Goal: Task Accomplishment & Management: Manage account settings

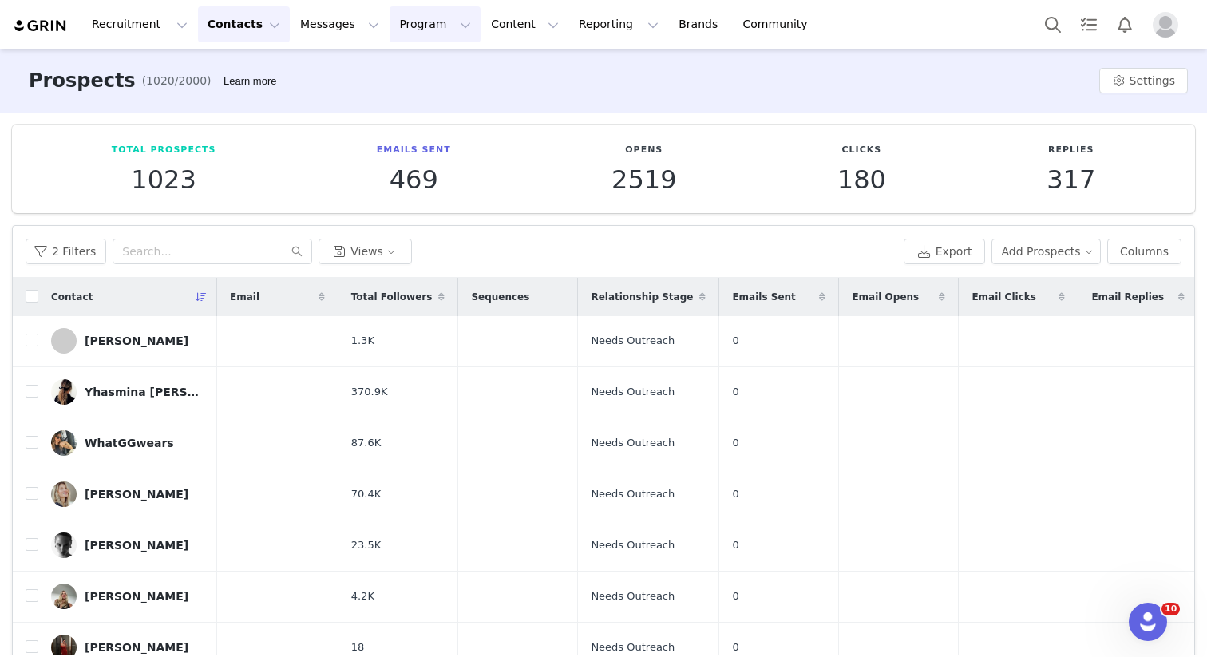
click at [425, 21] on button "Program Program" at bounding box center [435, 24] width 91 height 36
click at [430, 70] on p "Activations" at bounding box center [408, 70] width 61 height 17
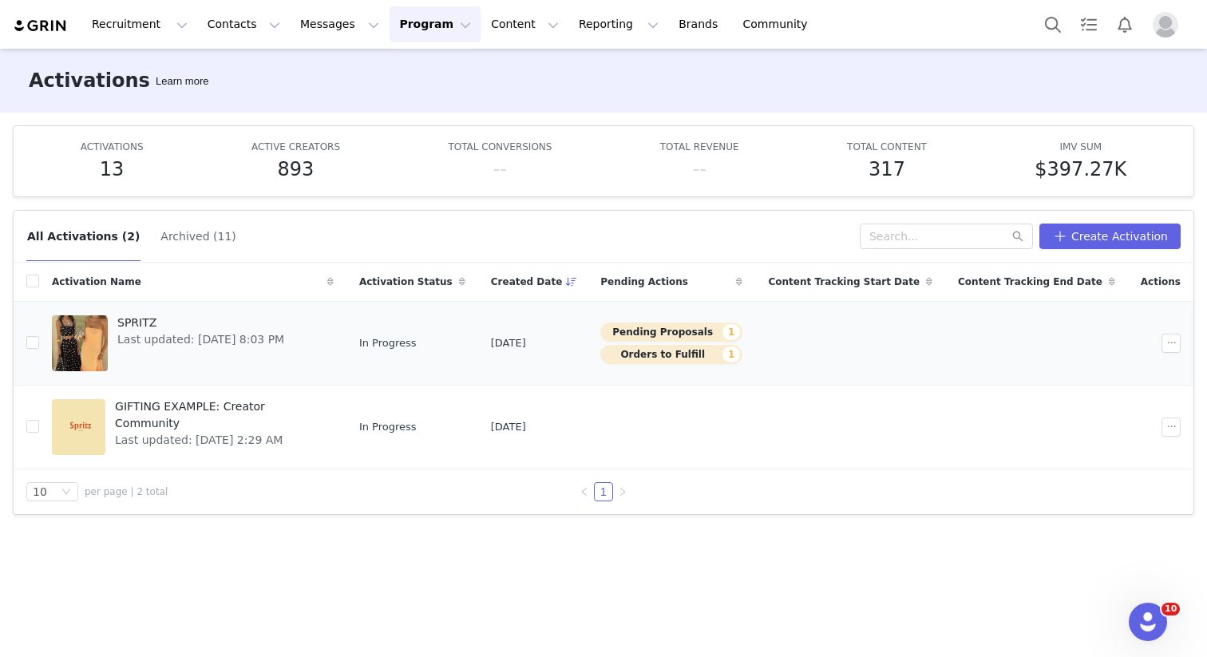
click at [210, 307] on td "SPRITZ Last updated: [DATE] 8:03 PM" at bounding box center [192, 343] width 307 height 84
click at [206, 323] on span "SPRITZ" at bounding box center [200, 323] width 167 height 17
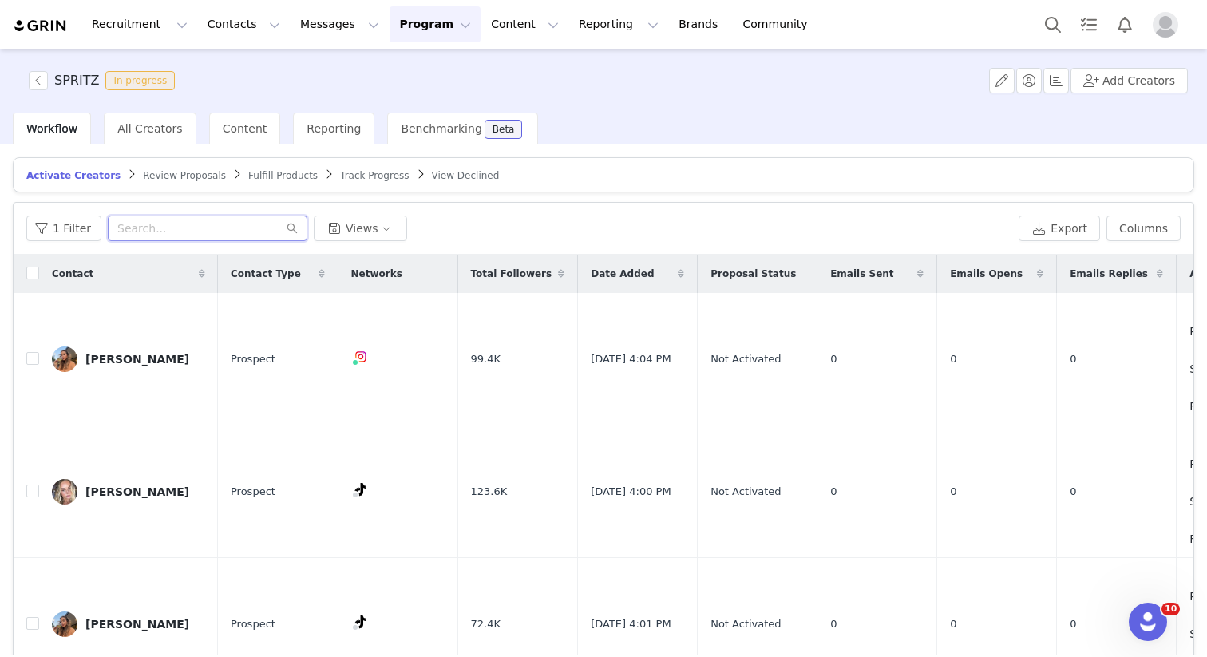
click at [152, 228] on input "text" at bounding box center [208, 229] width 200 height 26
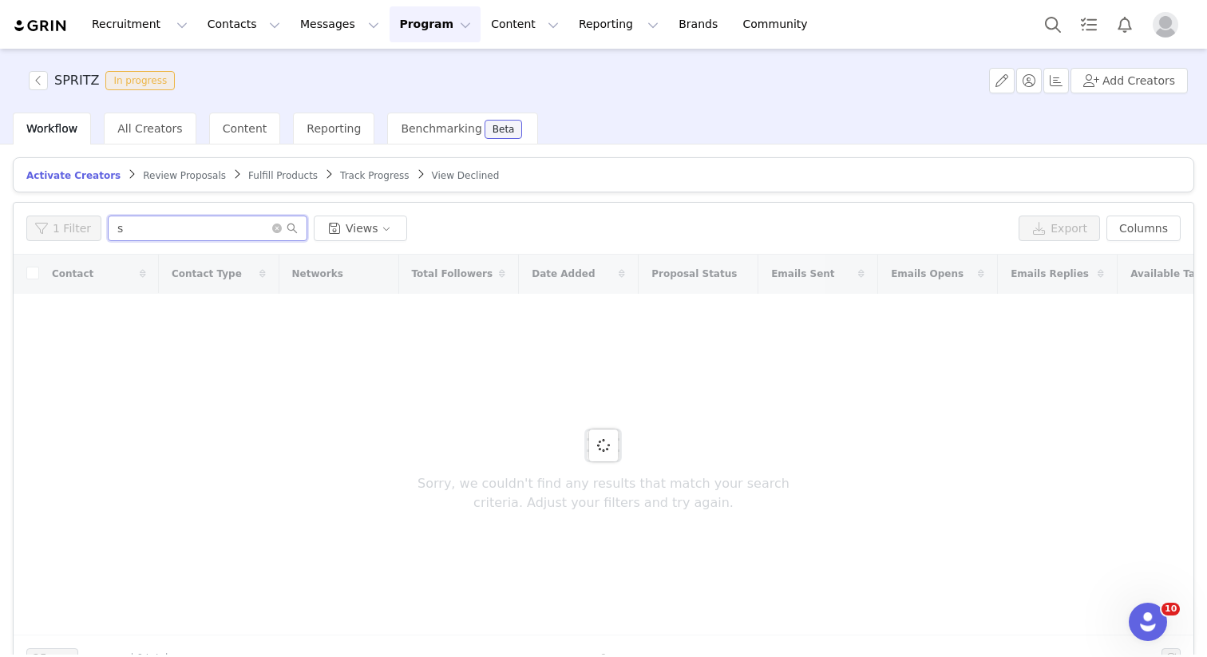
type input "s"
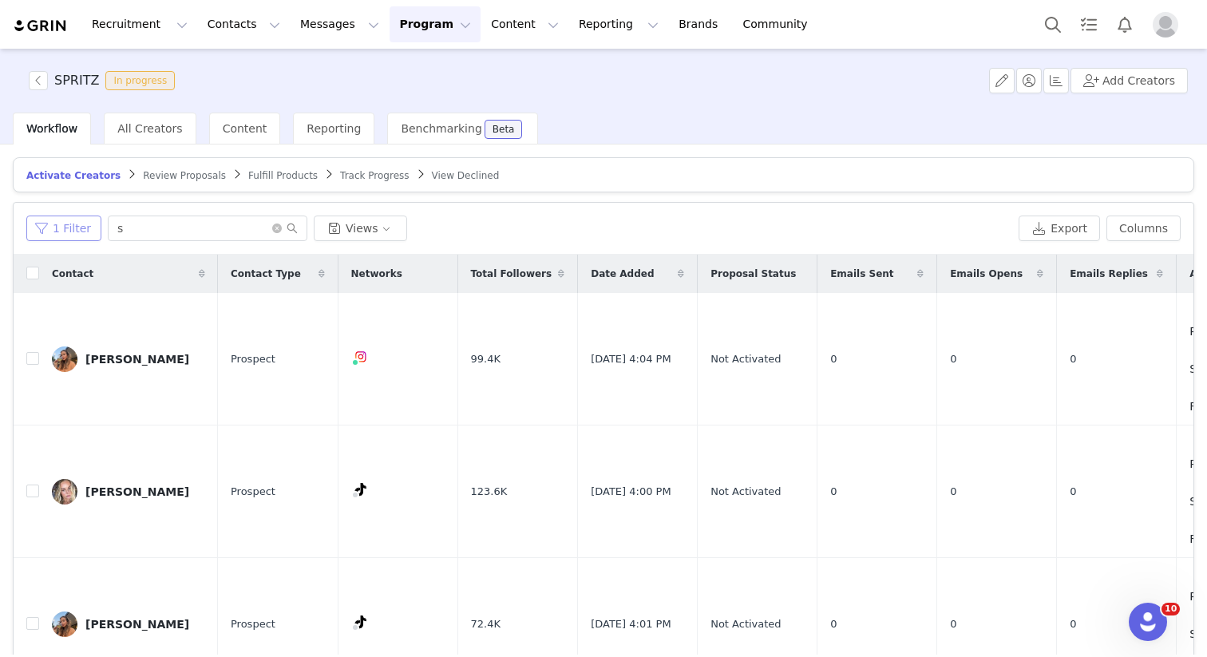
click at [61, 224] on button "1 Filter" at bounding box center [63, 229] width 75 height 26
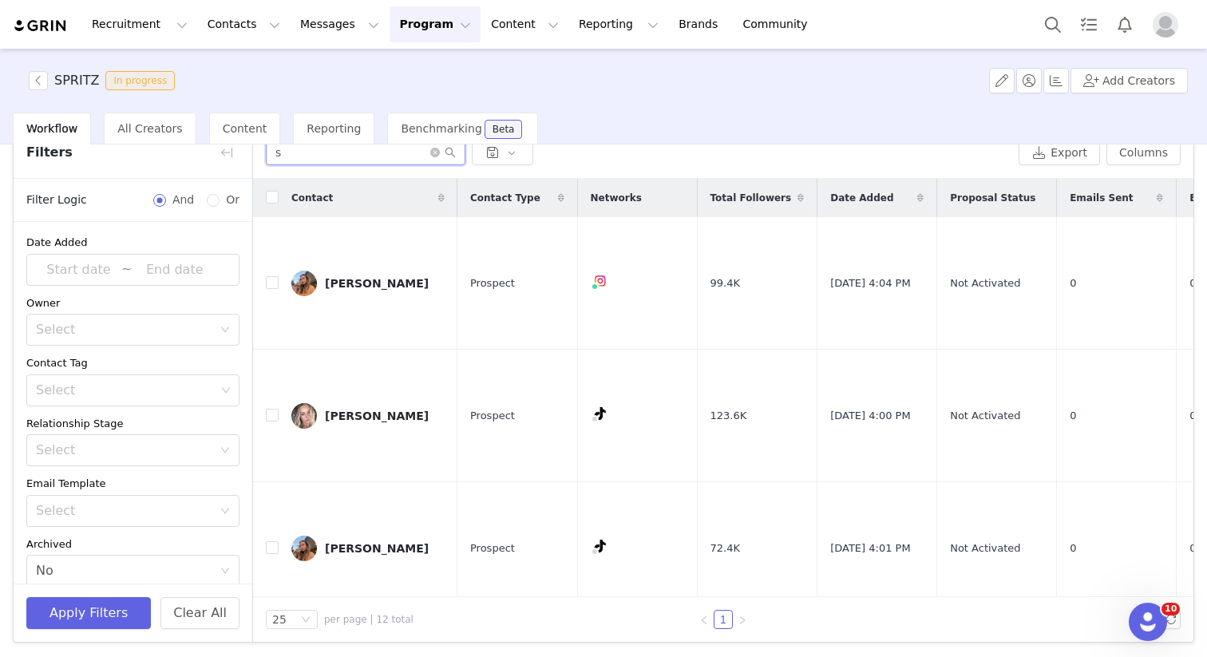
click at [314, 160] on input "s" at bounding box center [366, 153] width 200 height 26
click at [121, 123] on span "All Creators" at bounding box center [149, 128] width 65 height 13
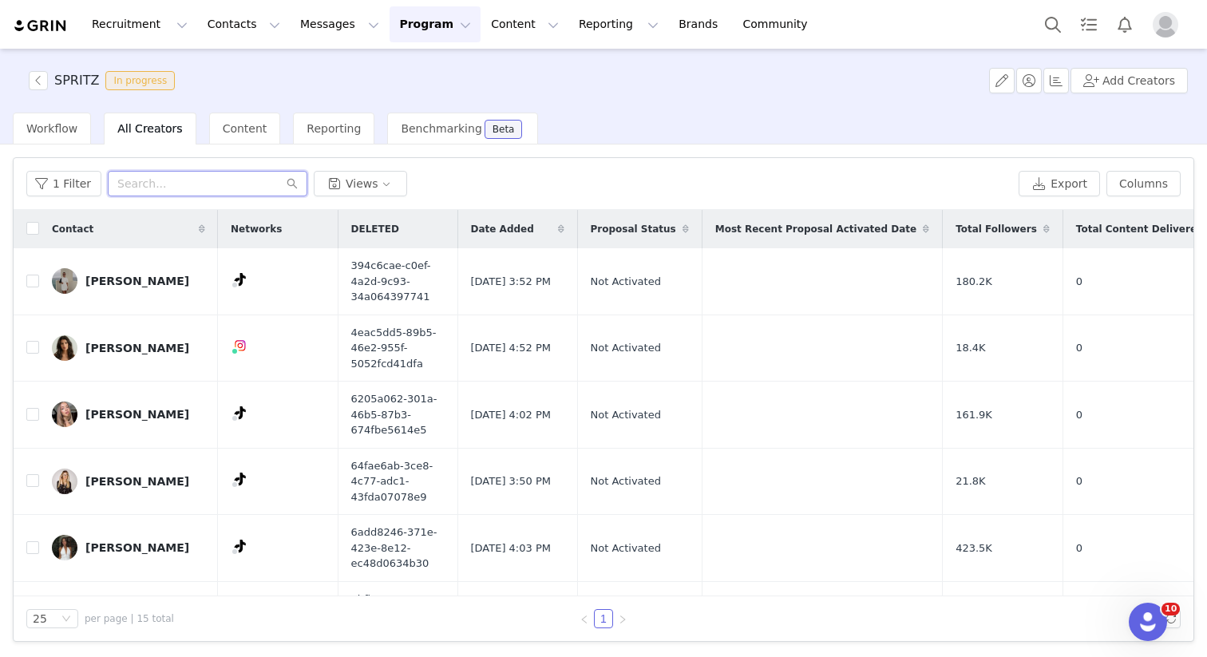
click at [179, 192] on input "text" at bounding box center [208, 184] width 200 height 26
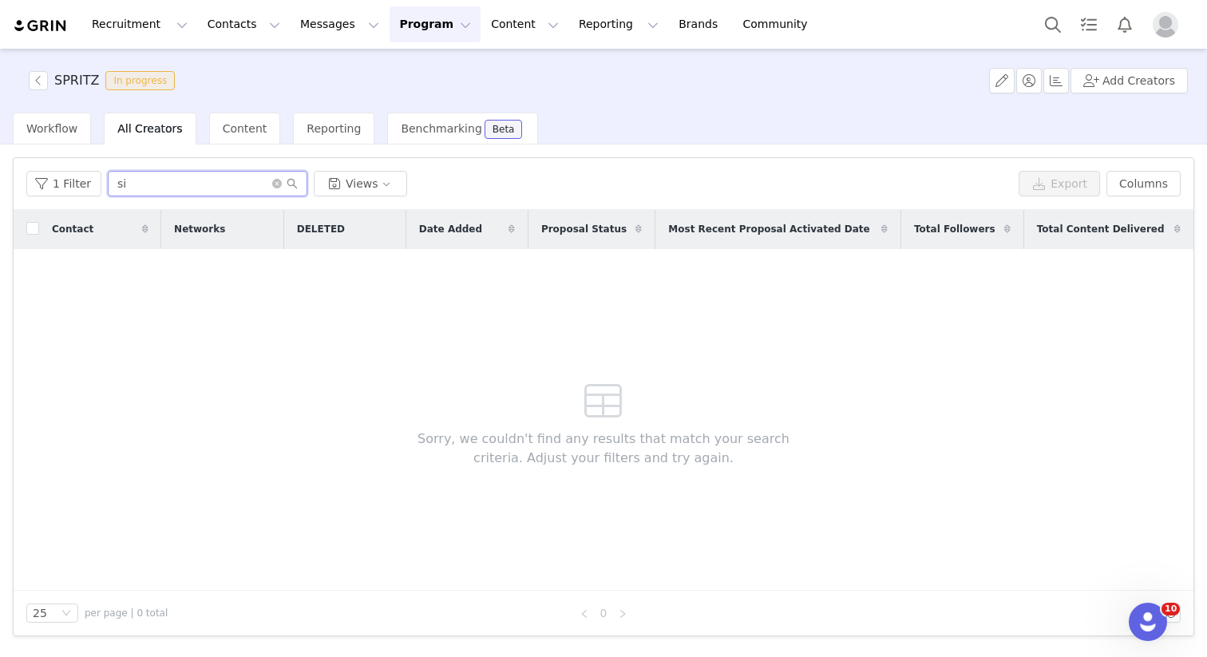
type input "s"
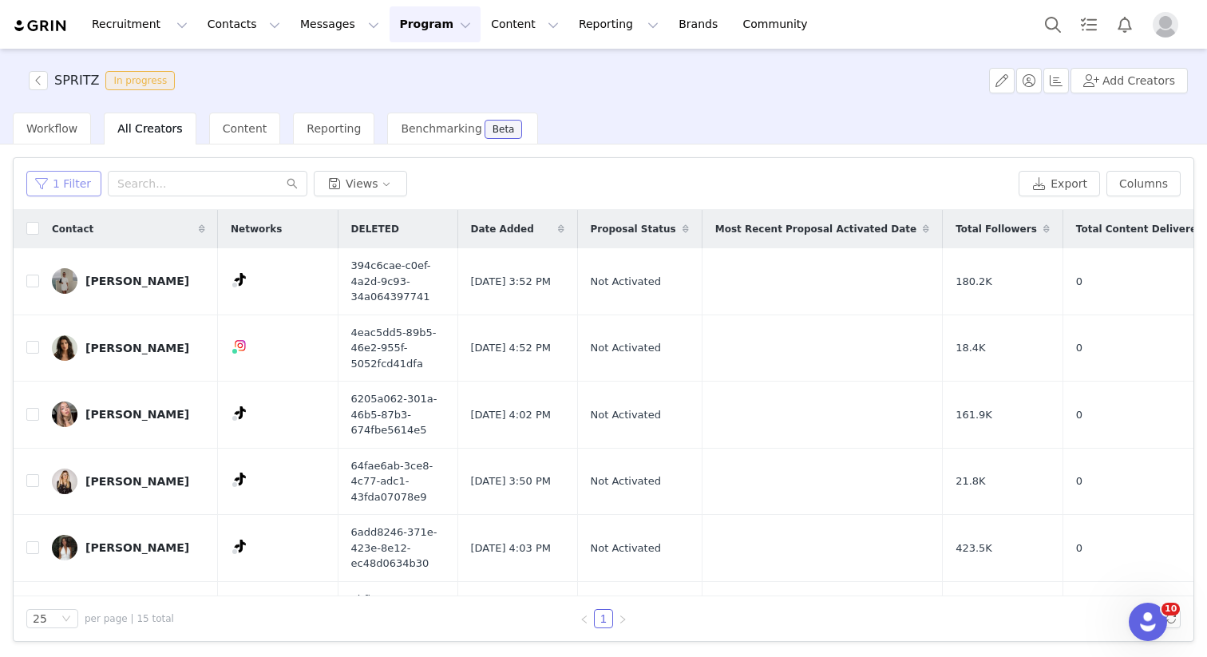
click at [72, 188] on button "1 Filter" at bounding box center [63, 184] width 75 height 26
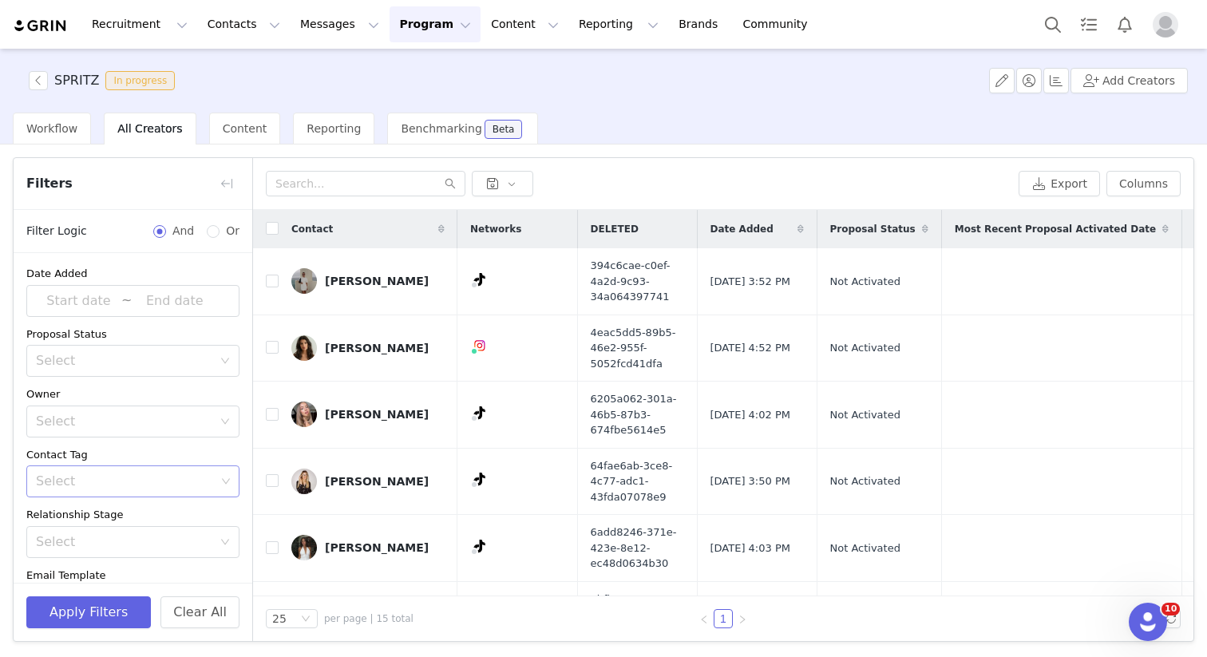
scroll to position [160, 0]
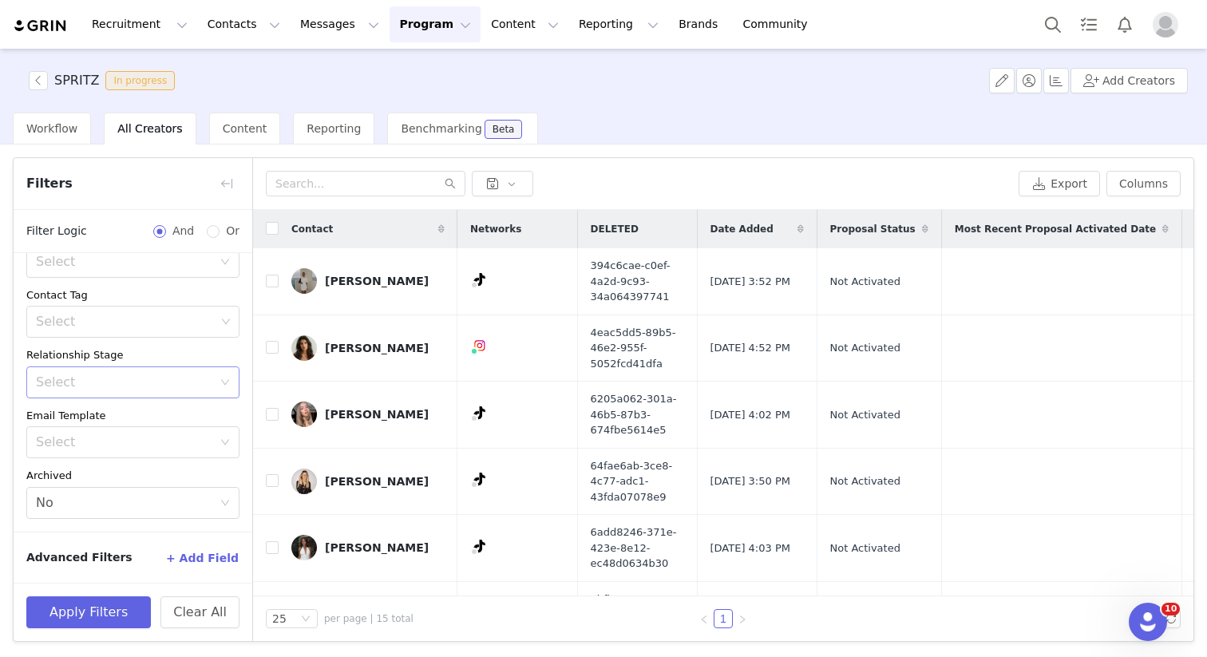
click at [71, 386] on div "Select" at bounding box center [124, 382] width 176 height 16
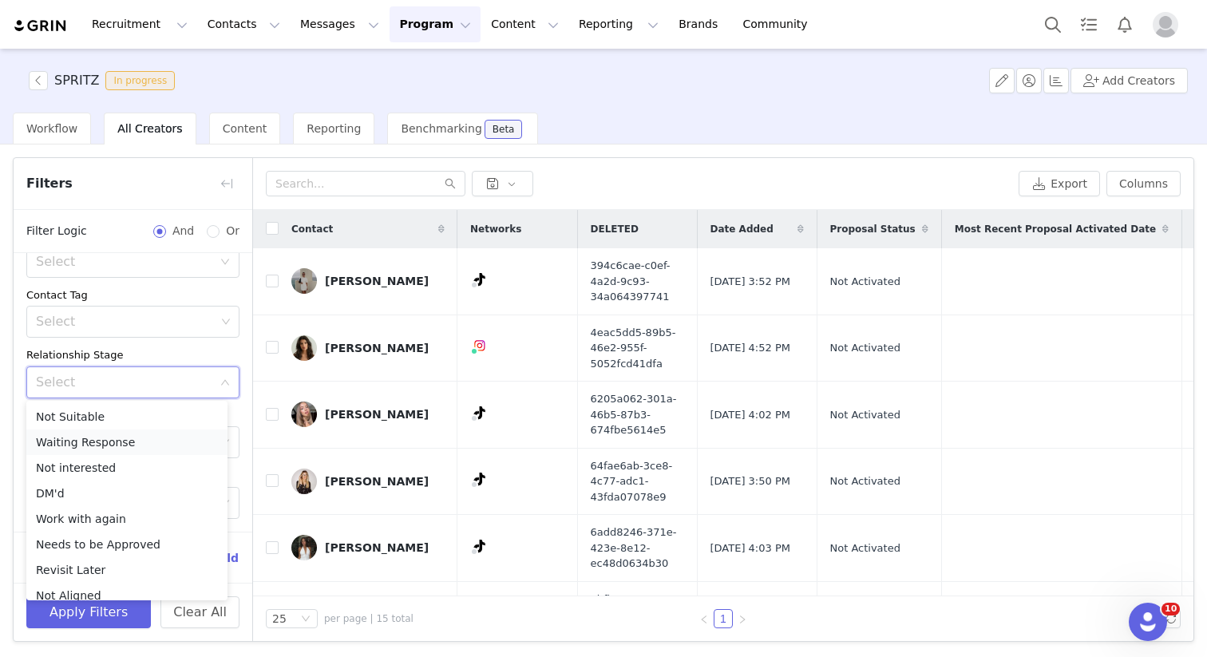
click at [86, 445] on li "Waiting Response" at bounding box center [126, 443] width 201 height 26
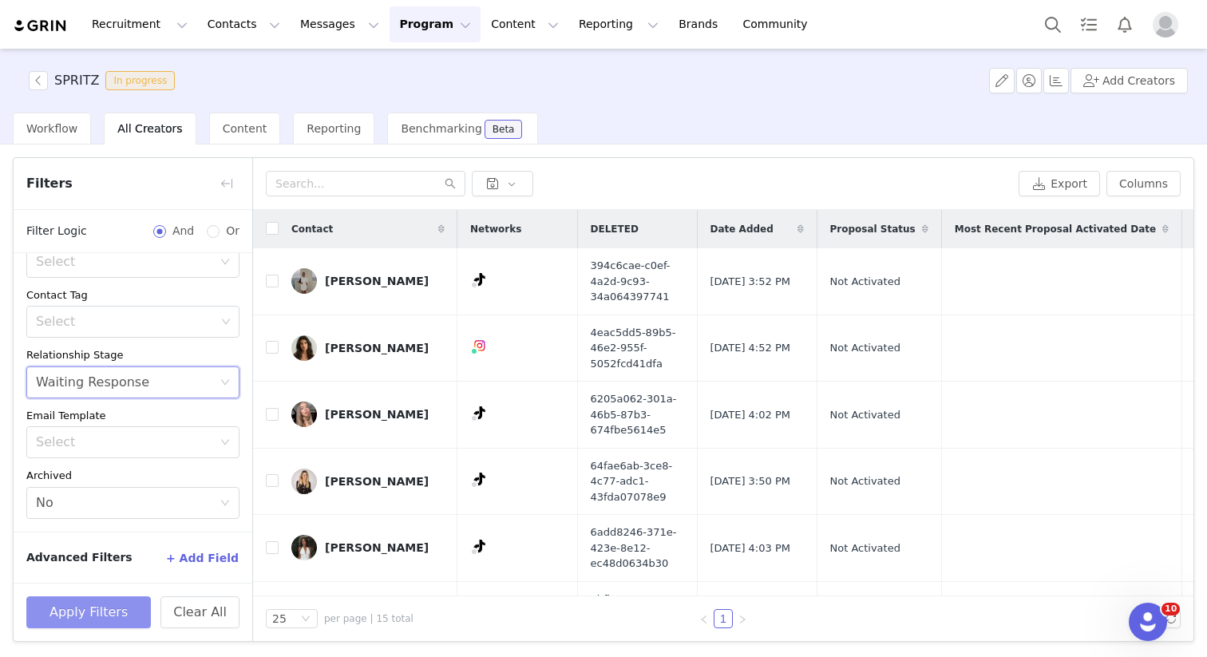
click at [63, 617] on button "Apply Filters" at bounding box center [88, 612] width 125 height 32
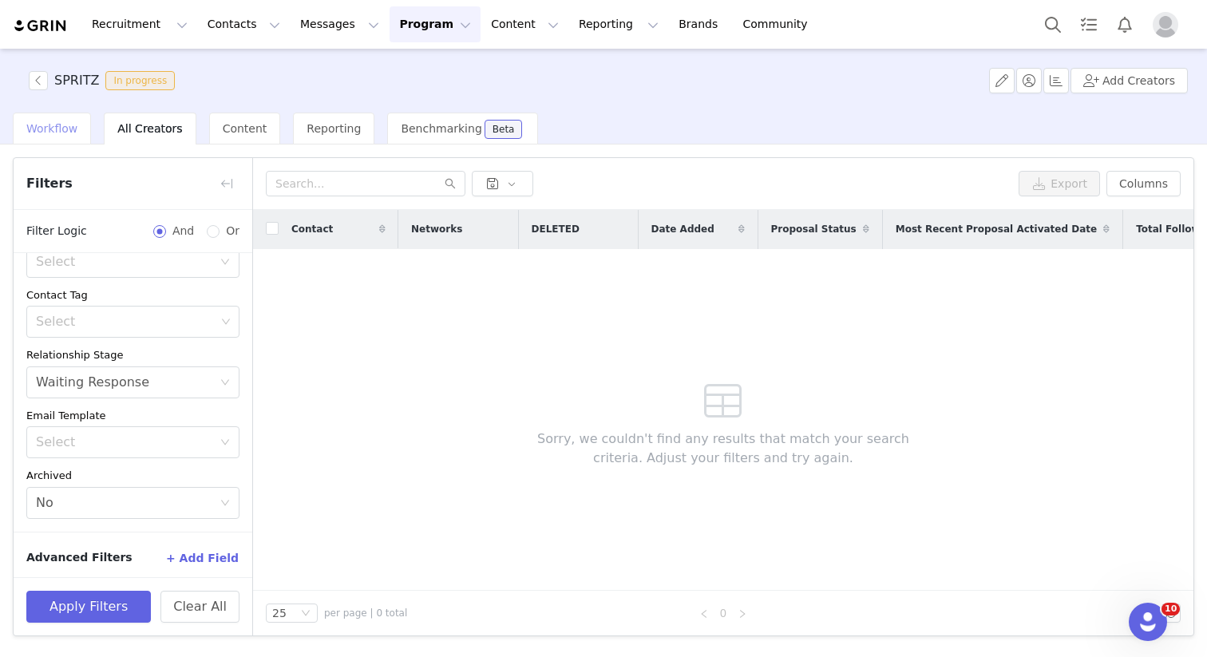
click at [37, 131] on span "Workflow" at bounding box center [51, 128] width 51 height 13
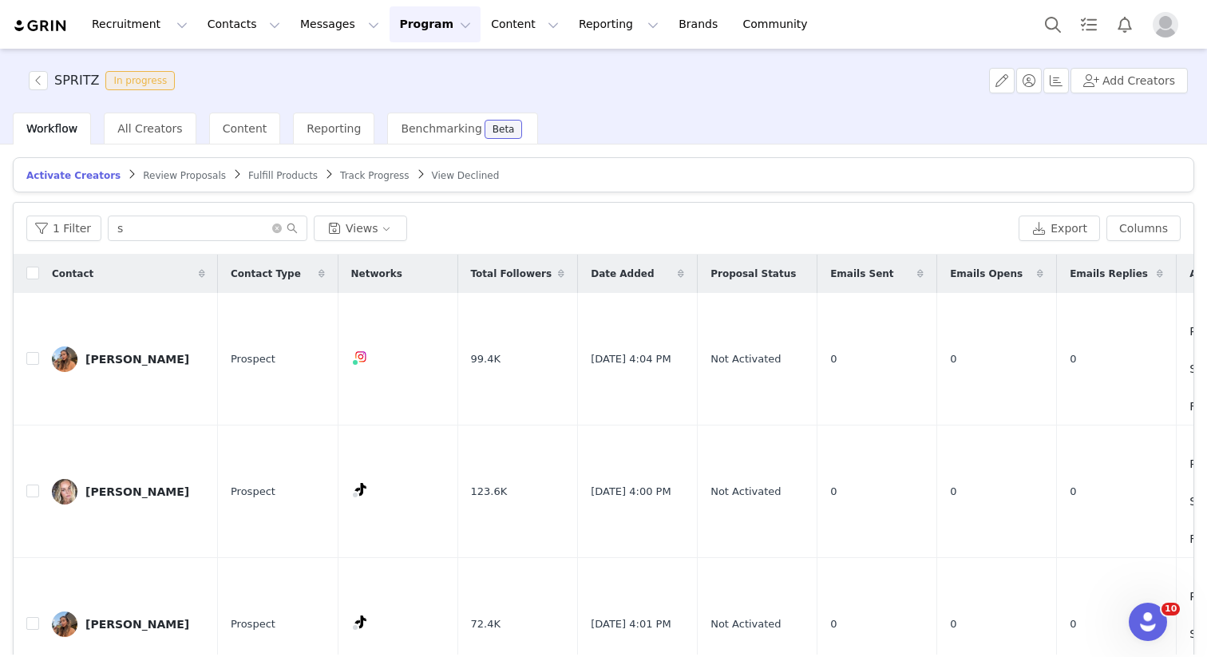
click at [161, 170] on span "Review Proposals" at bounding box center [184, 175] width 83 height 11
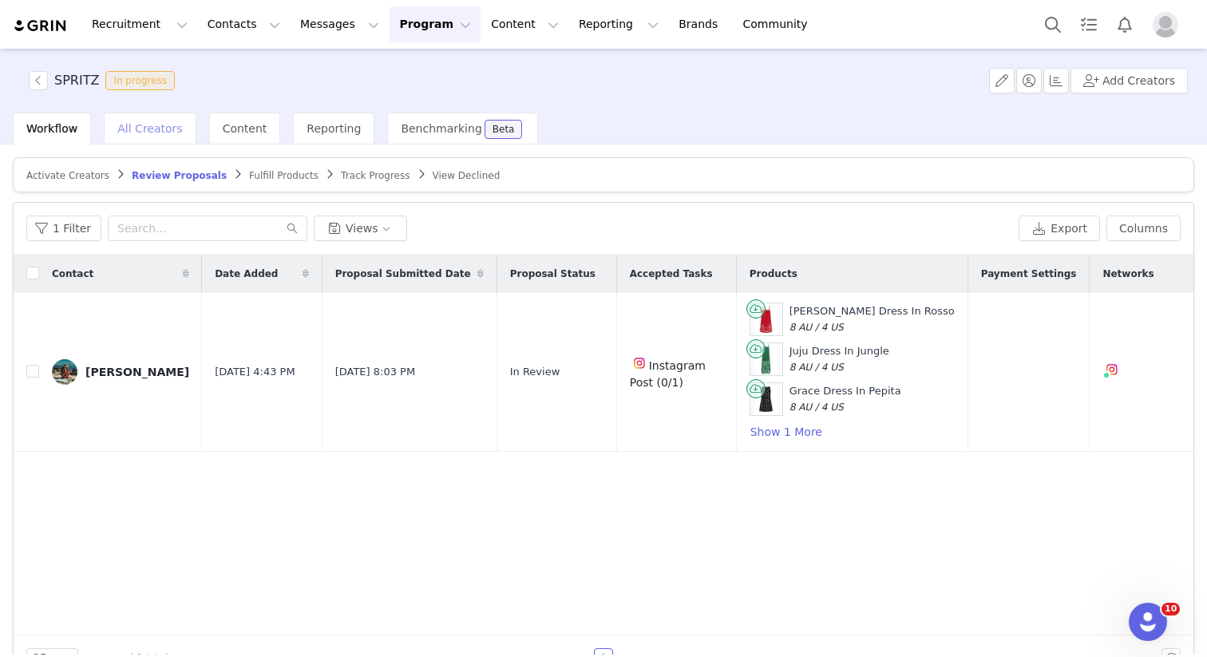
click at [117, 130] on span "All Creators" at bounding box center [149, 128] width 65 height 13
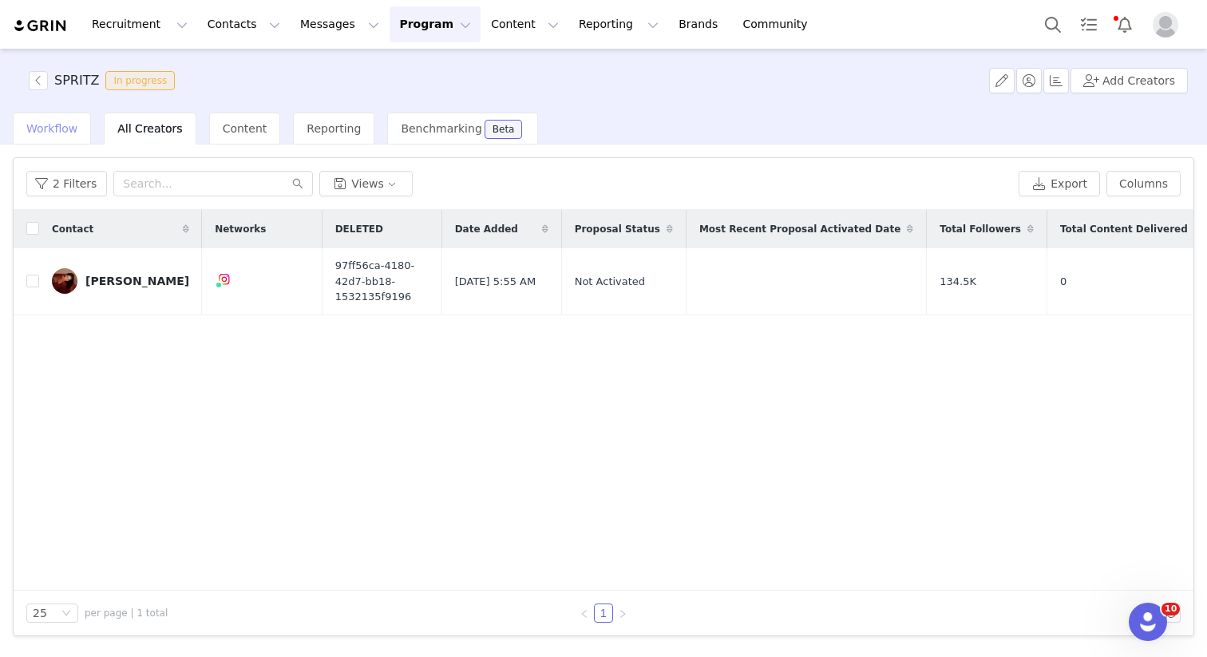
click at [65, 138] on div "Workflow" at bounding box center [52, 129] width 78 height 32
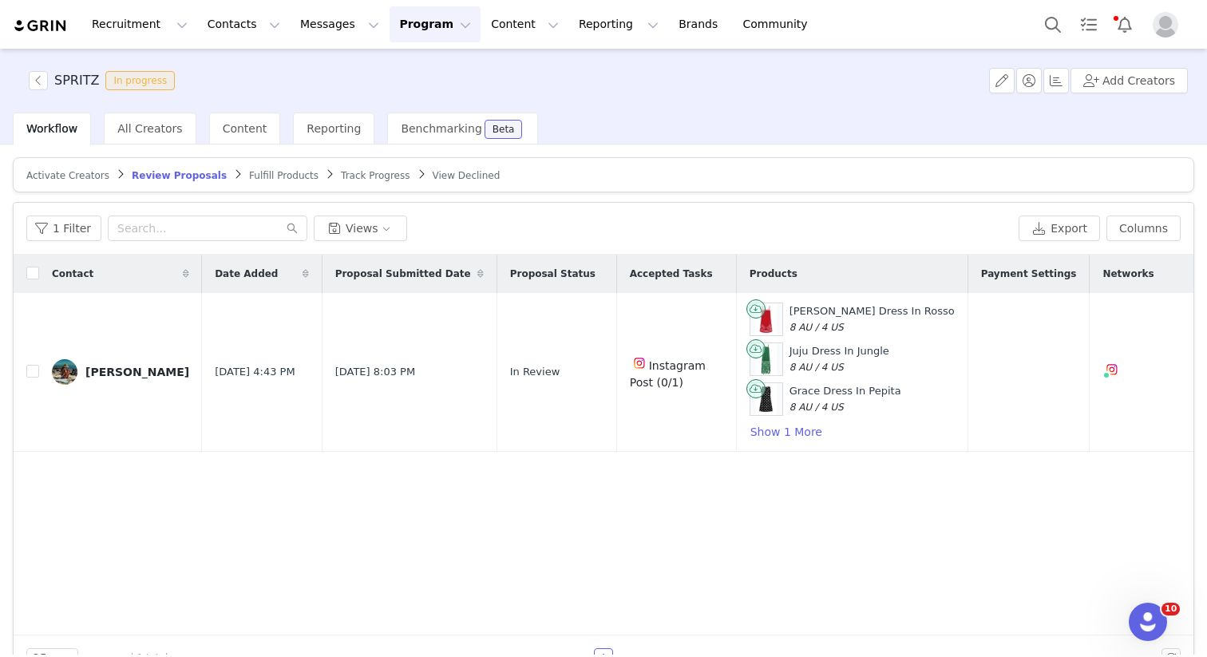
click at [75, 161] on article "Activate Creators Review Proposals Fulfill Products Track Progress View Declined" at bounding box center [604, 174] width 1182 height 35
click at [74, 169] on div "Activate Creators" at bounding box center [67, 175] width 83 height 13
click at [75, 179] on span "Activate Creators" at bounding box center [67, 175] width 83 height 11
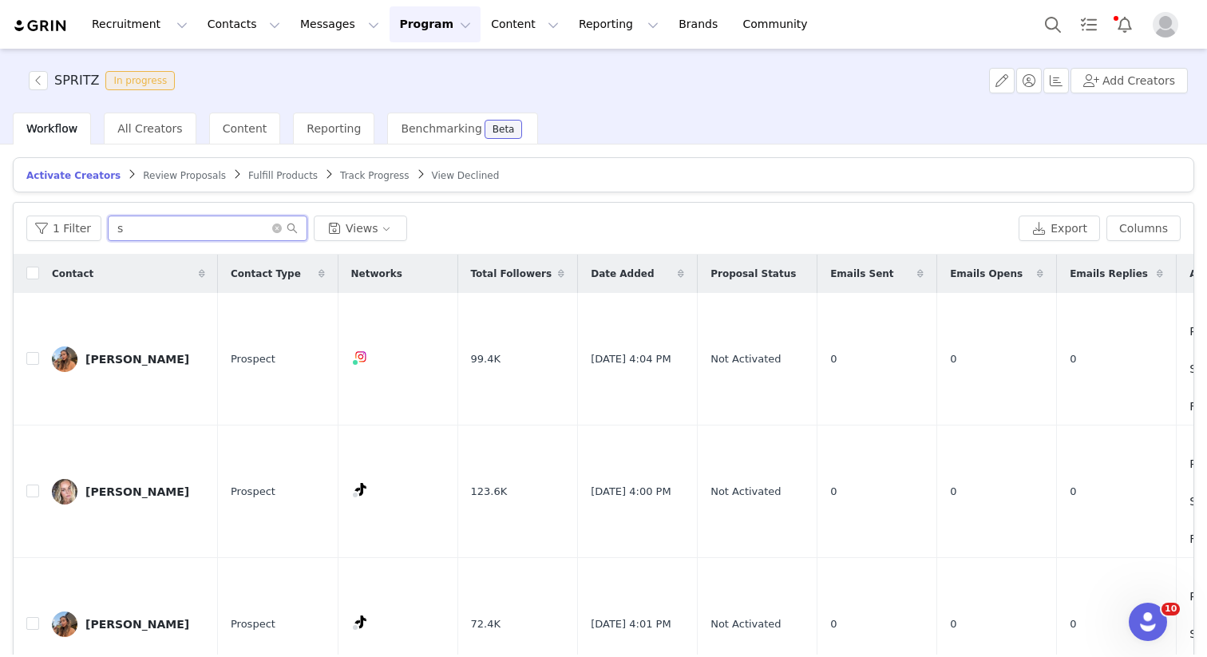
click at [156, 232] on input "s" at bounding box center [208, 229] width 200 height 26
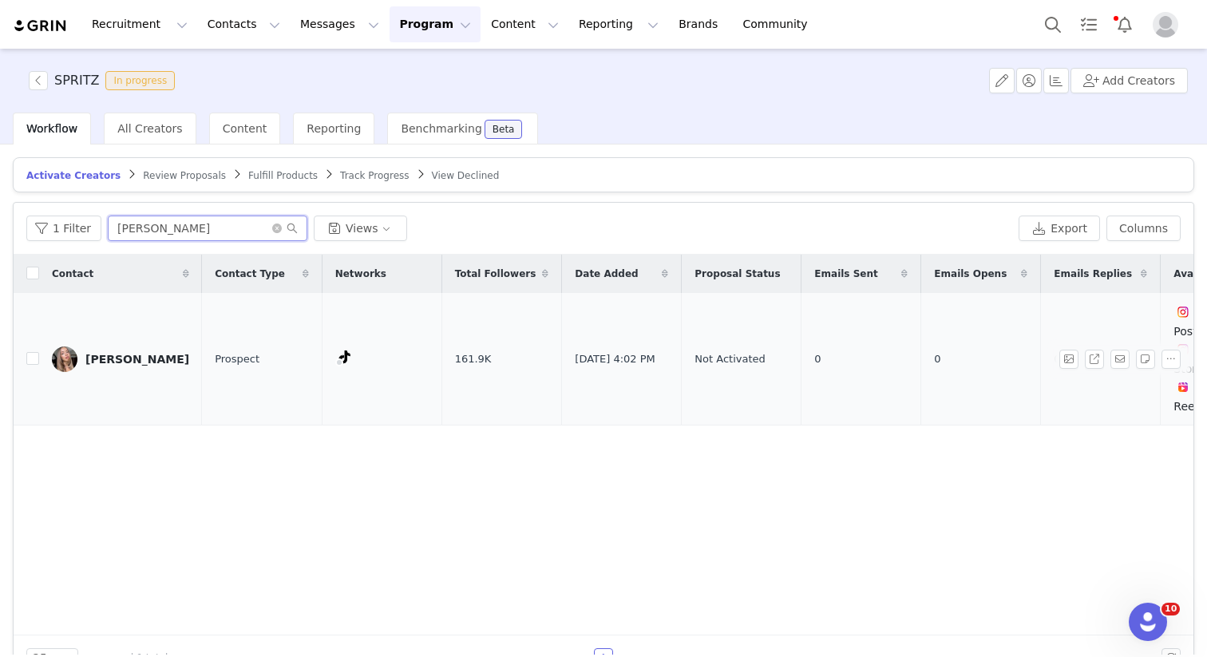
type input "[PERSON_NAME]"
click at [106, 363] on div "[PERSON_NAME]" at bounding box center [137, 359] width 104 height 13
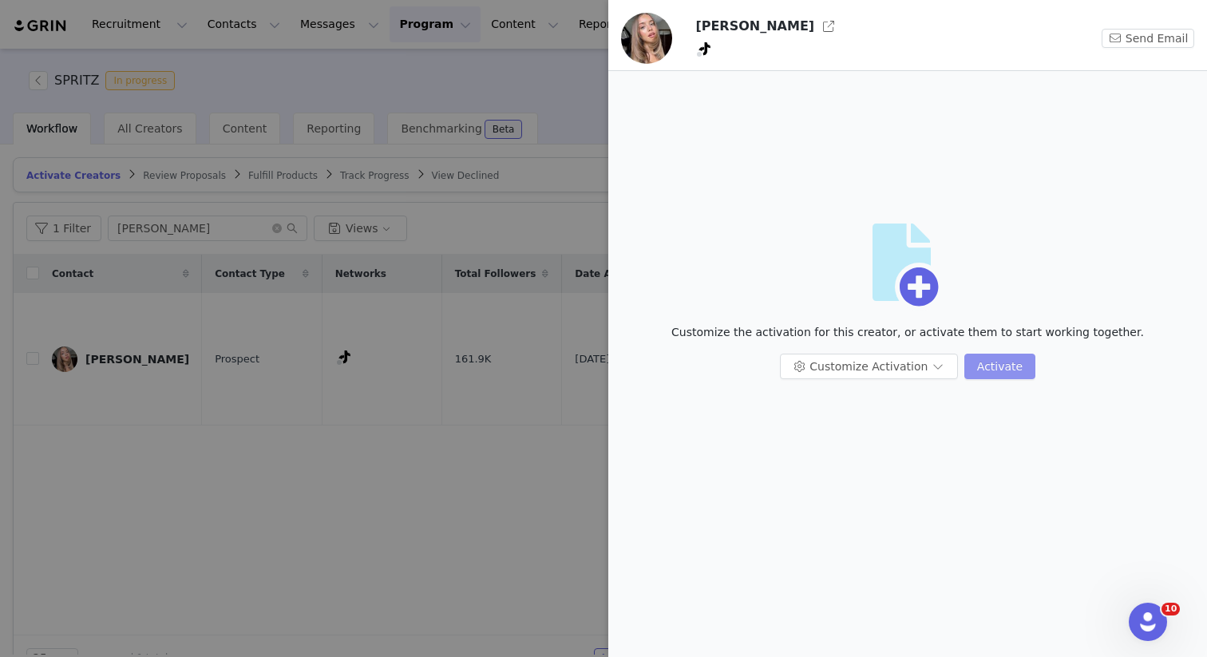
click at [1005, 370] on button "Activate" at bounding box center [1000, 367] width 71 height 26
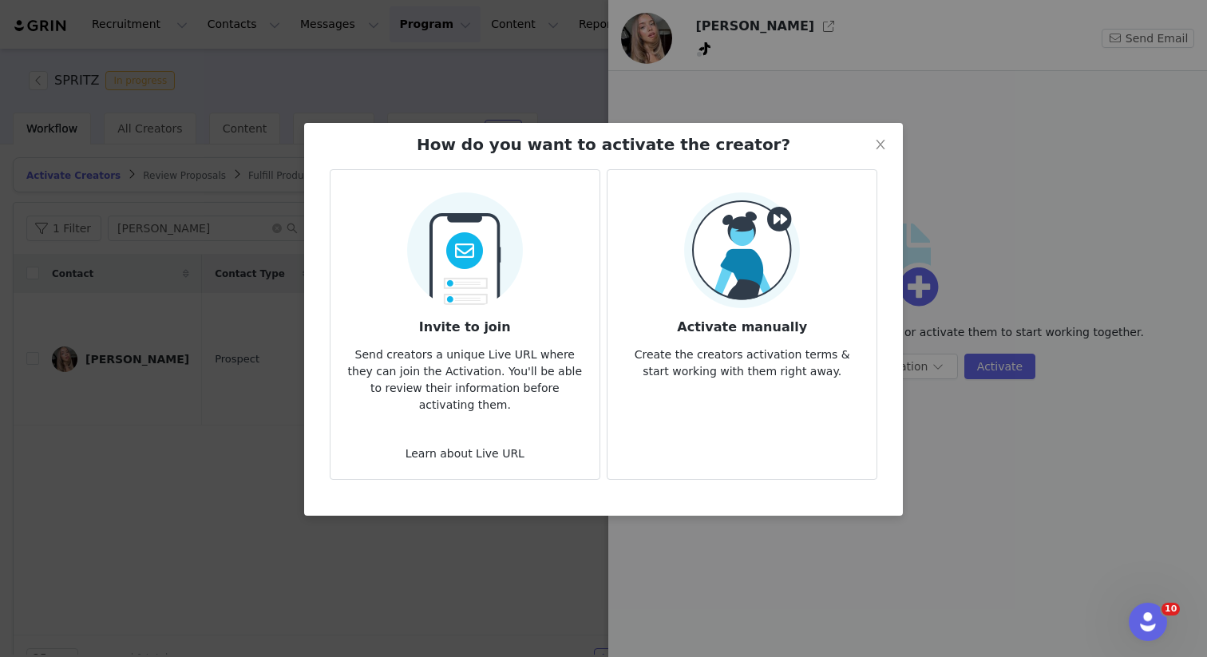
click at [708, 311] on h3 "Activate manually" at bounding box center [742, 322] width 244 height 29
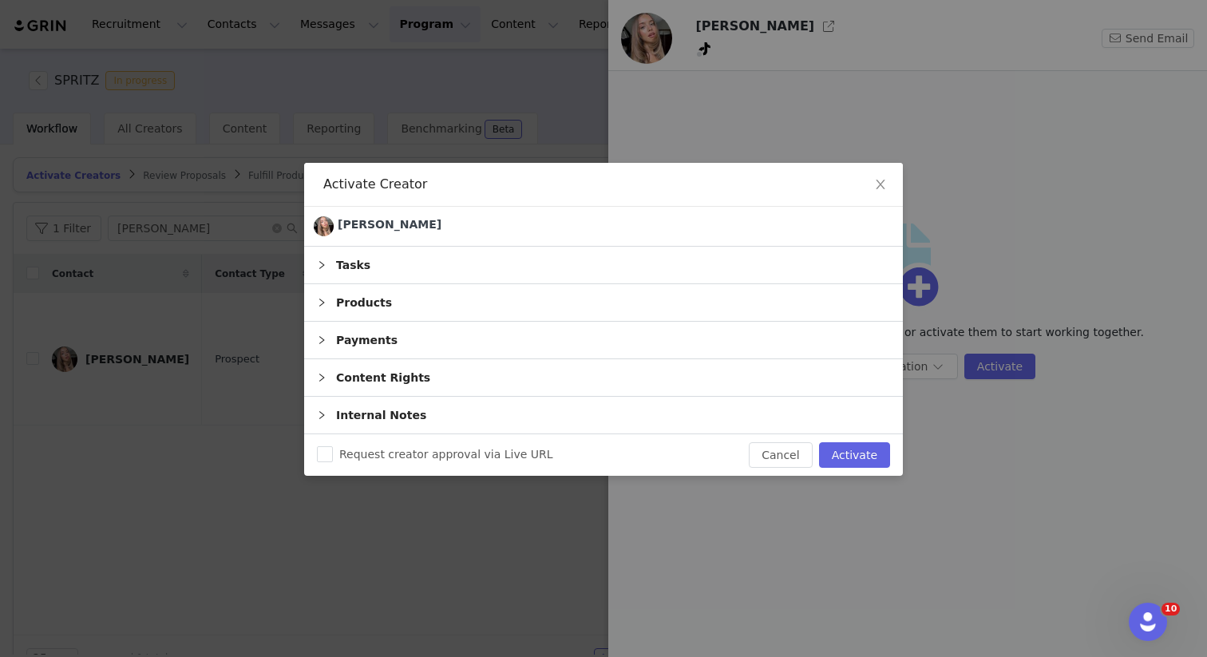
click at [351, 302] on div "Products" at bounding box center [603, 302] width 599 height 37
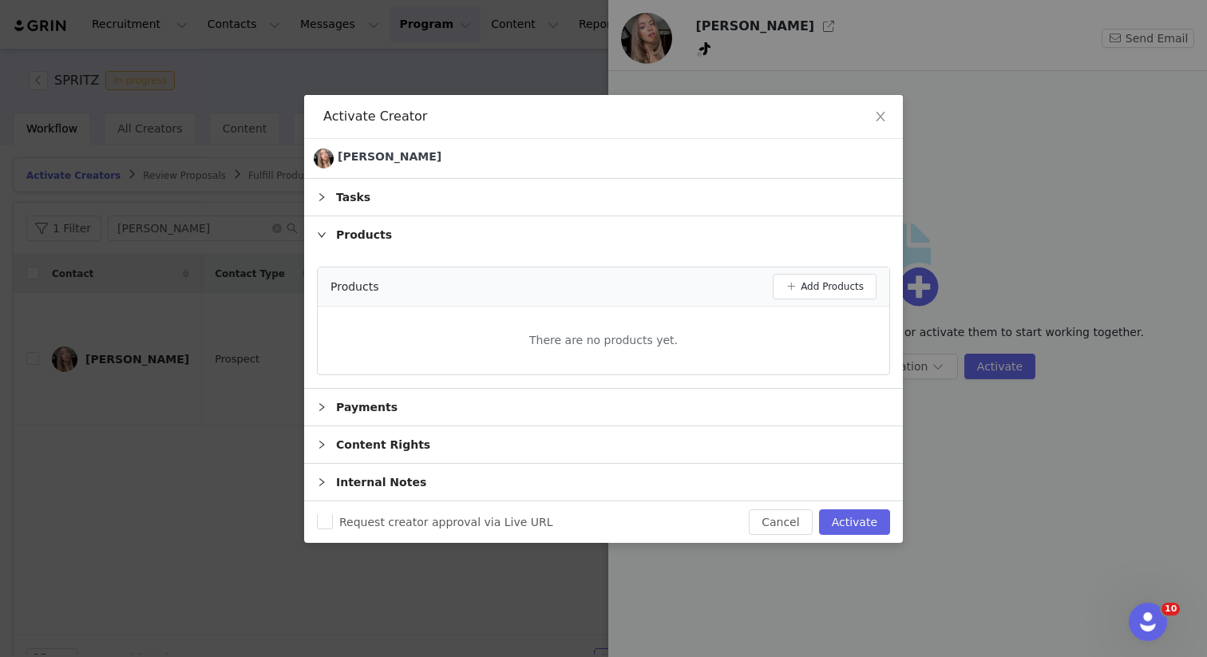
click at [771, 283] on div "Products" at bounding box center [552, 287] width 442 height 17
click at [788, 285] on button "Add Products" at bounding box center [825, 287] width 104 height 26
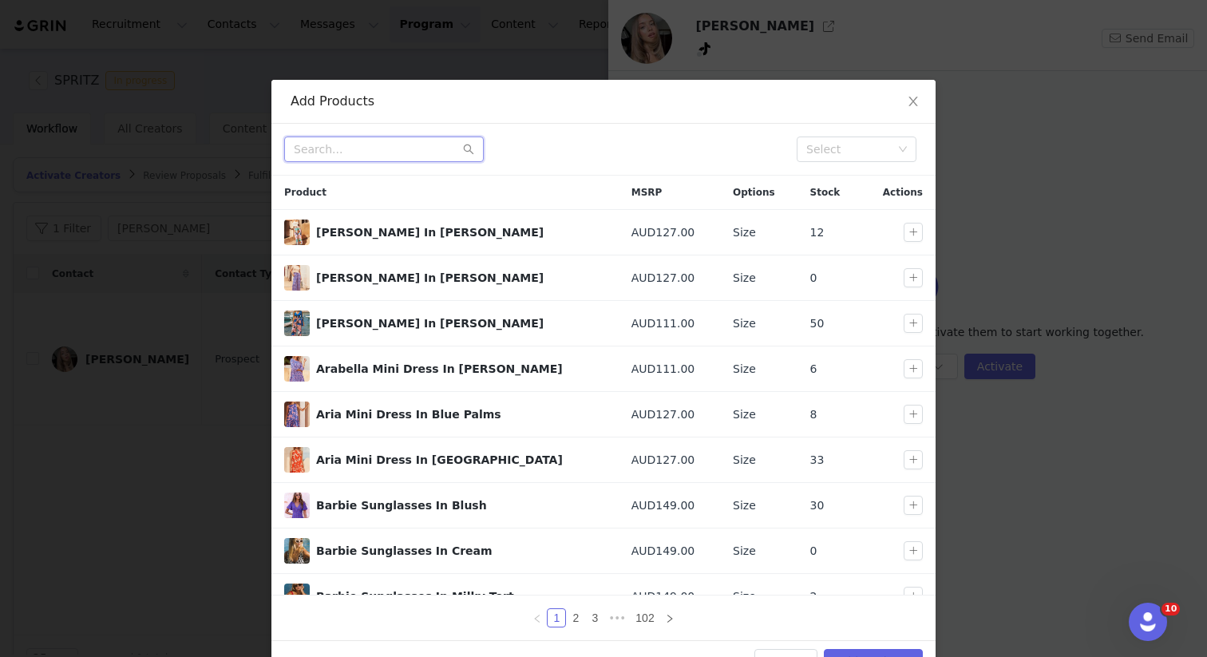
click at [335, 149] on input "text" at bounding box center [384, 150] width 200 height 26
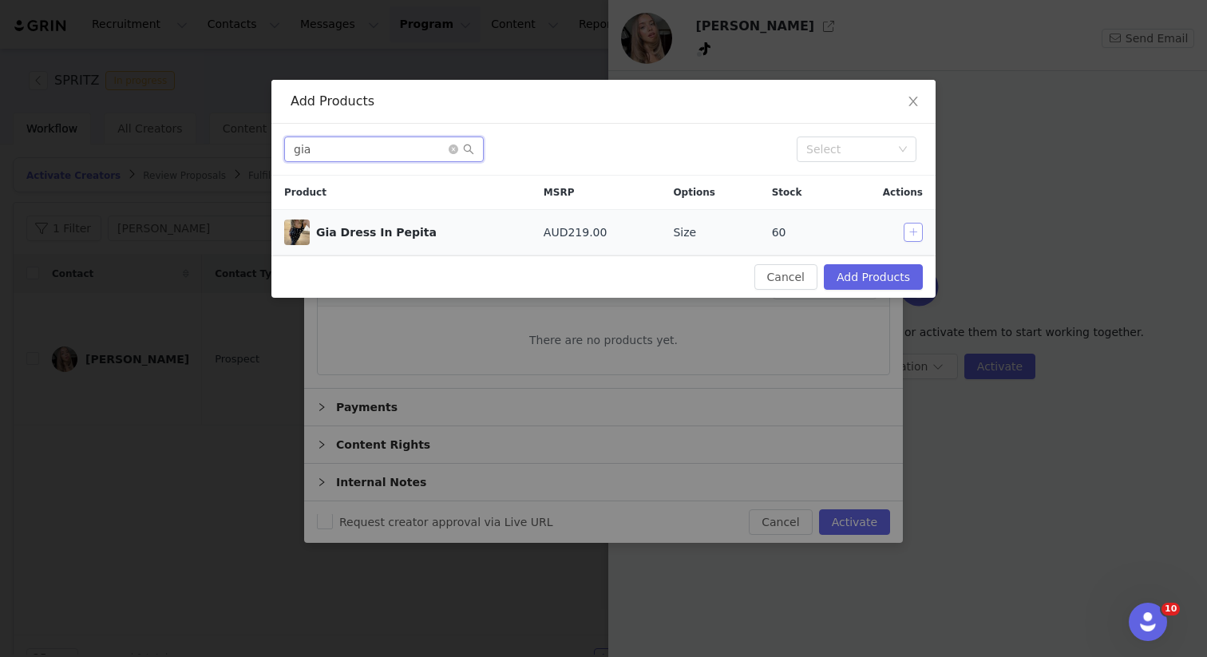
type input "gia"
click at [912, 232] on button "button" at bounding box center [913, 232] width 19 height 19
click at [451, 153] on icon "icon: close-circle" at bounding box center [454, 150] width 10 height 10
click at [401, 153] on input "text" at bounding box center [384, 150] width 200 height 26
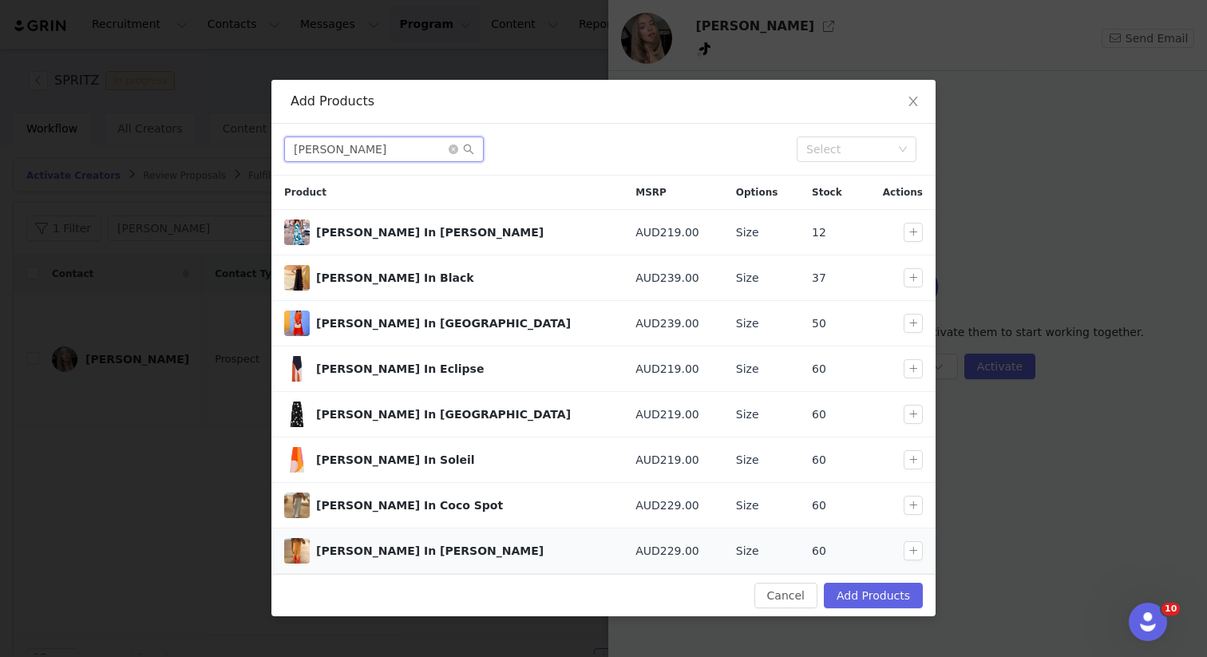
type input "[PERSON_NAME]"
click at [923, 549] on div at bounding box center [917, 550] width 26 height 19
click at [914, 549] on button "button" at bounding box center [913, 550] width 19 height 19
click at [893, 586] on button "Add Products" at bounding box center [873, 596] width 99 height 26
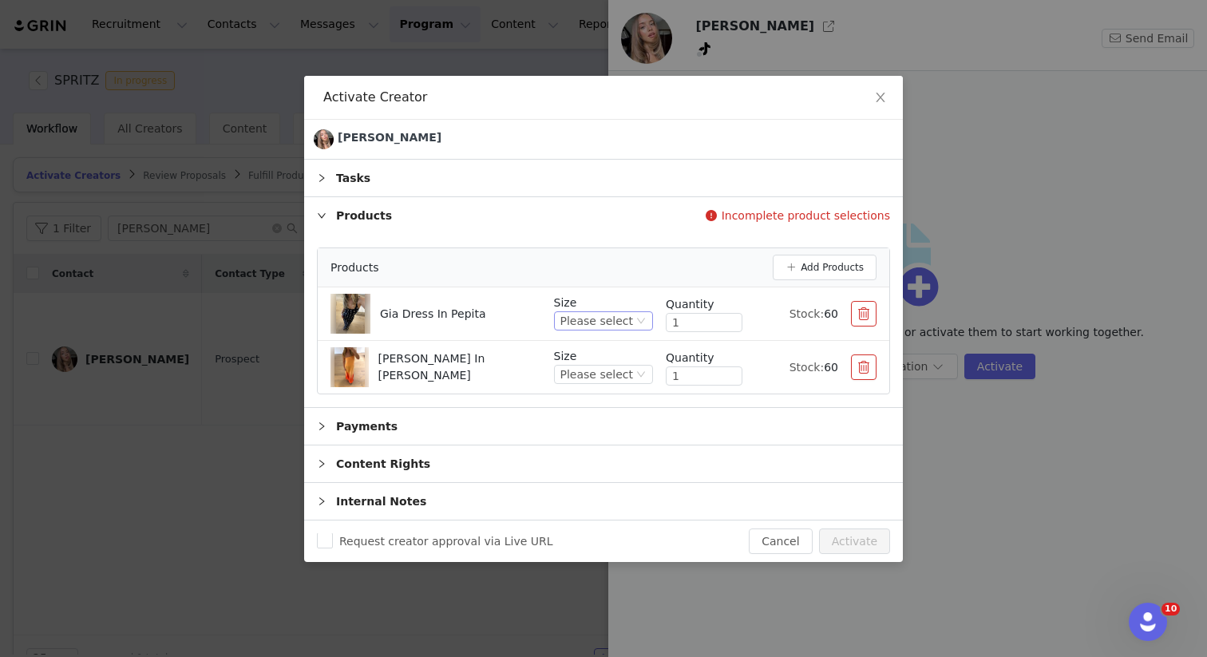
click at [589, 318] on div "Please select" at bounding box center [597, 321] width 73 height 18
click at [596, 375] on li "6 AU / 2 US" at bounding box center [606, 376] width 94 height 26
click at [596, 375] on div "Please select" at bounding box center [597, 375] width 73 height 18
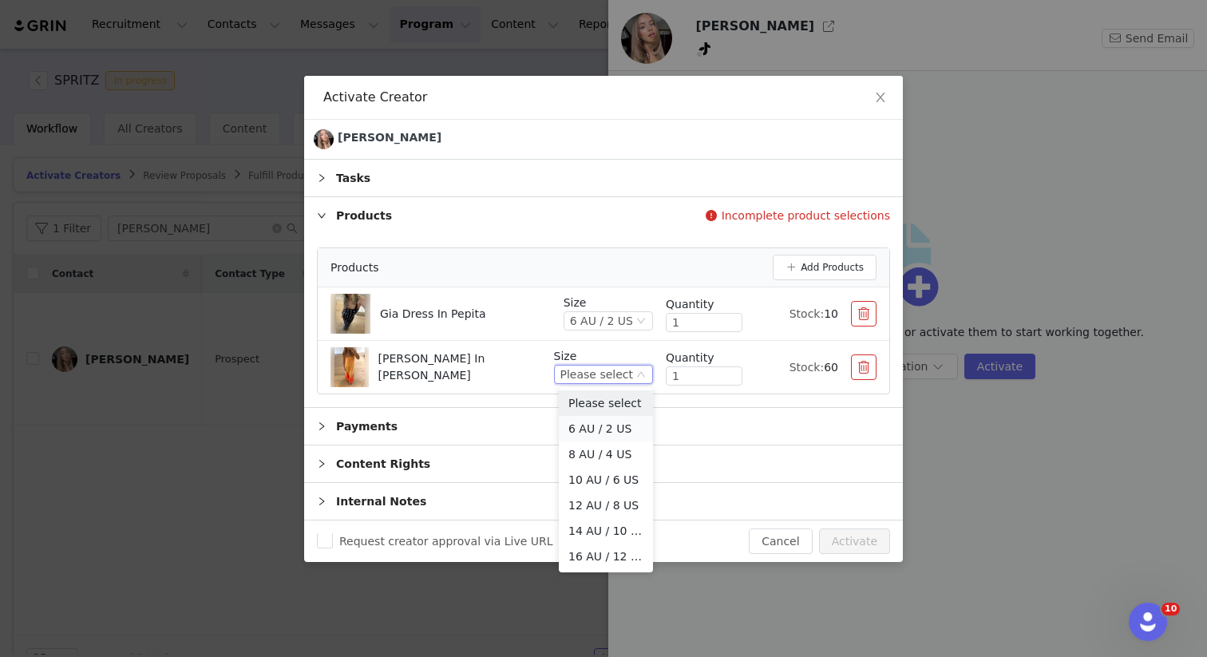
click at [589, 430] on li "6 AU / 2 US" at bounding box center [606, 429] width 94 height 26
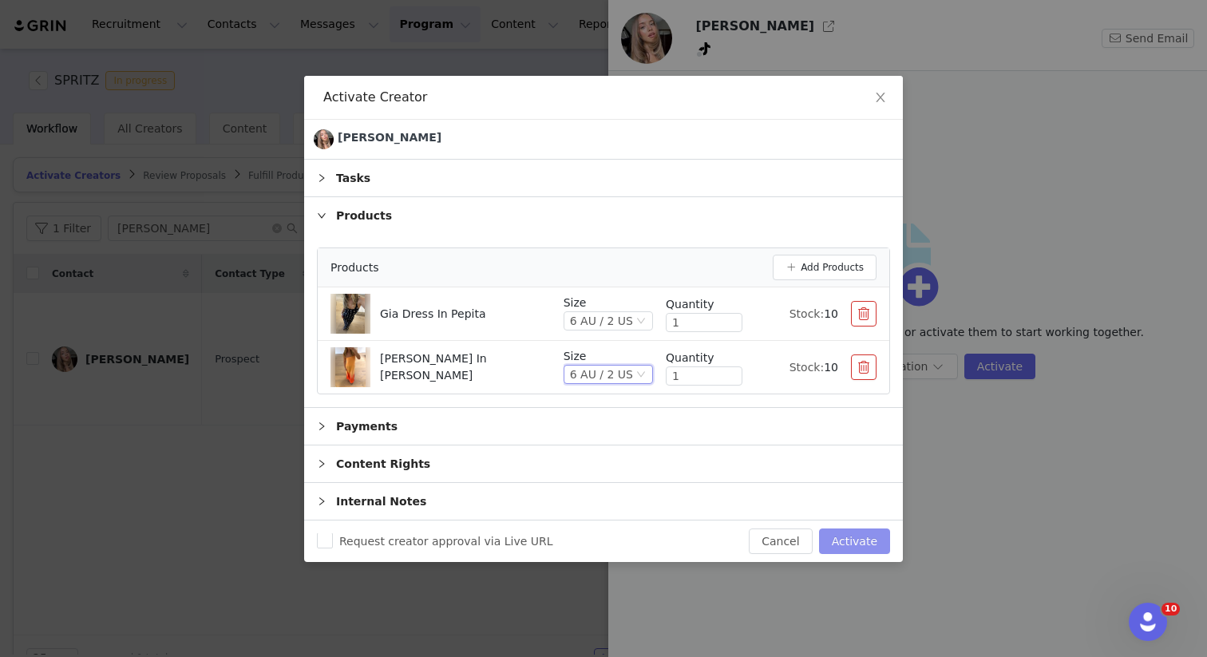
click at [863, 541] on button "Activate" at bounding box center [854, 542] width 71 height 26
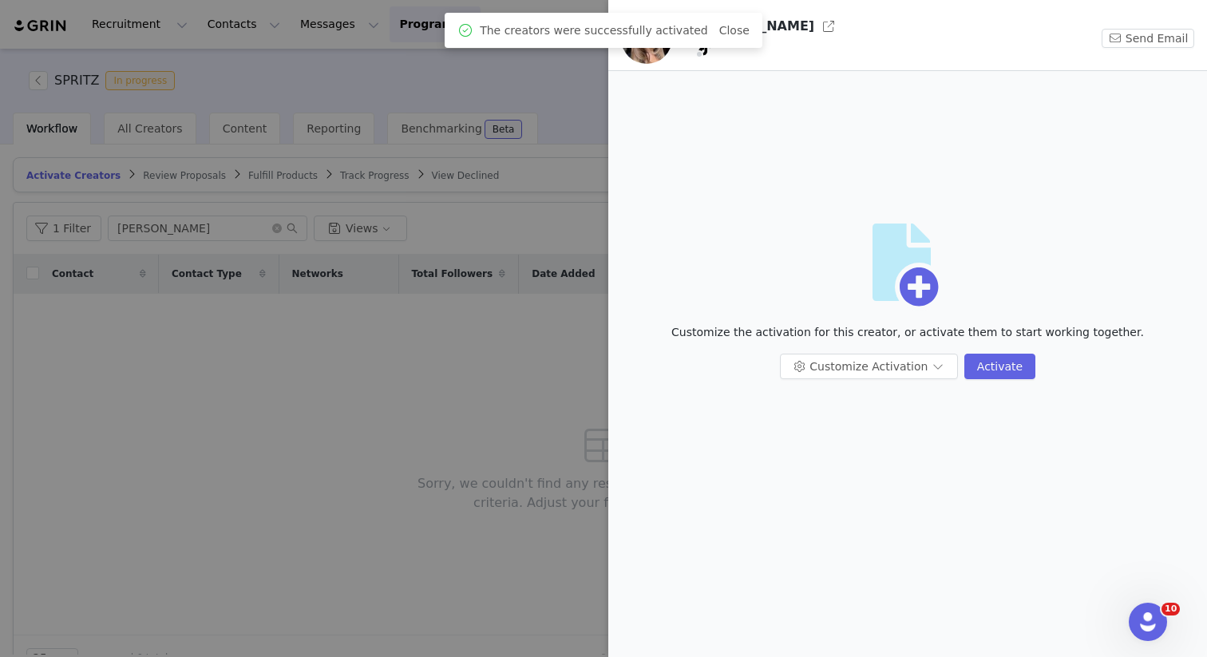
click at [270, 526] on div at bounding box center [603, 328] width 1207 height 657
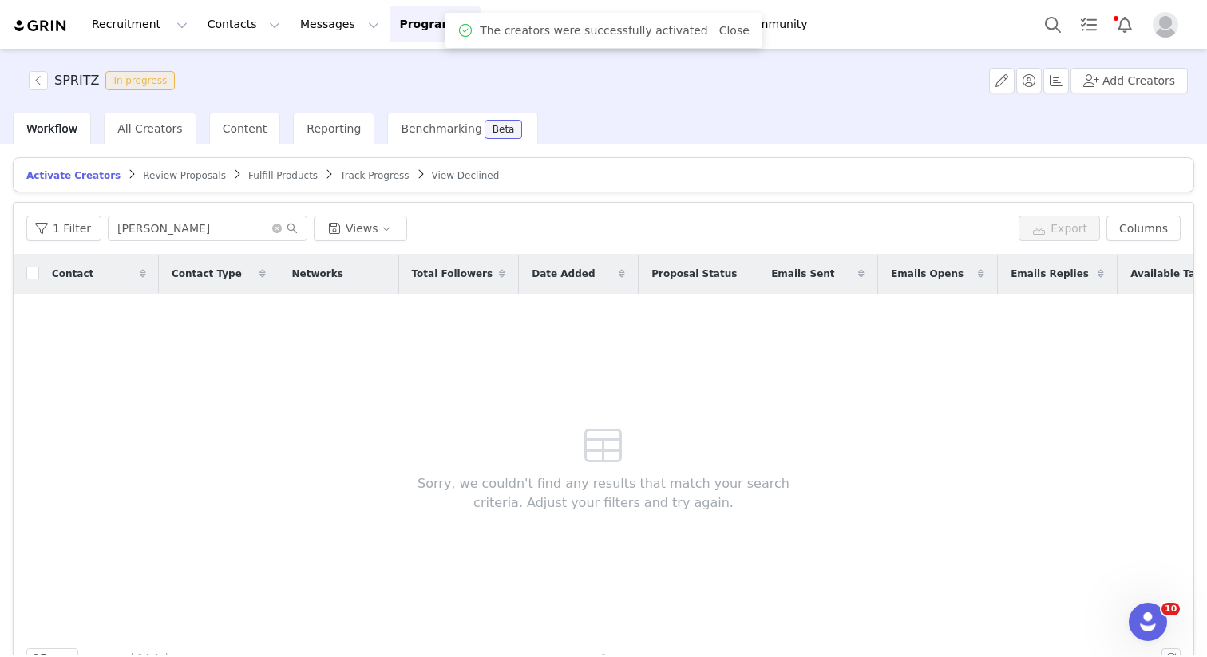
click at [152, 178] on span "Review Proposals" at bounding box center [184, 175] width 83 height 11
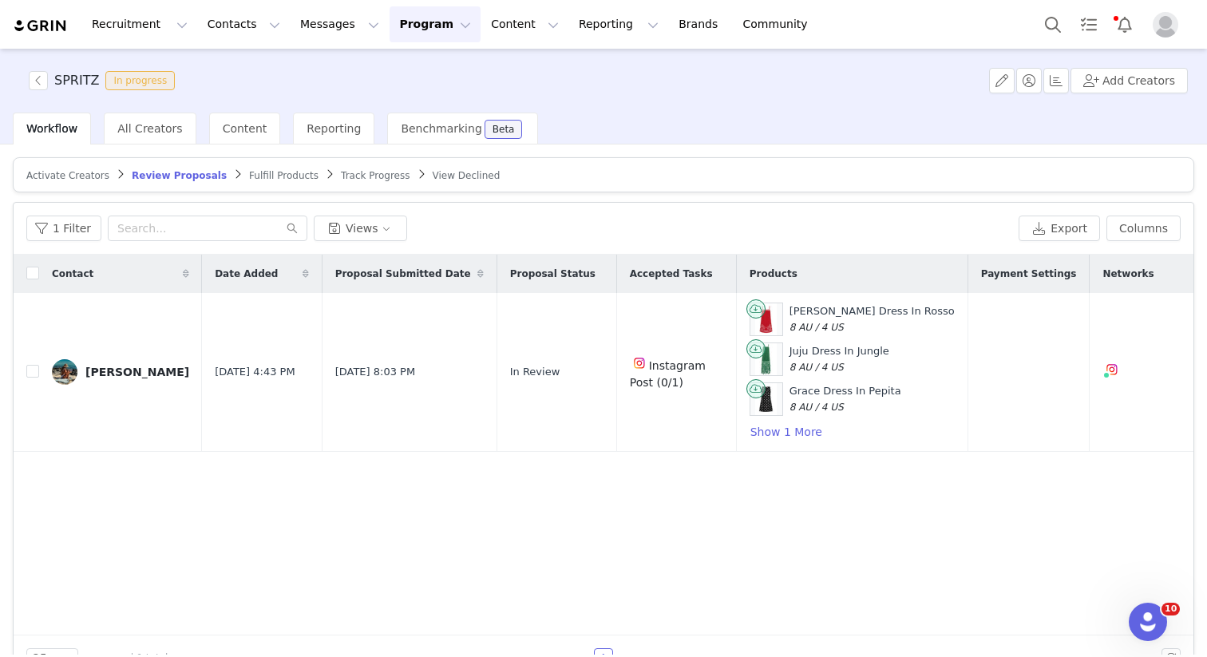
click at [76, 172] on span "Activate Creators" at bounding box center [67, 175] width 83 height 11
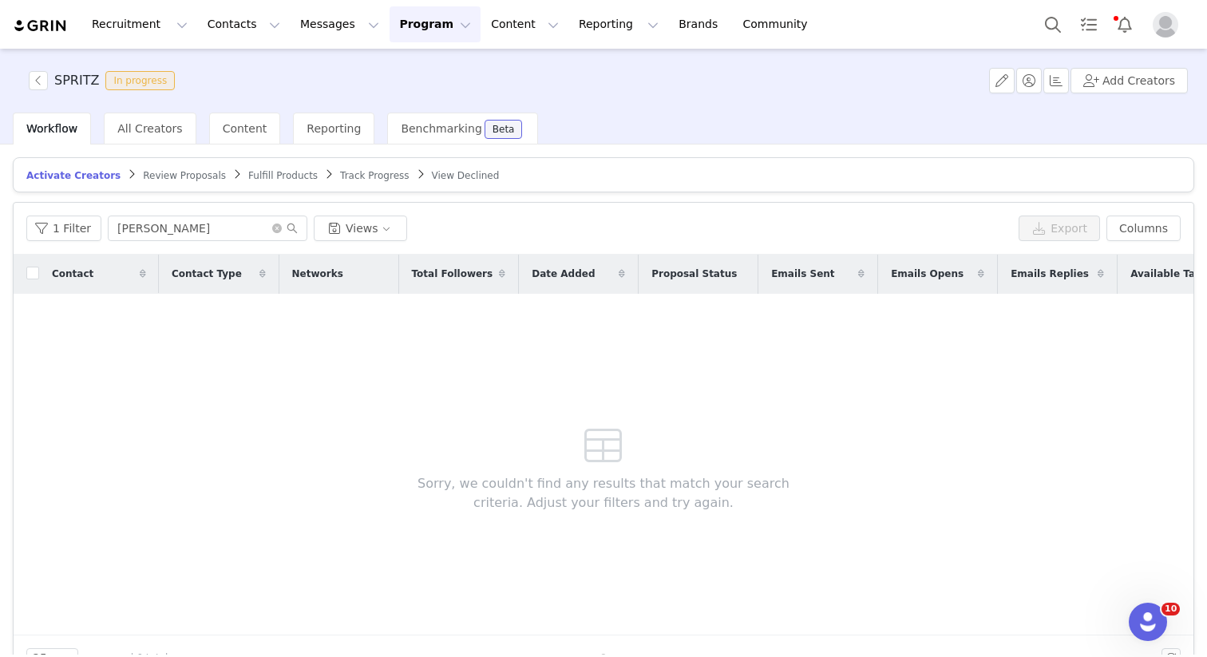
click at [145, 175] on span "Review Proposals" at bounding box center [184, 175] width 83 height 11
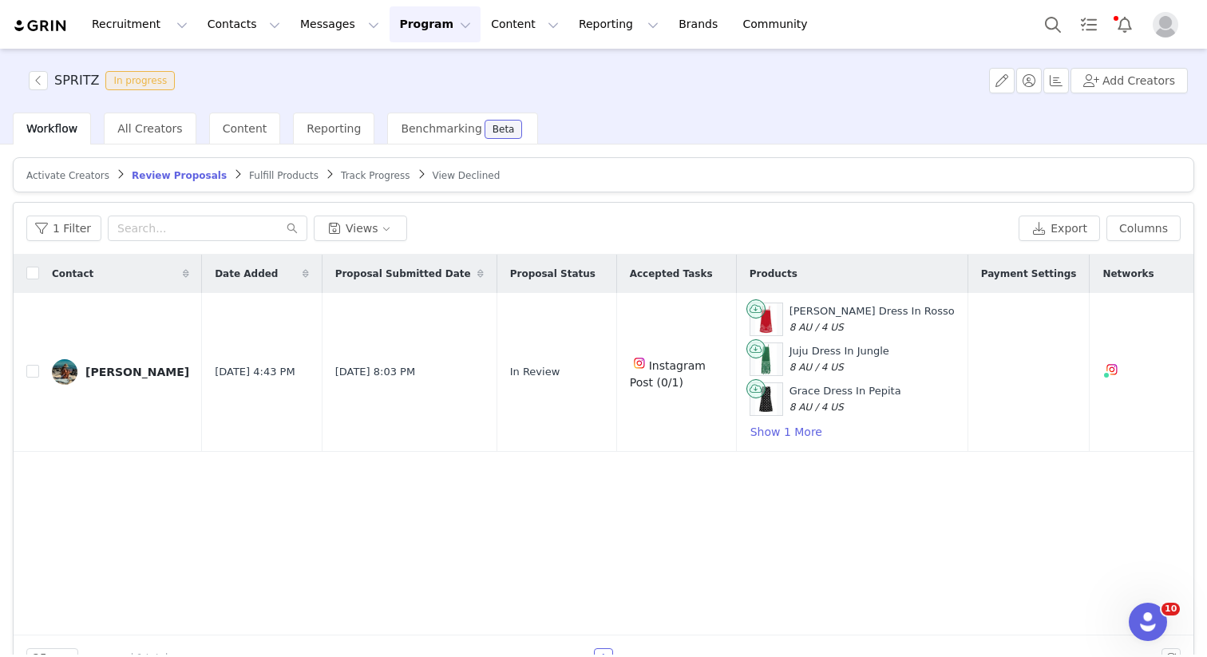
click at [86, 187] on article "Activate Creators Review Proposals Fulfill Products Track Progress View Declined" at bounding box center [604, 174] width 1182 height 35
click at [81, 179] on span "Activate Creators" at bounding box center [67, 175] width 83 height 11
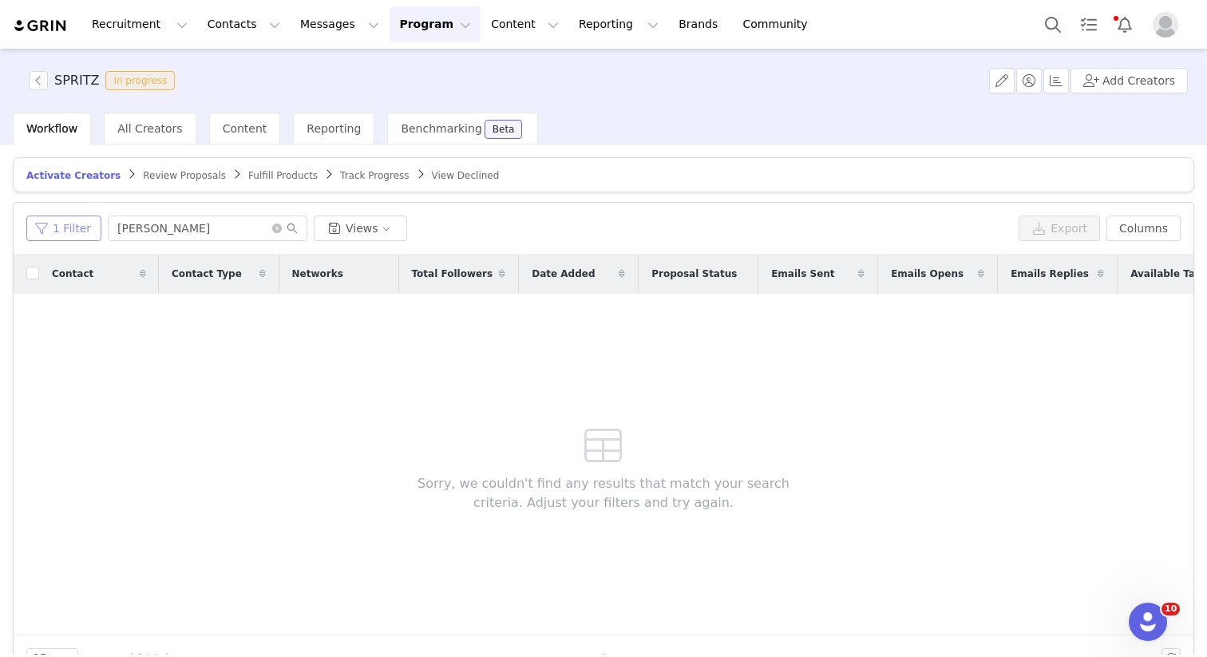
click at [62, 232] on button "1 Filter" at bounding box center [63, 229] width 75 height 26
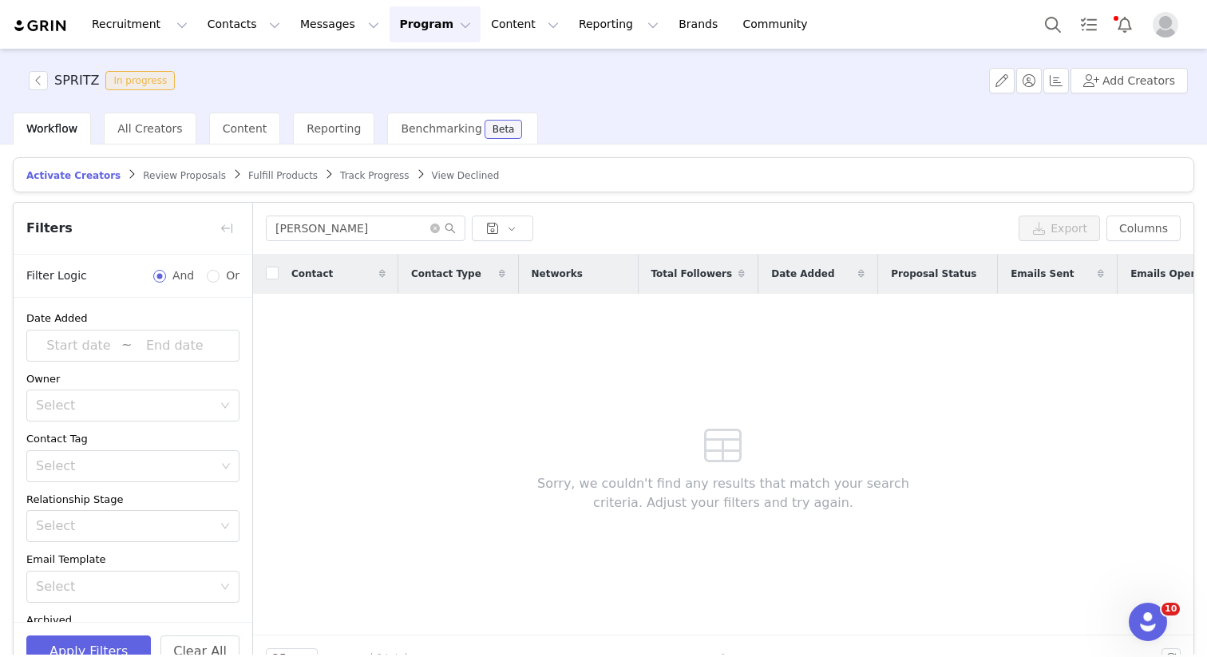
click at [164, 174] on span "Review Proposals" at bounding box center [184, 175] width 83 height 11
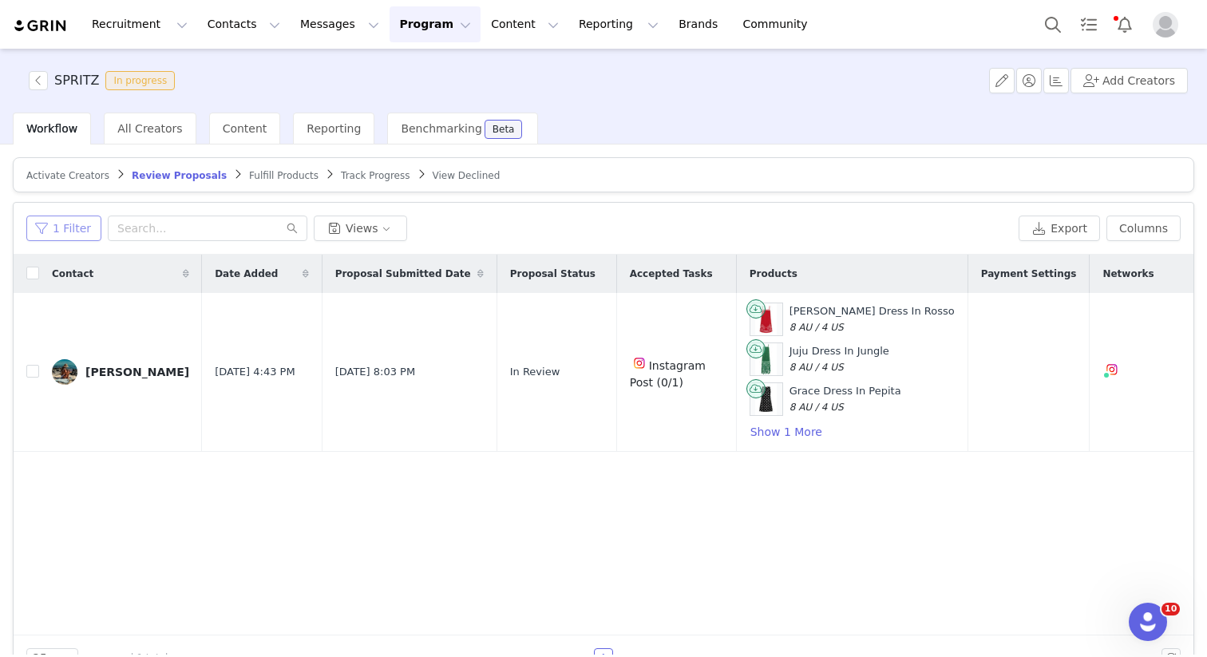
click at [61, 234] on button "1 Filter" at bounding box center [63, 229] width 75 height 26
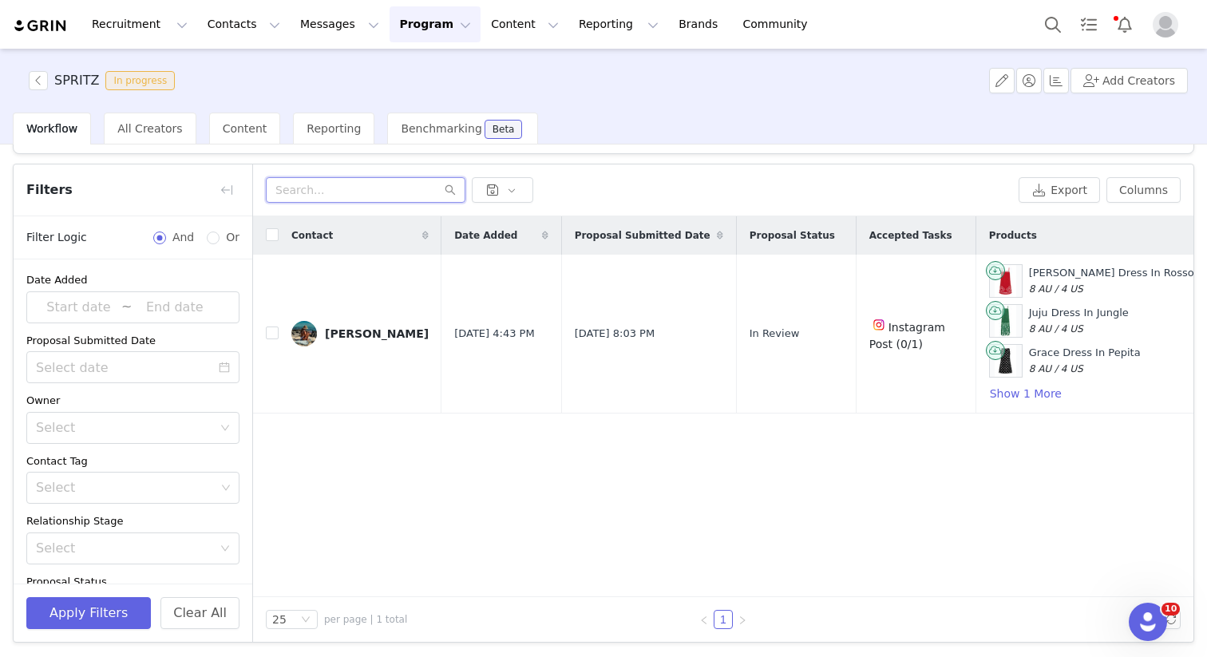
click at [364, 189] on input "text" at bounding box center [366, 190] width 200 height 26
click at [393, 502] on div "Contact Date Added Proposal Submitted Date Proposal Status Accepted Tasks Produ…" at bounding box center [723, 406] width 941 height 381
click at [140, 139] on div "All Creators" at bounding box center [150, 129] width 92 height 32
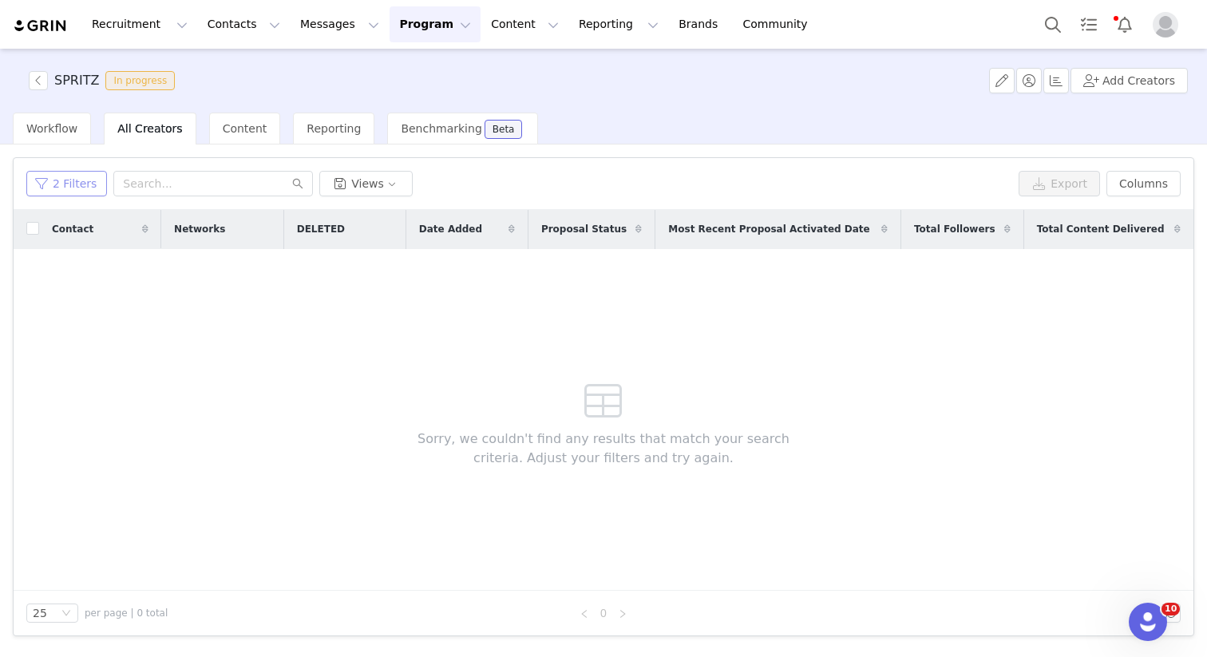
click at [77, 188] on button "2 Filters" at bounding box center [66, 184] width 81 height 26
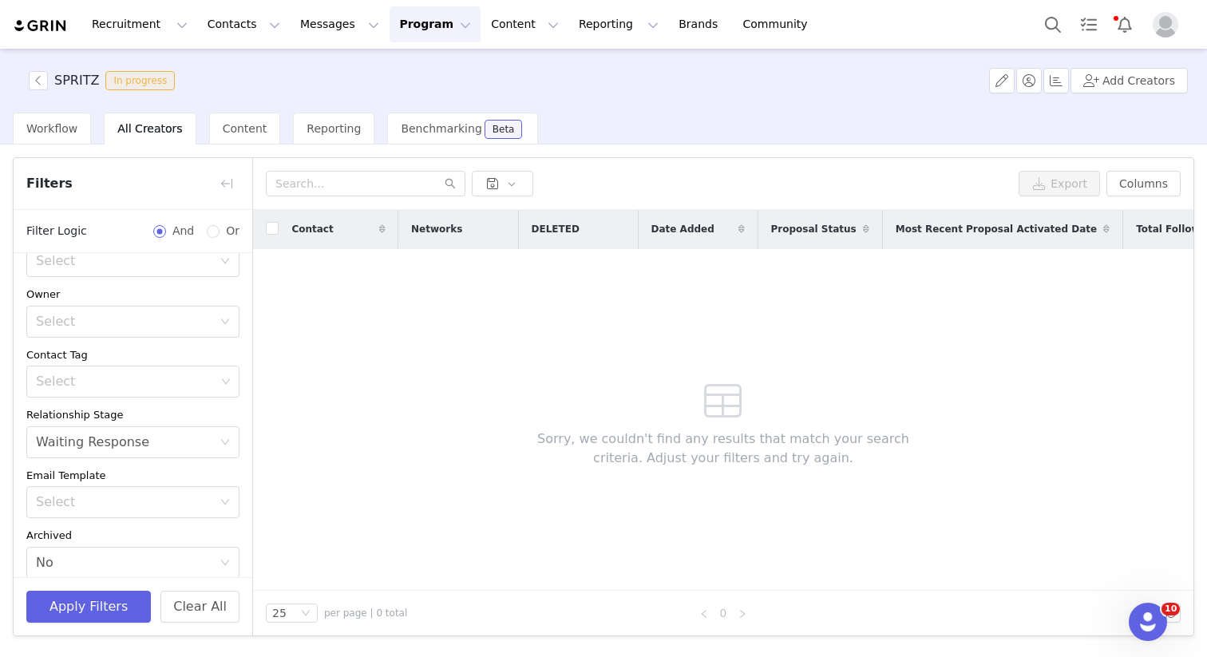
scroll to position [124, 0]
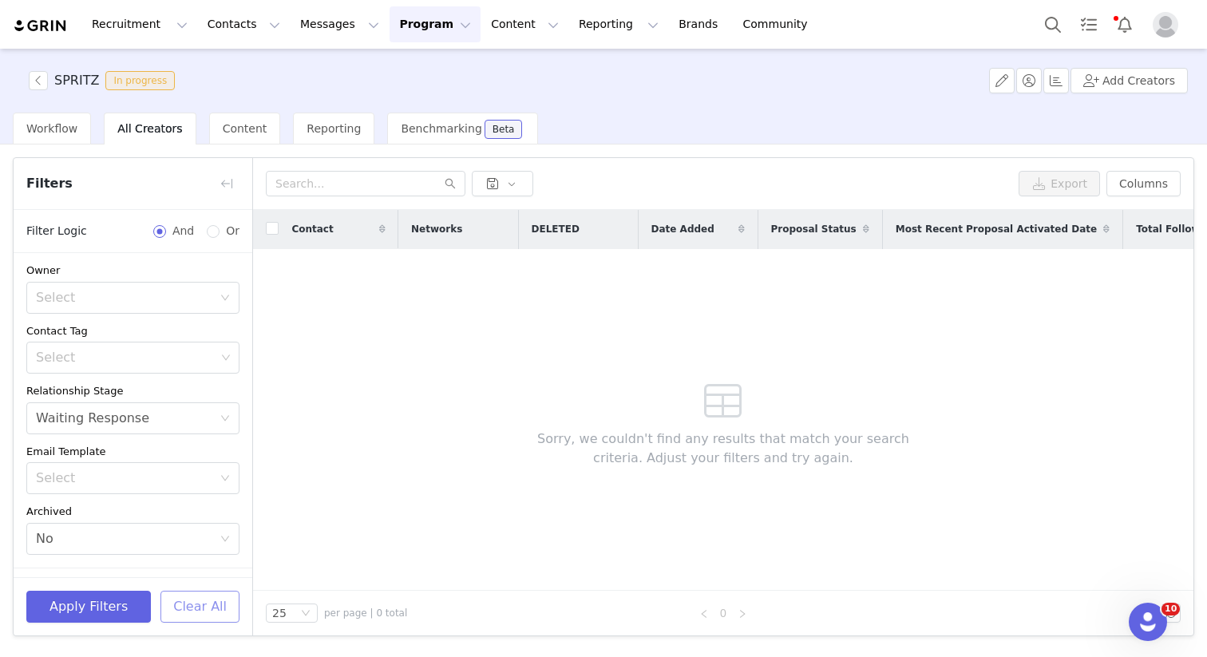
click at [183, 616] on button "Clear All" at bounding box center [199, 607] width 79 height 32
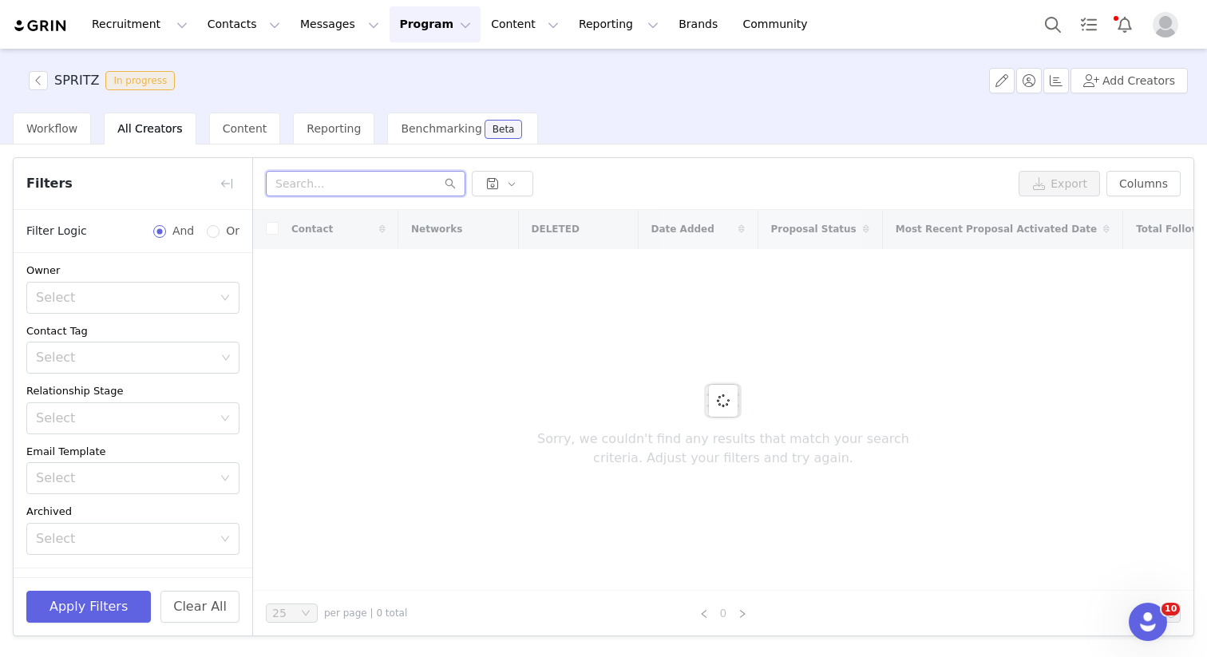
click at [335, 180] on input "text" at bounding box center [366, 184] width 200 height 26
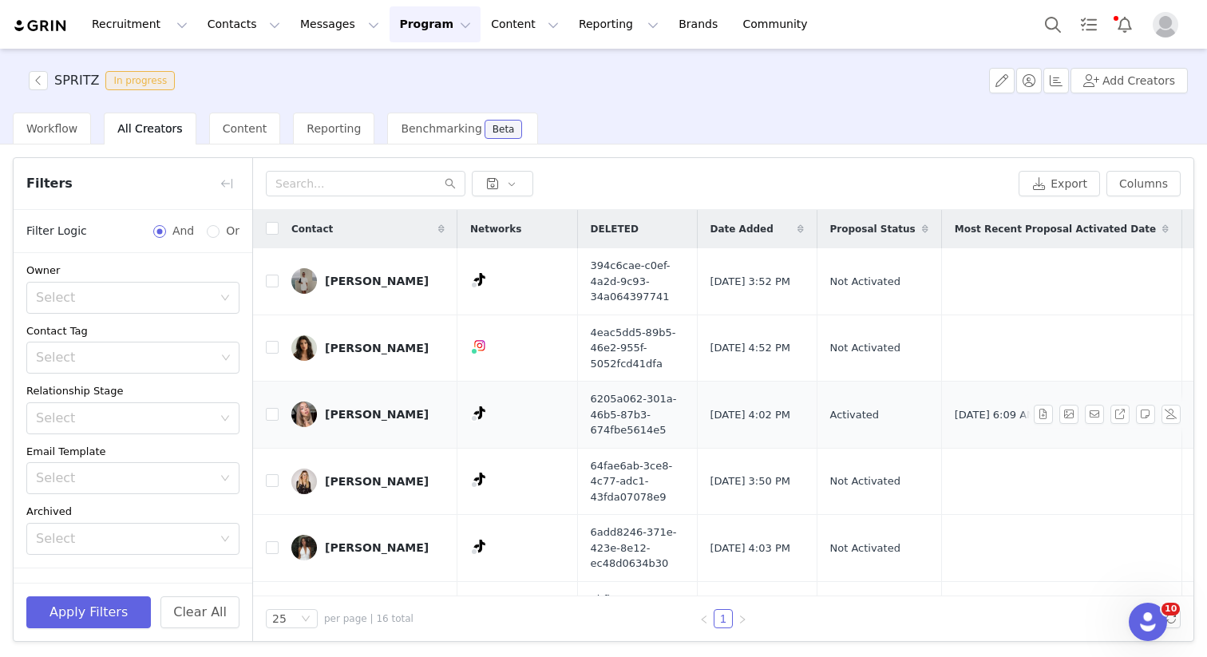
click at [394, 418] on div "[PERSON_NAME]" at bounding box center [377, 414] width 104 height 13
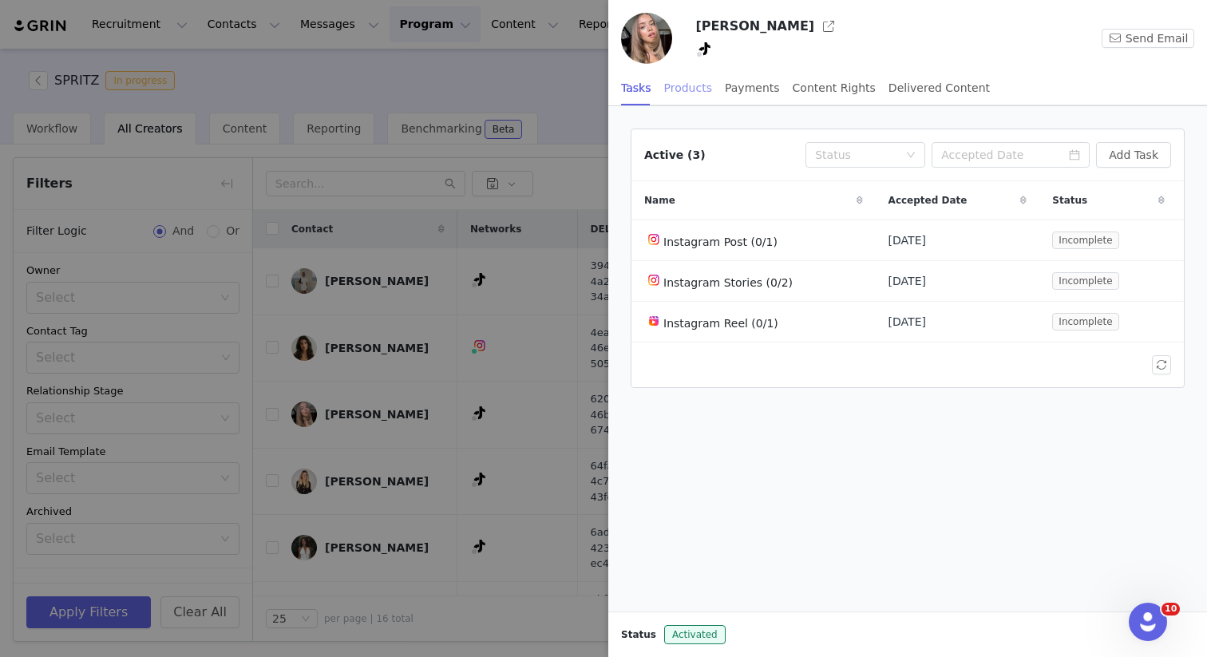
click at [696, 85] on div "Products" at bounding box center [688, 88] width 48 height 36
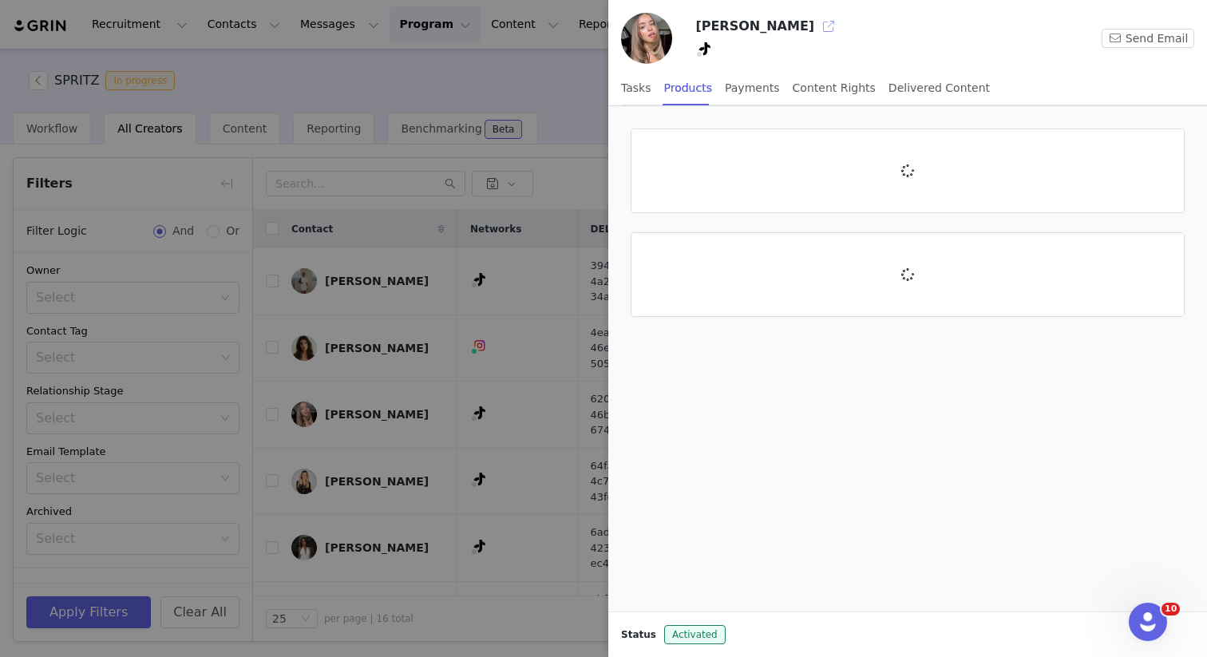
click at [816, 30] on button "button" at bounding box center [829, 27] width 26 height 26
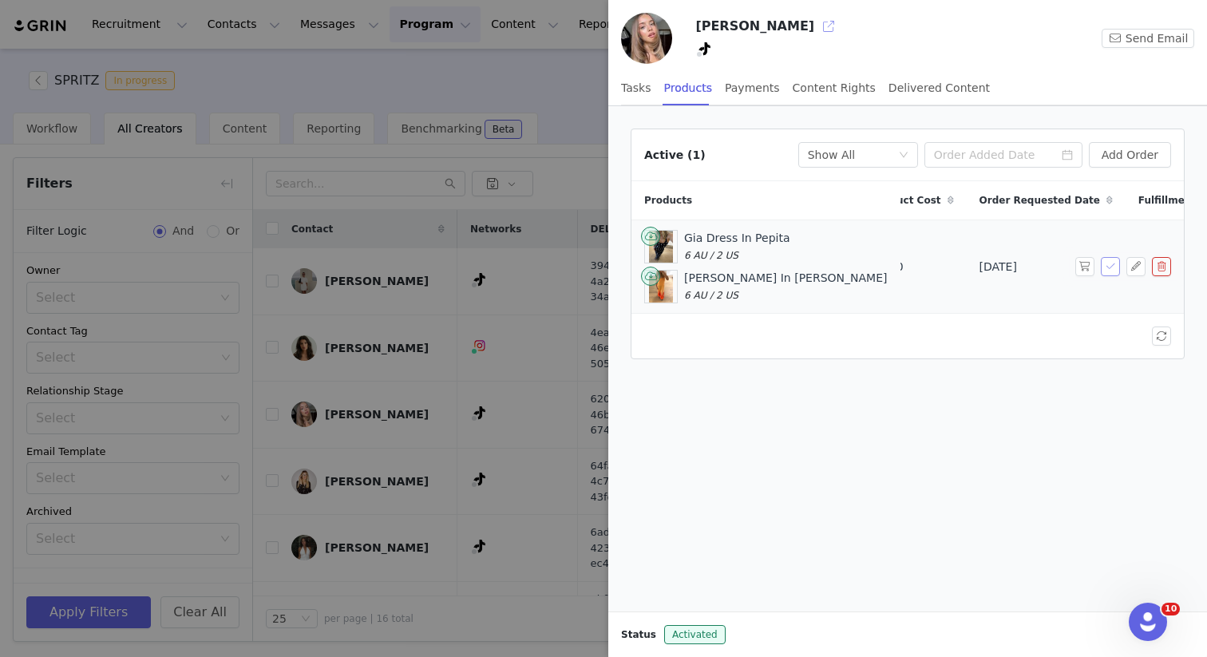
scroll to position [0, 117]
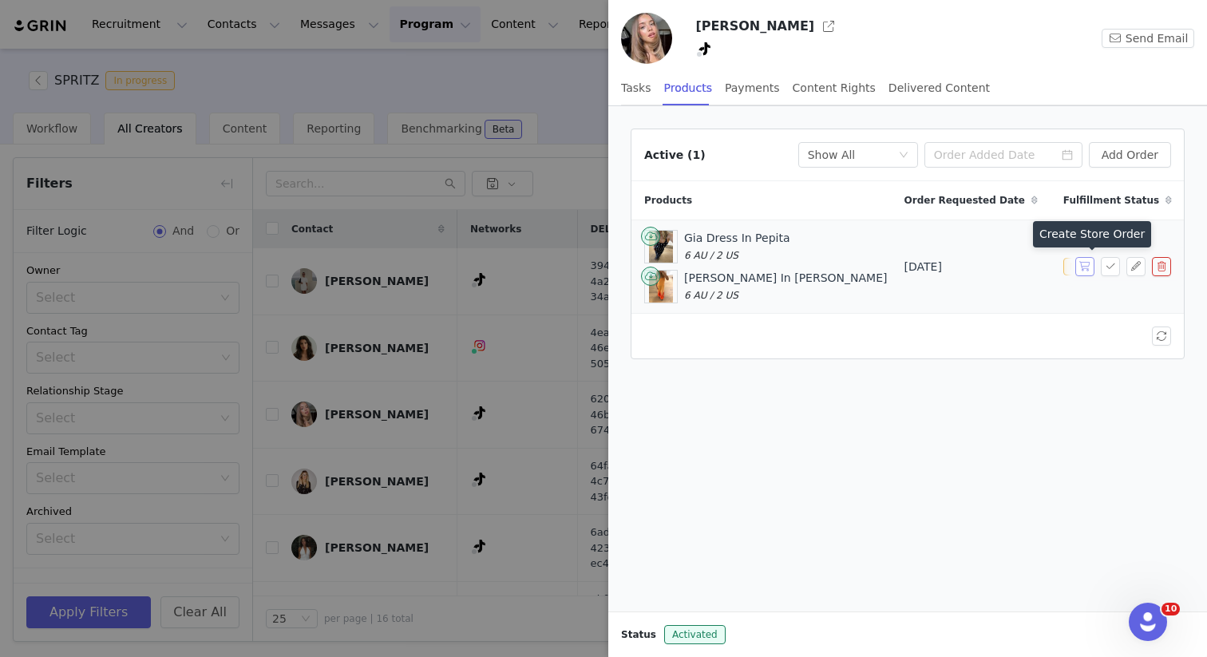
click at [1084, 264] on button "button" at bounding box center [1085, 266] width 19 height 19
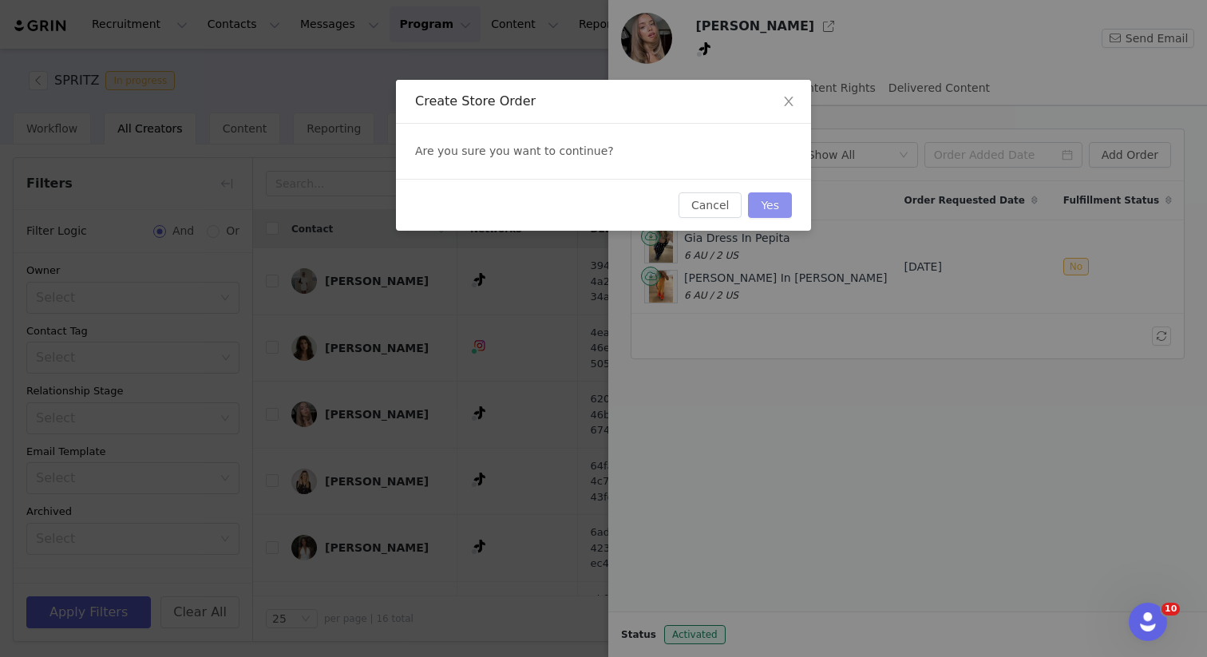
click at [777, 203] on button "Yes" at bounding box center [770, 205] width 44 height 26
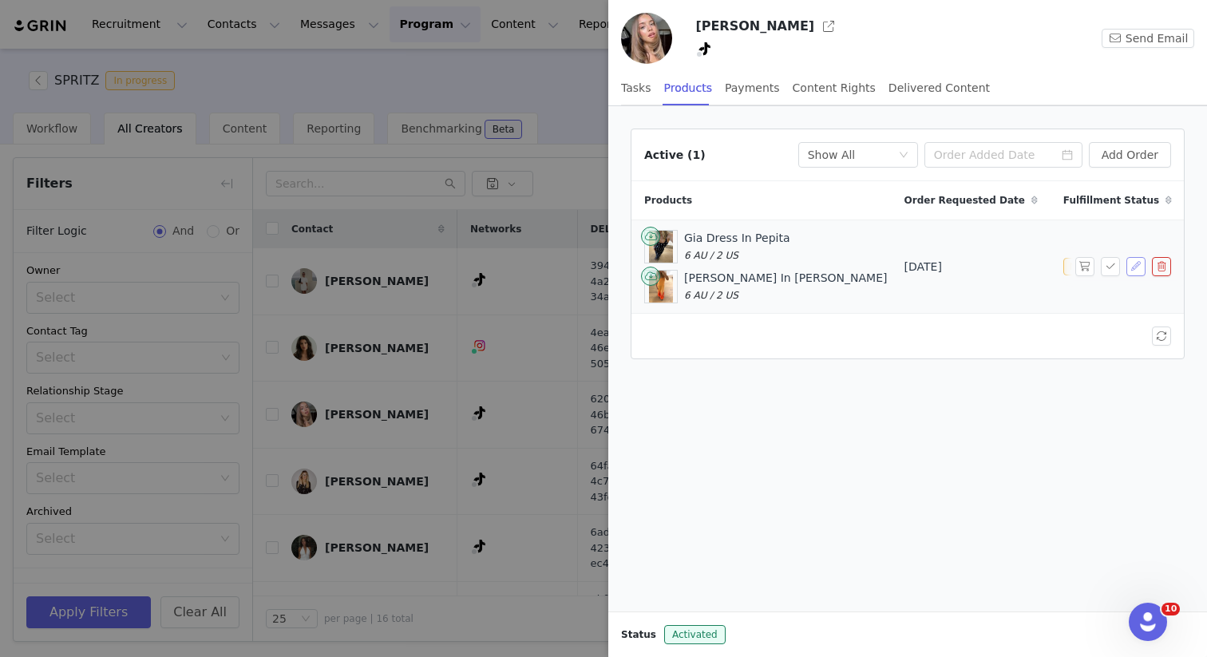
click at [1132, 263] on button "button" at bounding box center [1136, 266] width 19 height 19
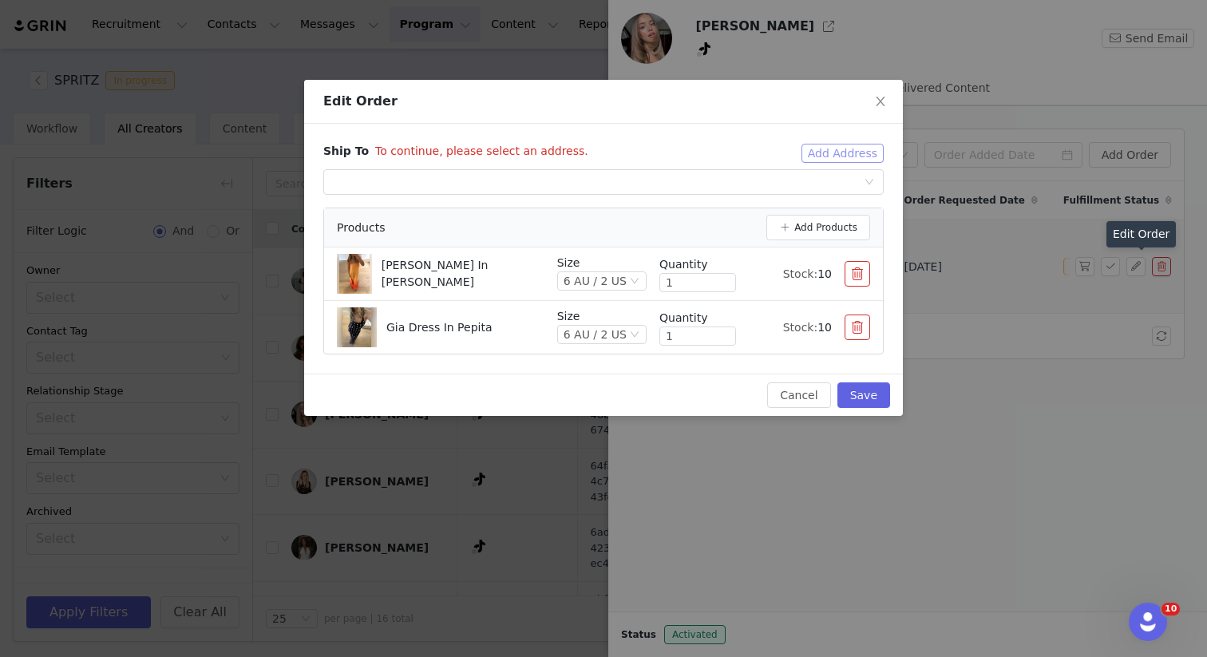
click at [826, 155] on button "Add Address" at bounding box center [843, 153] width 82 height 19
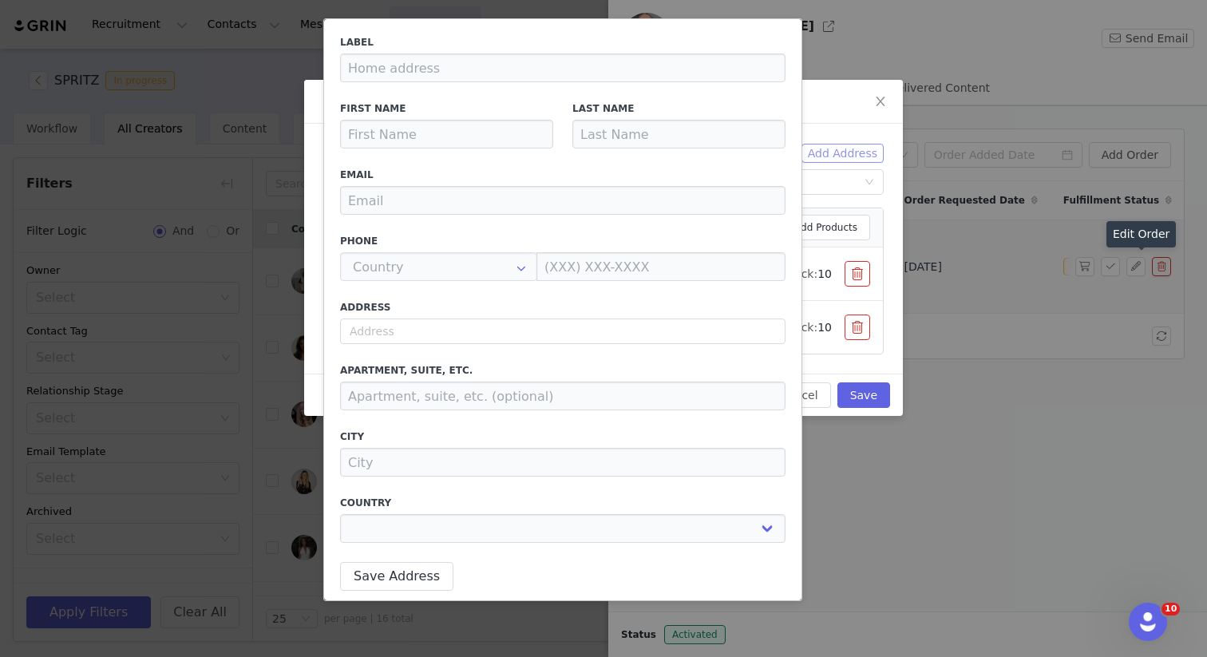
type input "Grace"
type input "[PERSON_NAME]"
type input "[EMAIL_ADDRESS][DOMAIN_NAME]"
type input "+1 ([GEOGRAPHIC_DATA])"
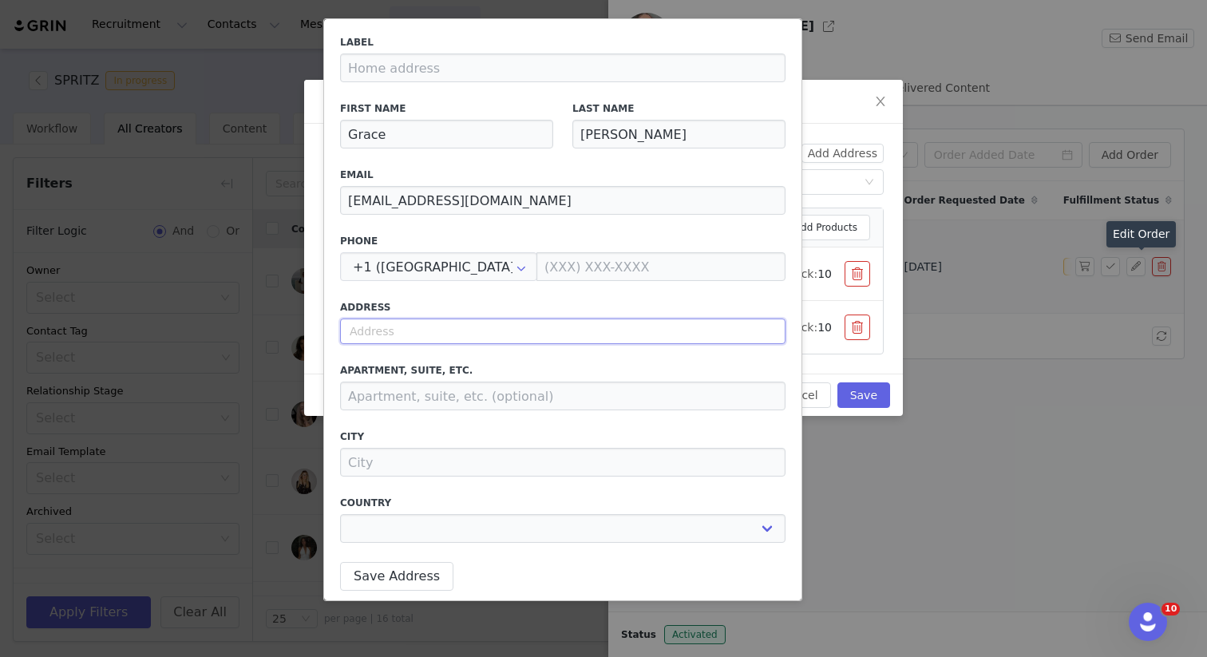
click at [412, 324] on input "text" at bounding box center [563, 332] width 446 height 26
paste input "[STREET_ADDRESS]"
select select
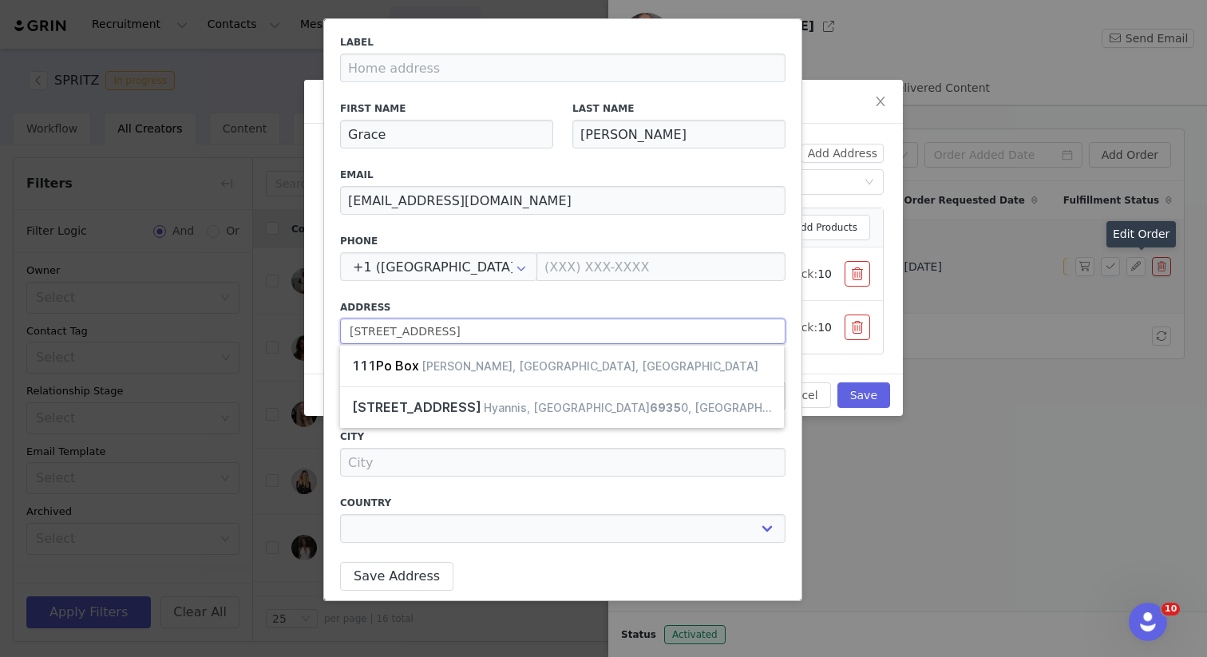
type input "[STREET_ADDRESS]"
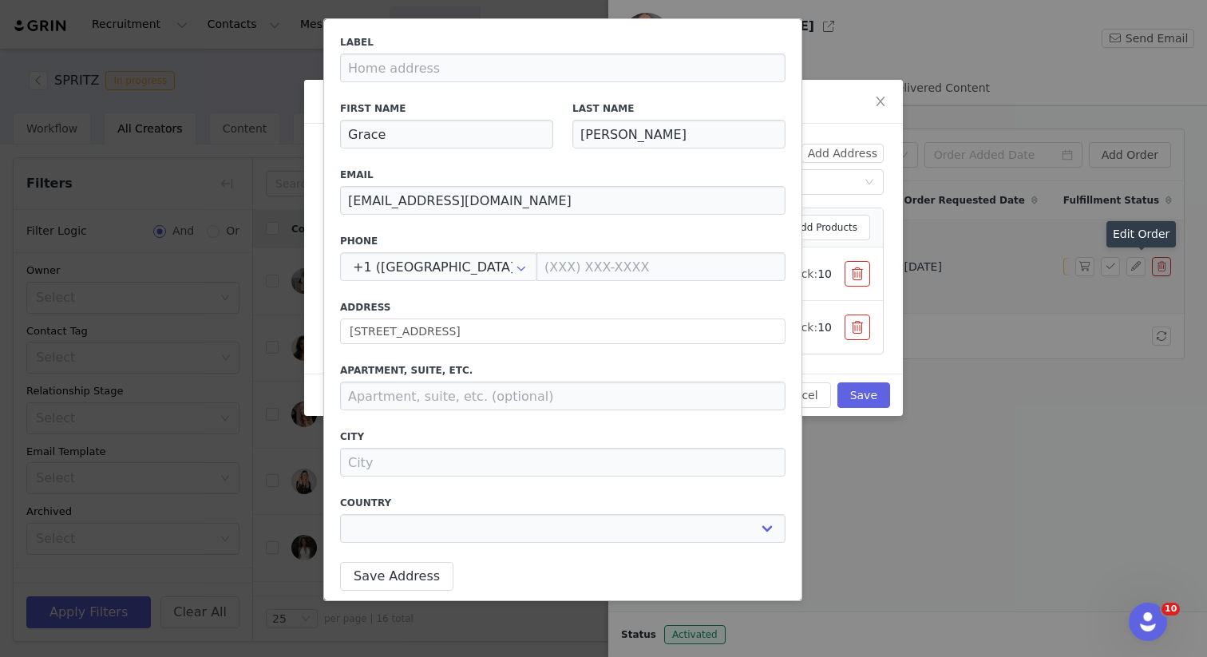
click at [535, 300] on label "Address" at bounding box center [563, 307] width 446 height 14
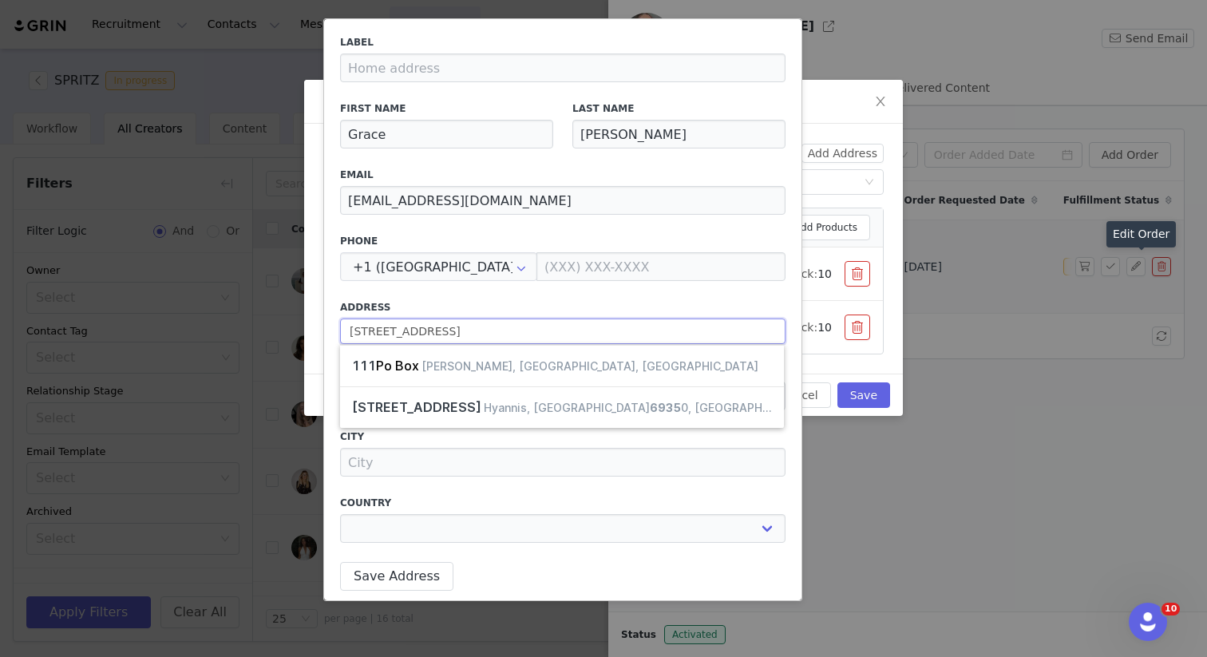
click at [501, 322] on input "[STREET_ADDRESS]" at bounding box center [563, 332] width 446 height 26
click at [506, 331] on input "[STREET_ADDRESS]" at bounding box center [563, 332] width 446 height 26
click at [477, 333] on input "[STREET_ADDRESS]" at bounding box center [563, 332] width 446 height 26
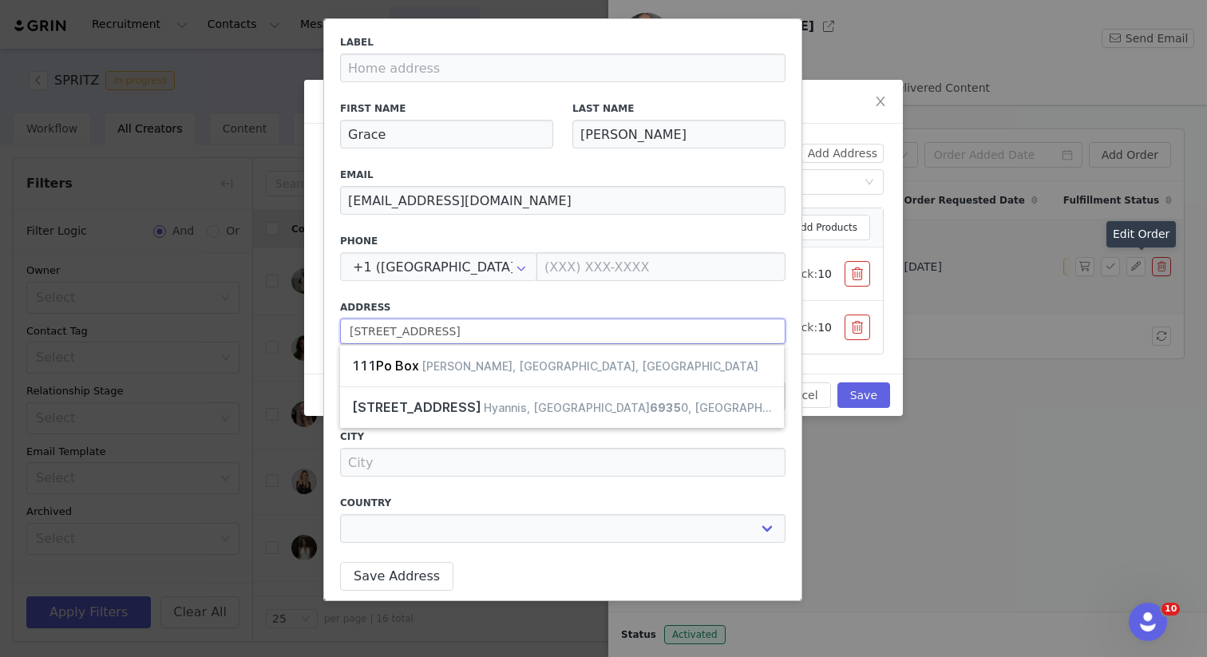
click at [537, 327] on input "[STREET_ADDRESS]" at bounding box center [563, 332] width 446 height 26
select select
type input "[STREET_ADDRESS]"
select select
type input "[STREET_ADDRESS]"
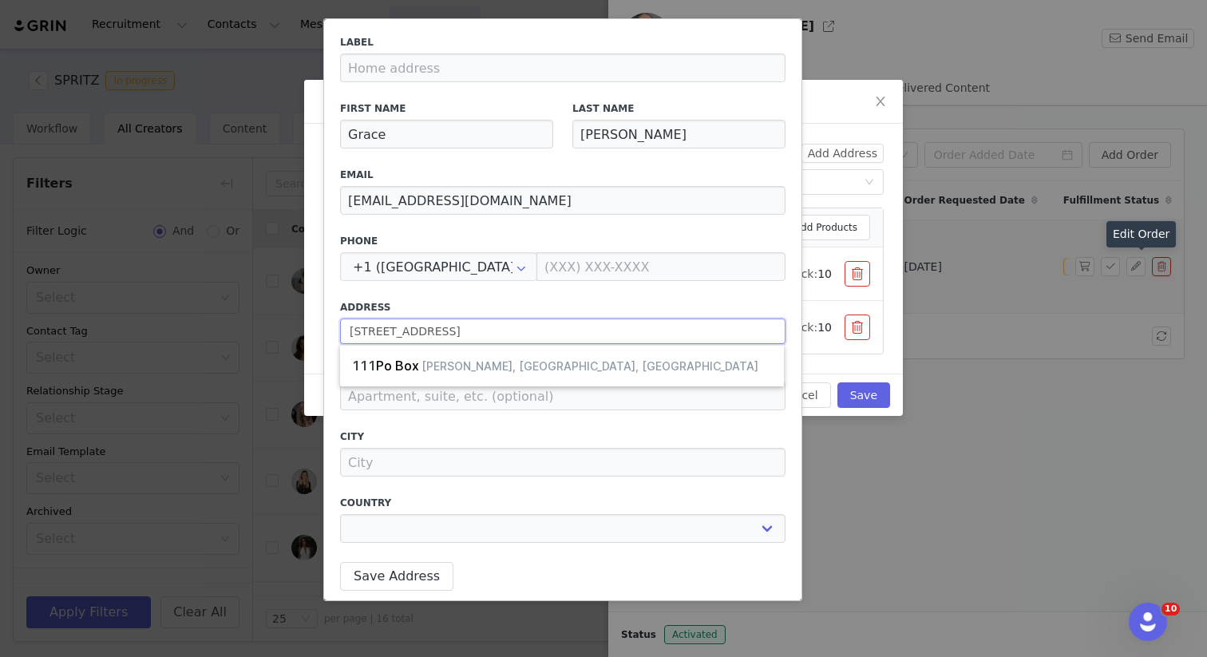
select select
type input "[STREET_ADDRESS]"
select select
type input "[STREET_ADDRESS][PERSON_NAME]"
select select
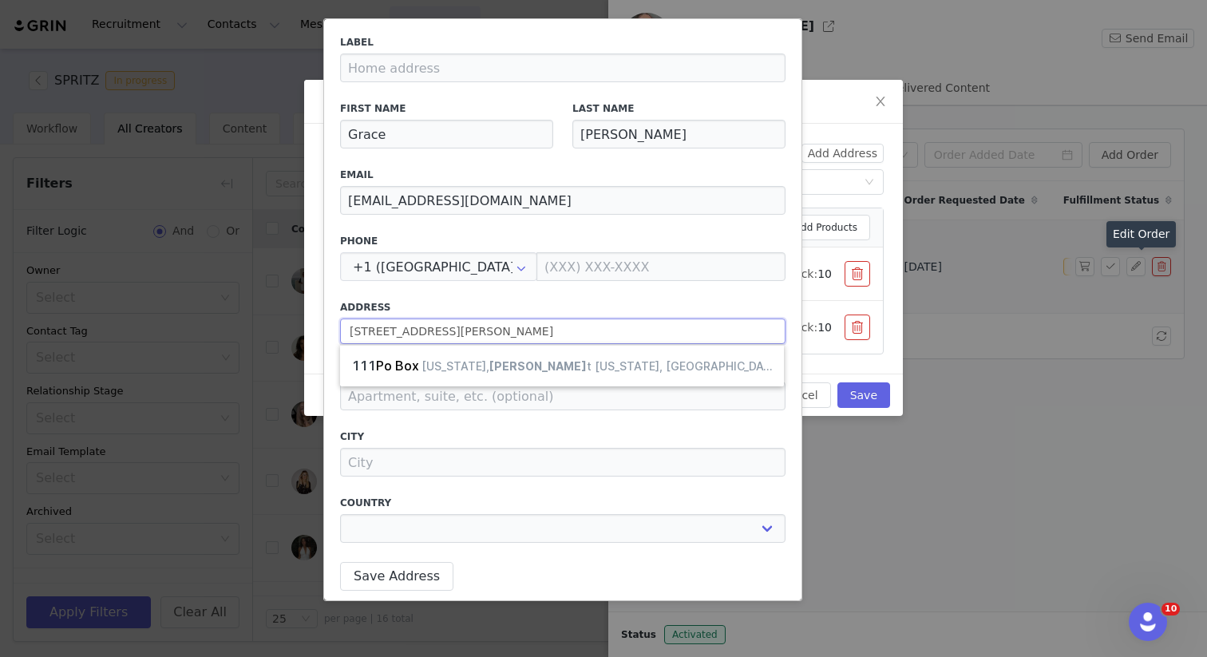
type input "[STREET_ADDRESS]"
select select
type input "[STREET_ADDRESS]"
select select
type input "[STREET_ADDRESS][PERSON_NAME]"
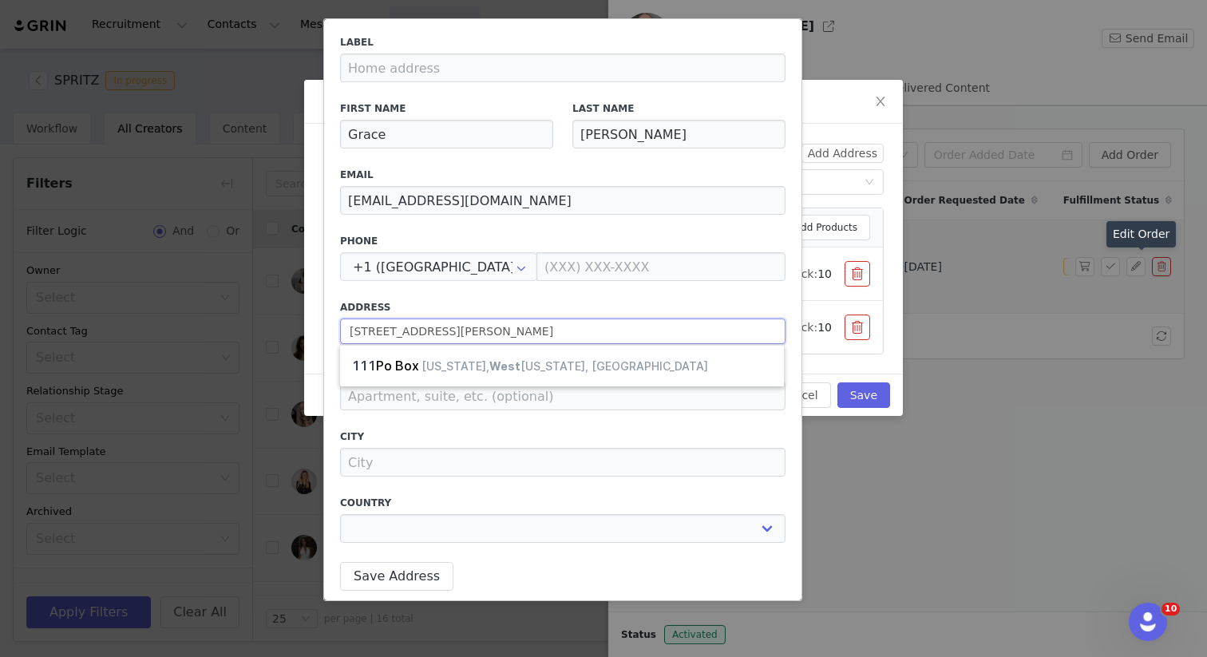
select select
type input "[STREET_ADDRESS]"
select select
type input "[STREET_ADDRESS]"
select select
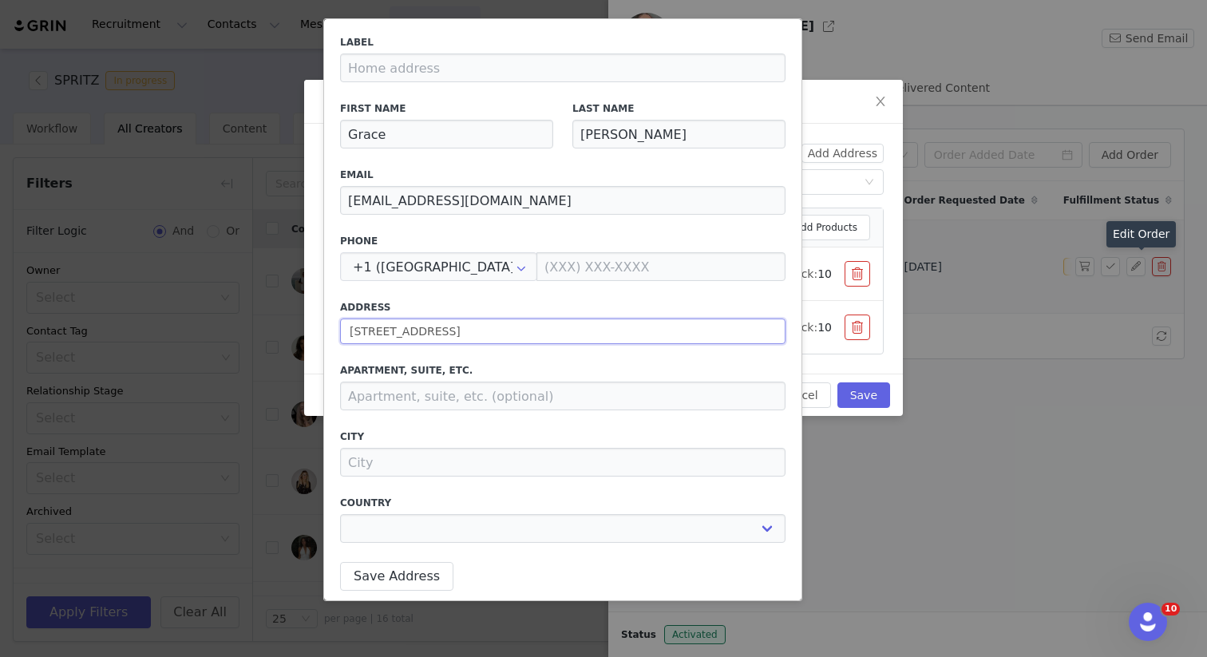
type input "[STREET_ADDRESS]"
select select
type input "[STREET_ADDRESS]"
select select
type input "[STREET_ADDRESS]"
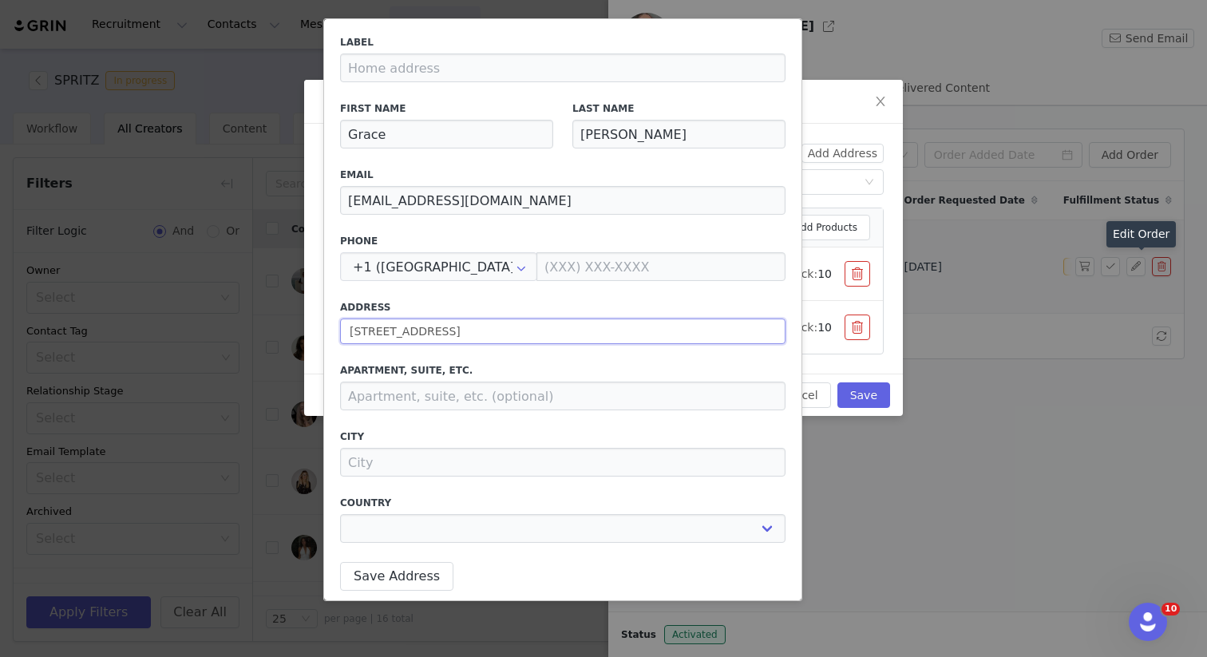
select select
type input "[STREET_ADDRESS]"
select select
type input "[STREET_ADDRESS]"
select select
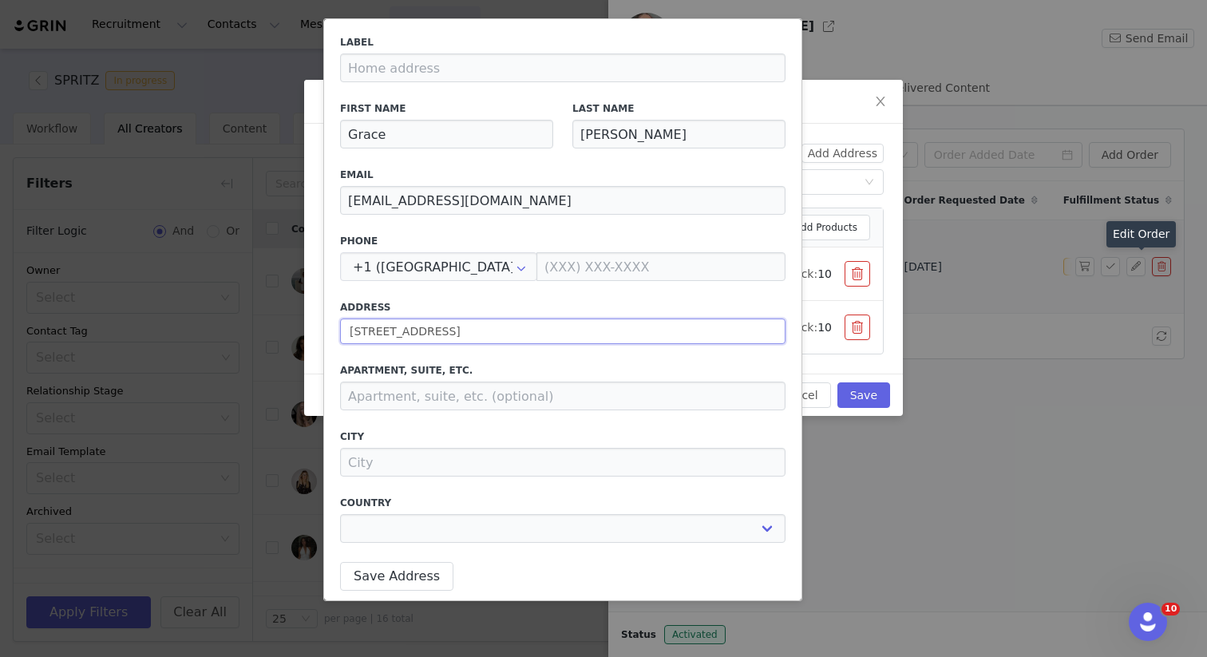
type input "[STREET_ADDRESS]"
select select
type input "[STREET_ADDRESS]"
select select
type input "[STREET_ADDRESS]"
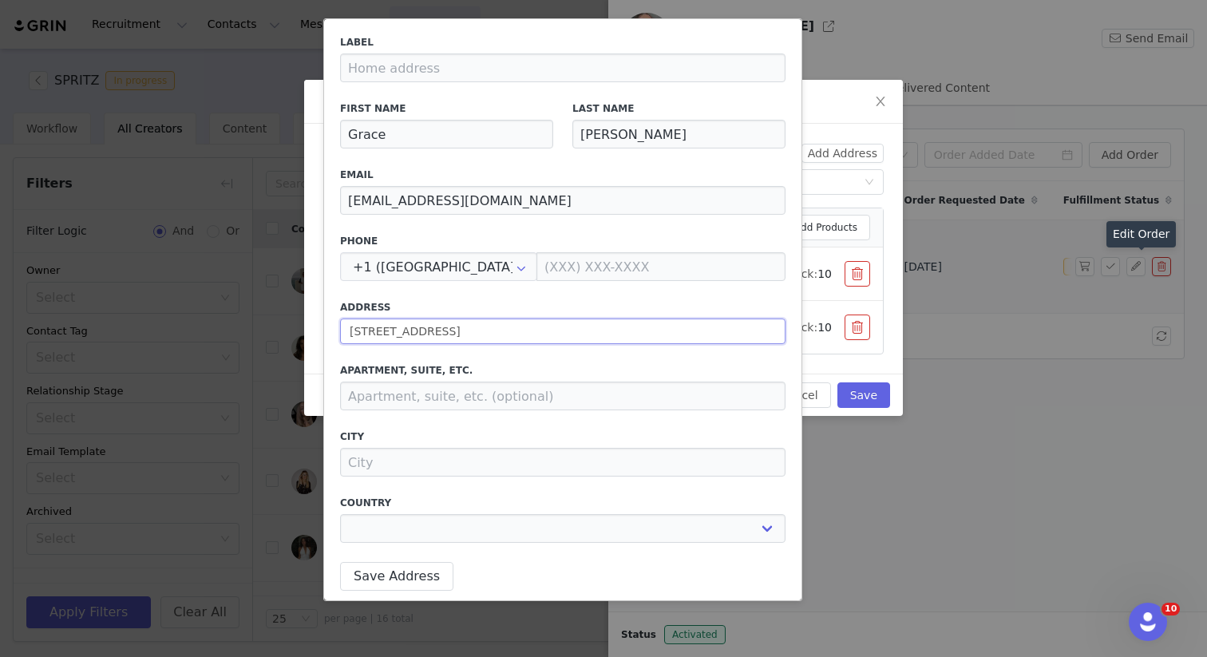
select select
type input "[STREET_ADDRESS] Aus"
select select
type input "[STREET_ADDRESS]"
select select
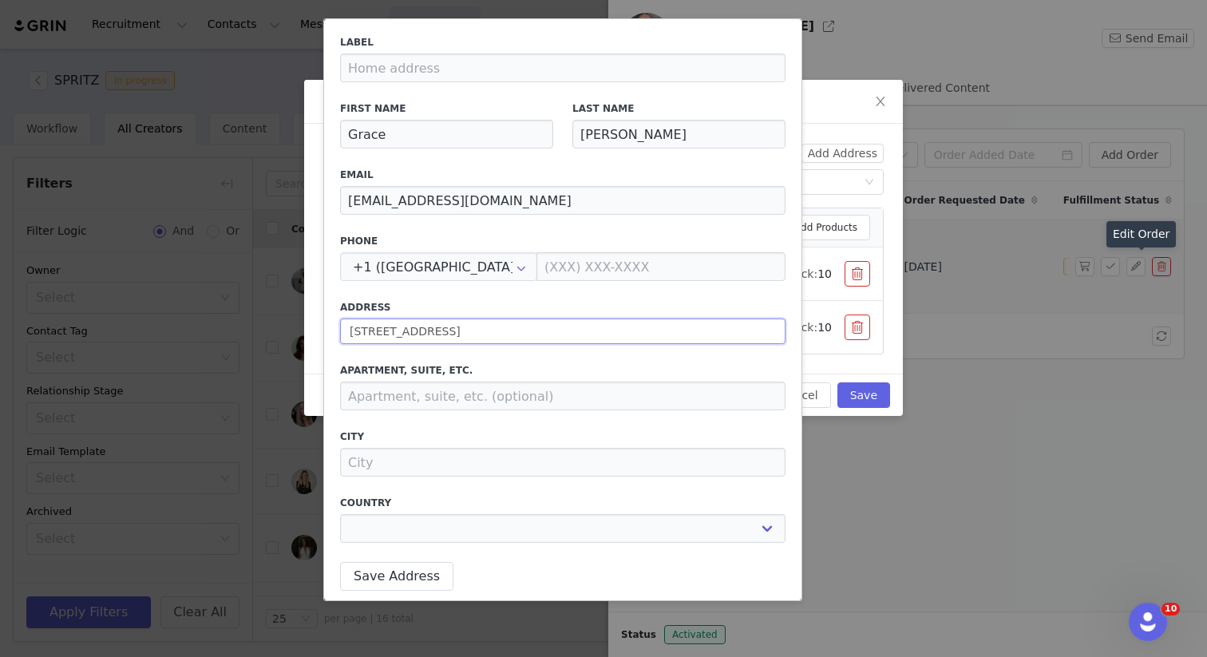
type input "[STREET_ADDRESS]"
select select
type input "[STREET_ADDRESS]"
drag, startPoint x: 637, startPoint y: 333, endPoint x: 500, endPoint y: 335, distance: 137.3
click at [500, 335] on input "[STREET_ADDRESS]" at bounding box center [563, 332] width 446 height 26
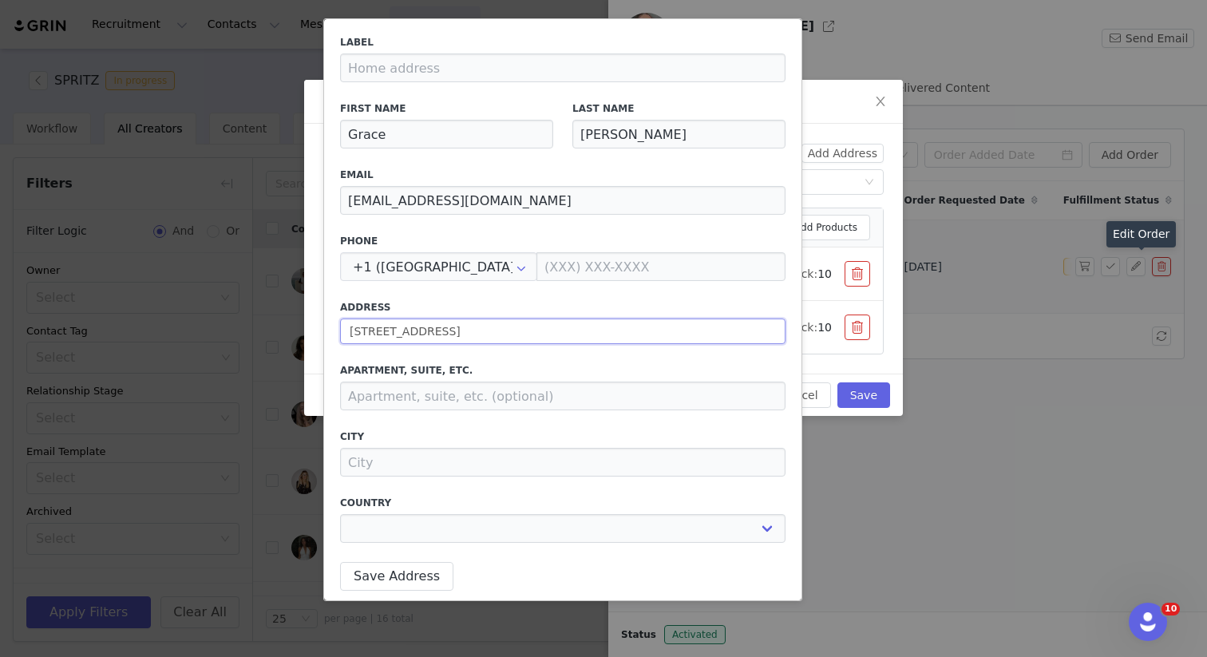
select select
type input "[STREET_ADDRESS]"
drag, startPoint x: 503, startPoint y: 331, endPoint x: 419, endPoint y: 331, distance: 83.8
click at [419, 331] on input "[STREET_ADDRESS]" at bounding box center [563, 332] width 446 height 26
select select
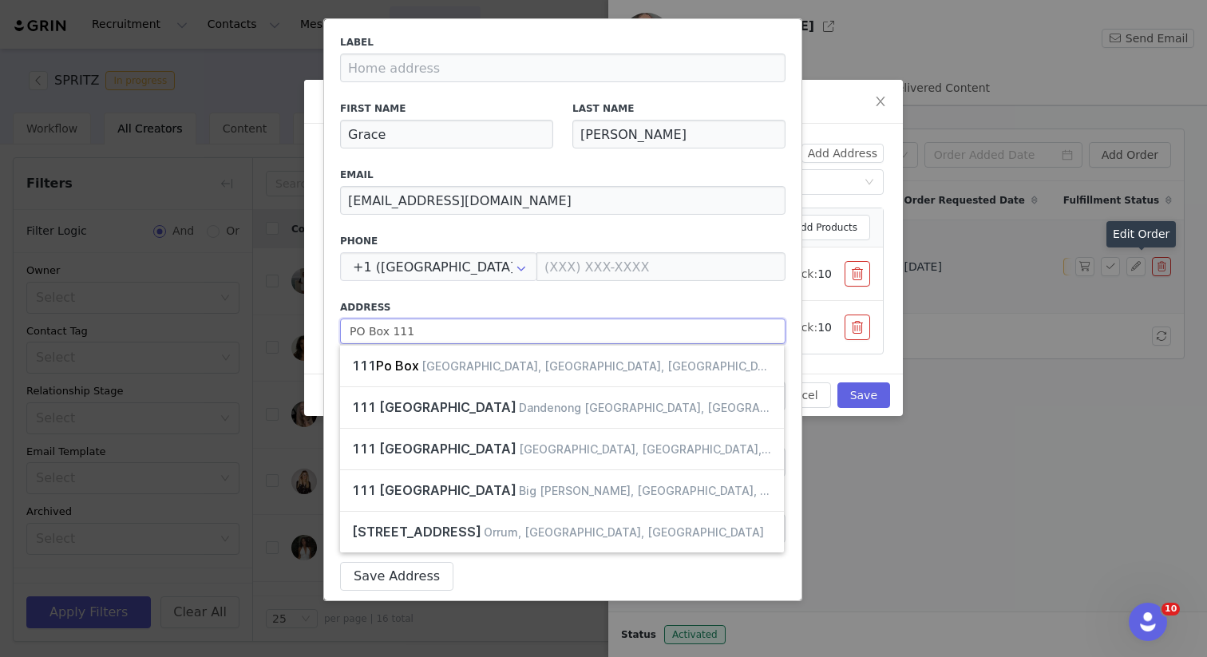
type input "PO Box 111"
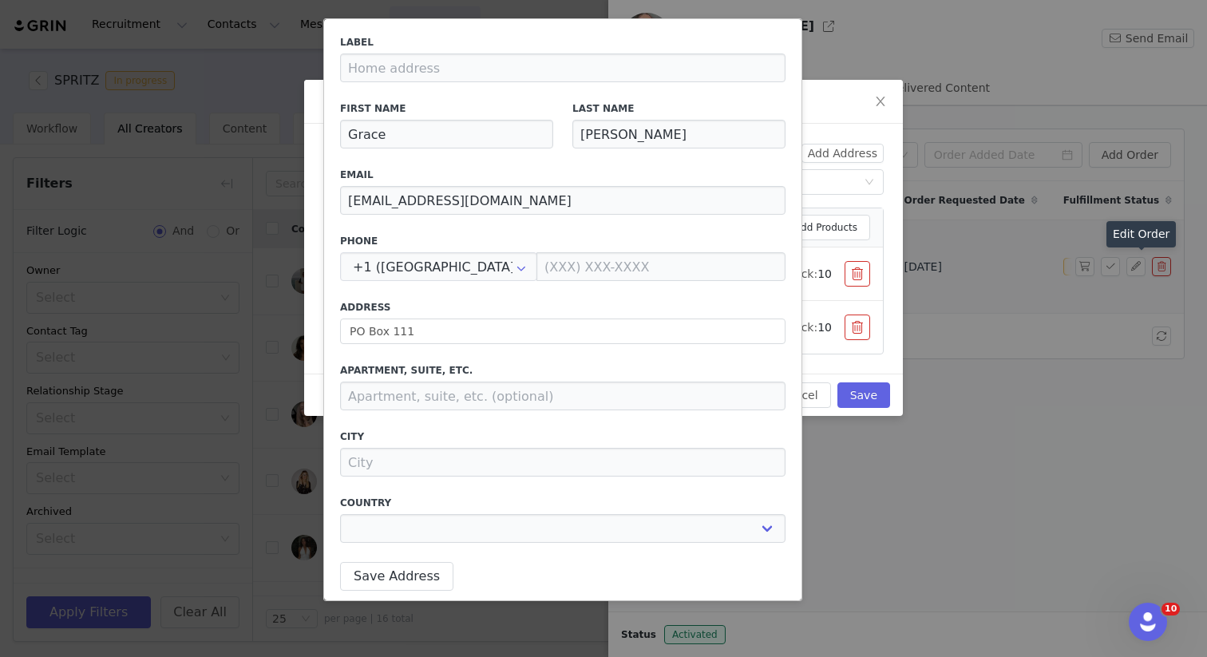
click at [465, 299] on div "Label First Name [PERSON_NAME] Last Name [PERSON_NAME] [PERSON_NAME][EMAIL_ADDR…" at bounding box center [563, 293] width 446 height 517
click at [393, 456] on input at bounding box center [563, 462] width 446 height 29
paste input "Guildford 6935"
type input "Guildford 6935"
select select
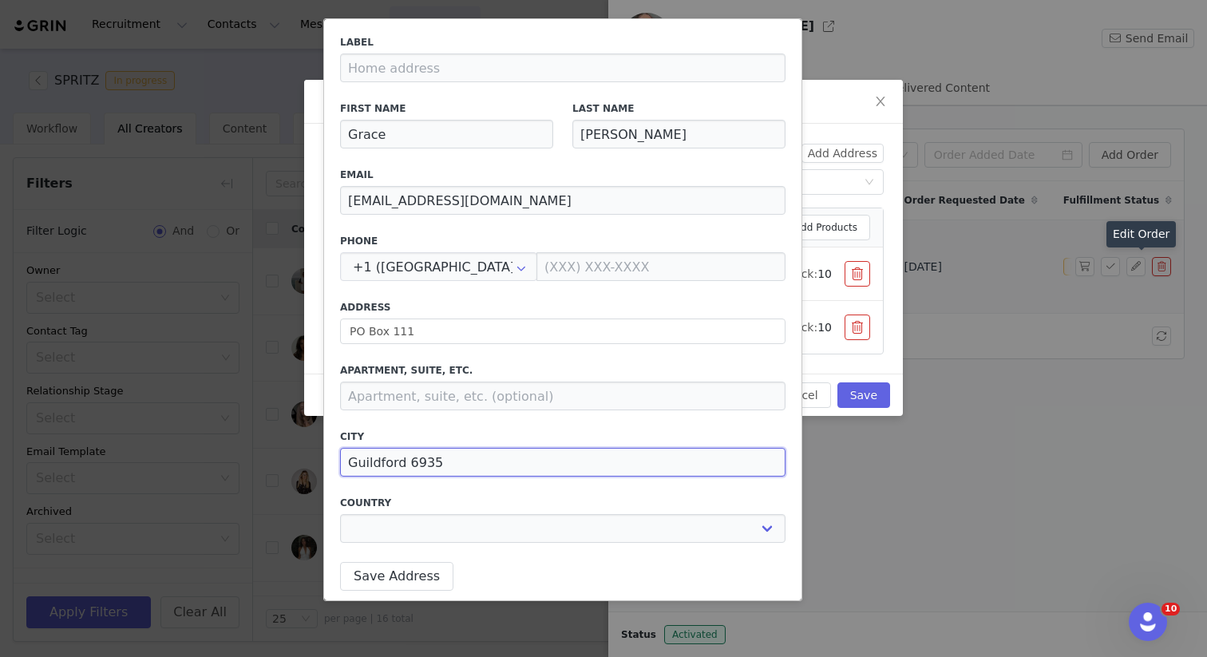
drag, startPoint x: 460, startPoint y: 462, endPoint x: 406, endPoint y: 462, distance: 54.3
click at [406, 462] on input "Guildford 6935" at bounding box center [563, 462] width 446 height 29
type input "Guildford"
select select
type input "Guildford"
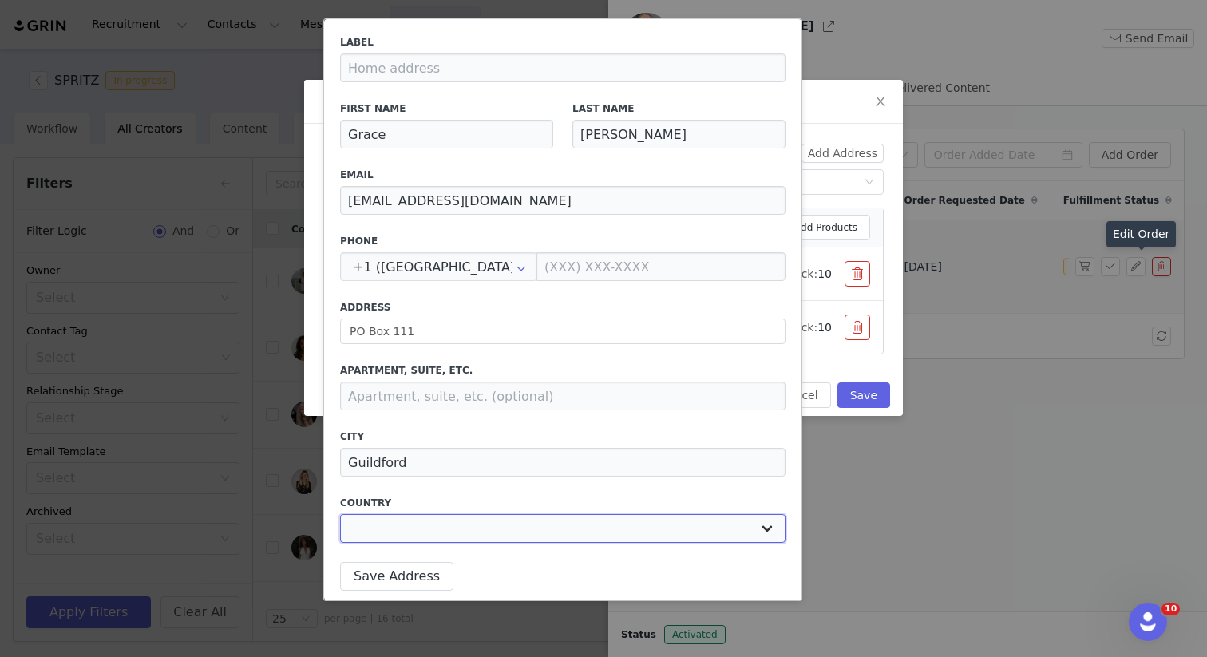
click at [372, 534] on select "[GEOGRAPHIC_DATA] [GEOGRAPHIC_DATA] [GEOGRAPHIC_DATA] [GEOGRAPHIC_DATA] [GEOGRA…" at bounding box center [563, 528] width 446 height 29
select select "[object Object]"
click at [340, 514] on select "[GEOGRAPHIC_DATA] [GEOGRAPHIC_DATA] [GEOGRAPHIC_DATA] [GEOGRAPHIC_DATA] [GEOGRA…" at bounding box center [563, 528] width 446 height 29
click at [537, 540] on select "[GEOGRAPHIC_DATA] [GEOGRAPHIC_DATA] [GEOGRAPHIC_DATA] [GEOGRAPHIC_DATA] [GEOGRA…" at bounding box center [563, 528] width 136 height 29
select select "[object Object]"
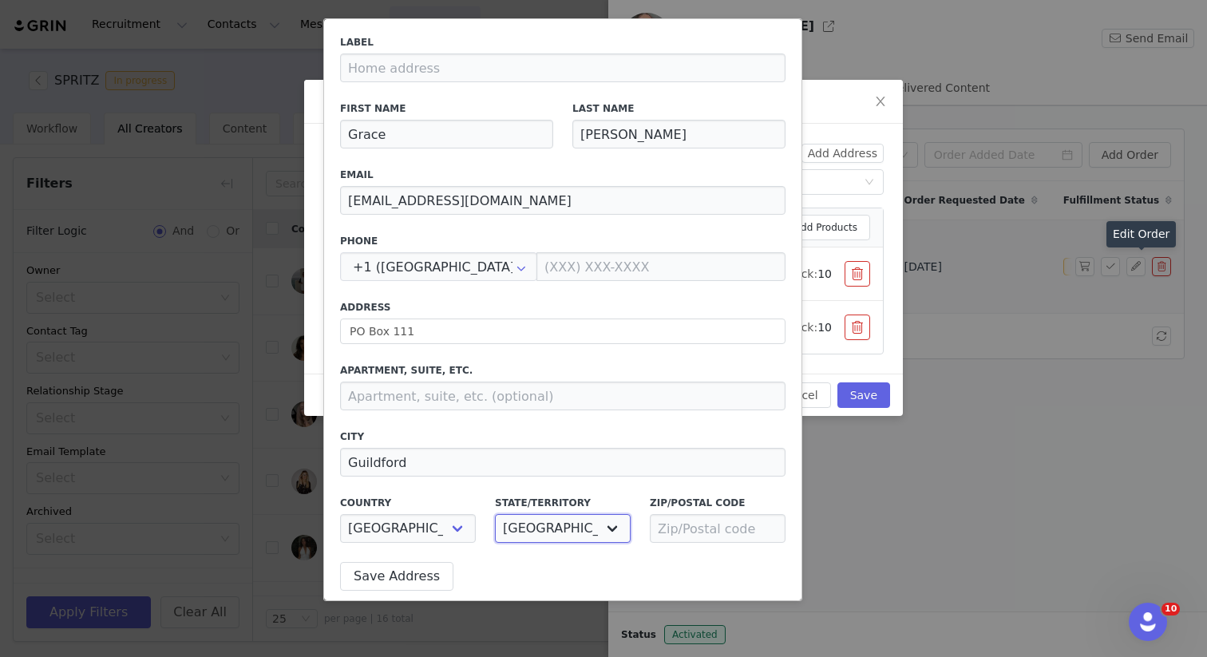
click at [495, 514] on select "[GEOGRAPHIC_DATA] [GEOGRAPHIC_DATA] [GEOGRAPHIC_DATA] [GEOGRAPHIC_DATA] [GEOGRA…" at bounding box center [563, 528] width 136 height 29
click at [681, 526] on input at bounding box center [718, 528] width 136 height 29
paste input "6935"
click at [656, 529] on input "6935" at bounding box center [718, 528] width 136 height 29
type input "6935"
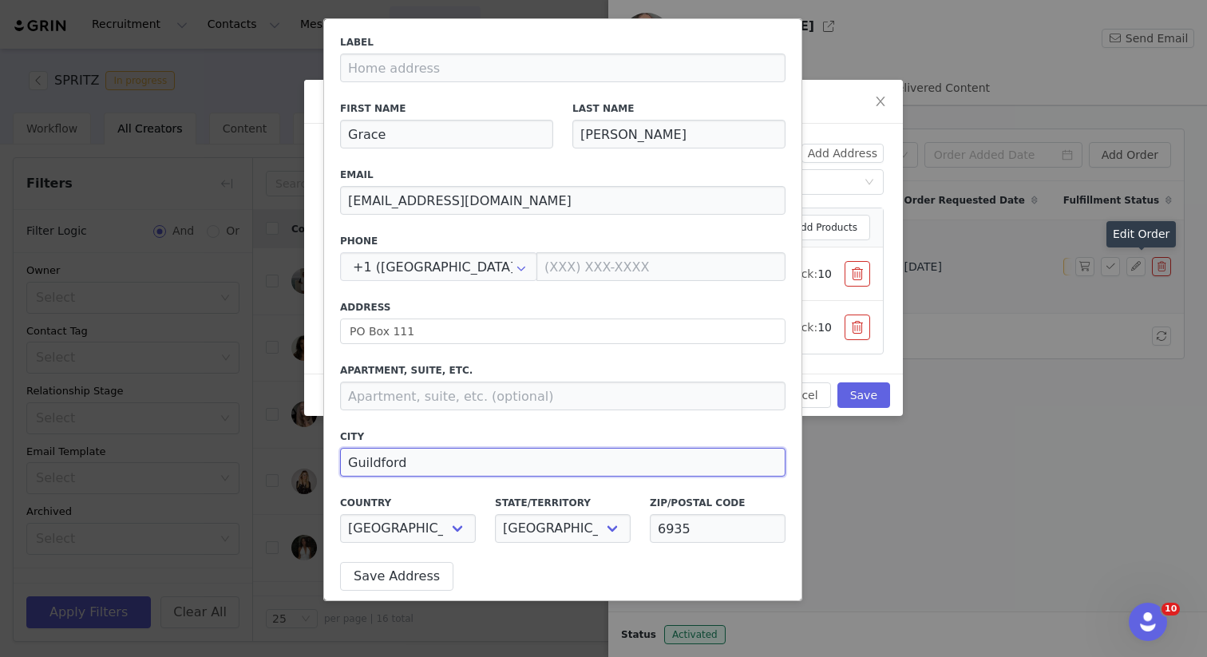
click at [531, 449] on input "Guildford" at bounding box center [563, 462] width 446 height 29
click at [351, 327] on input "PO Box 111" at bounding box center [563, 332] width 446 height 26
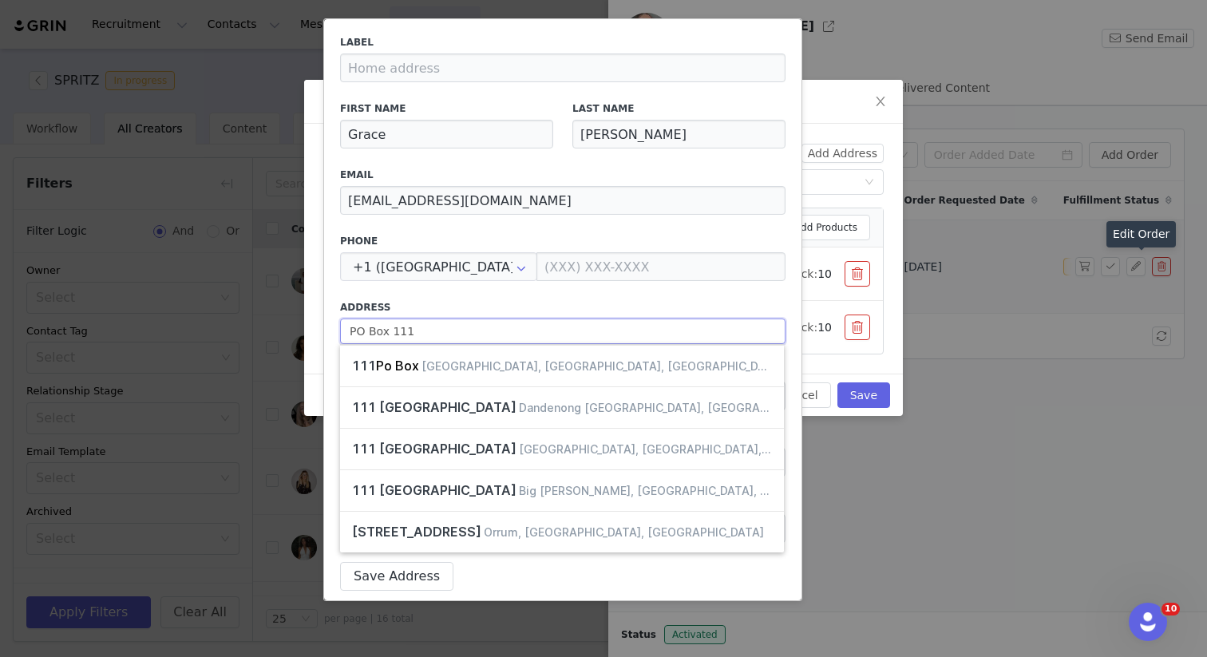
select select
type input "PO Box 111"
click at [427, 303] on label "Address" at bounding box center [563, 307] width 446 height 14
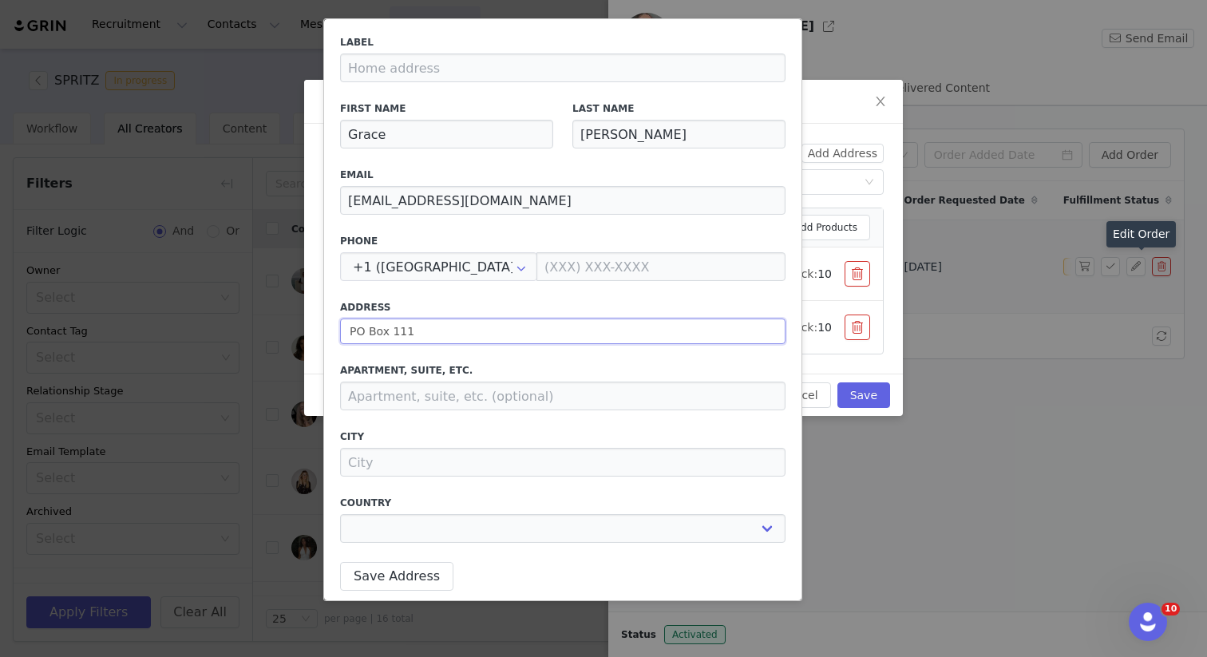
click at [428, 334] on input "PO Box 111" at bounding box center [563, 332] width 446 height 26
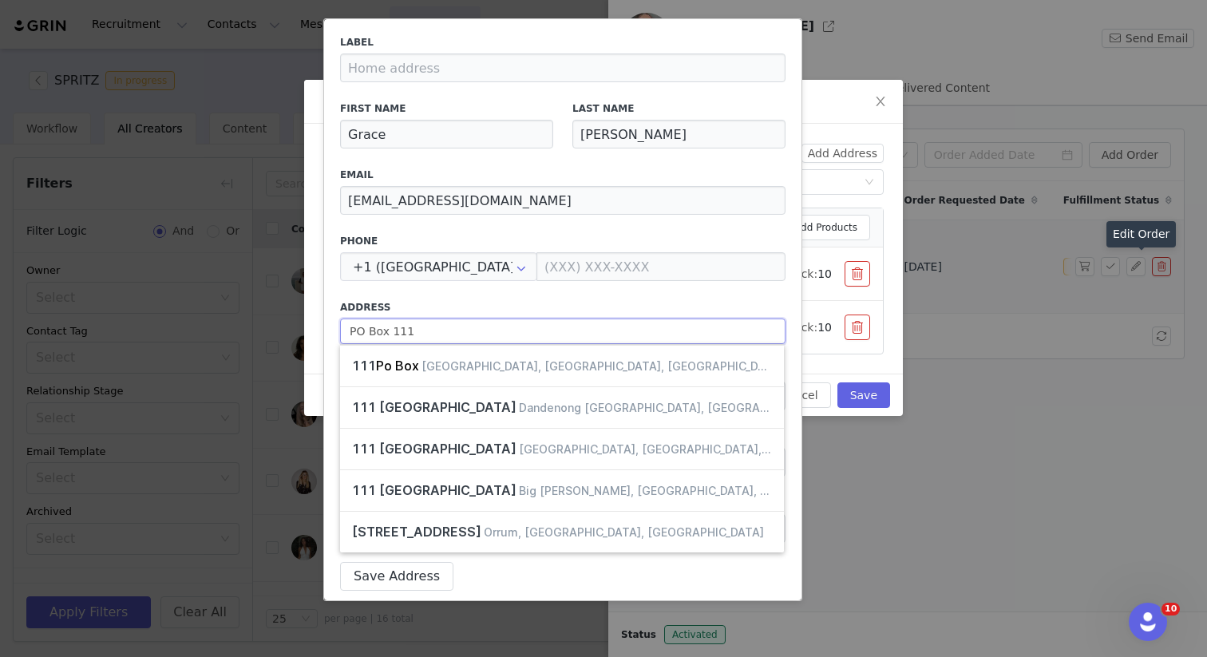
select select
type input "PO Box 111 g"
select select
type input "PO Box 111"
select select
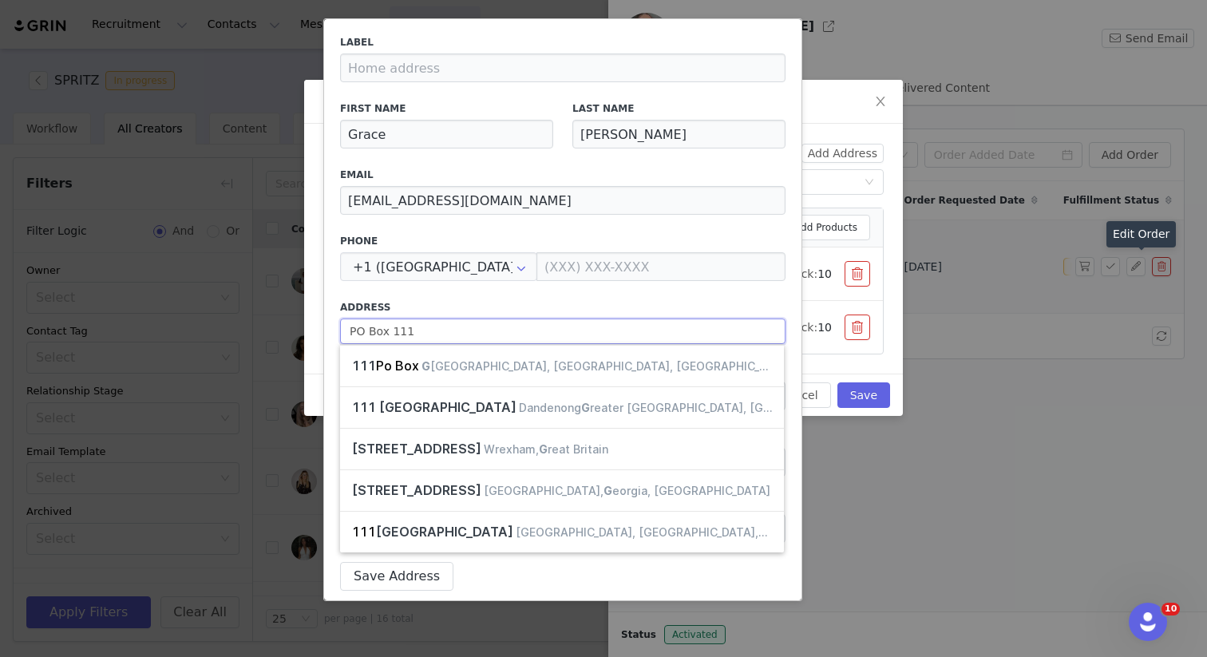
type input "PO Box 111"
select select
type input "PO Box 11"
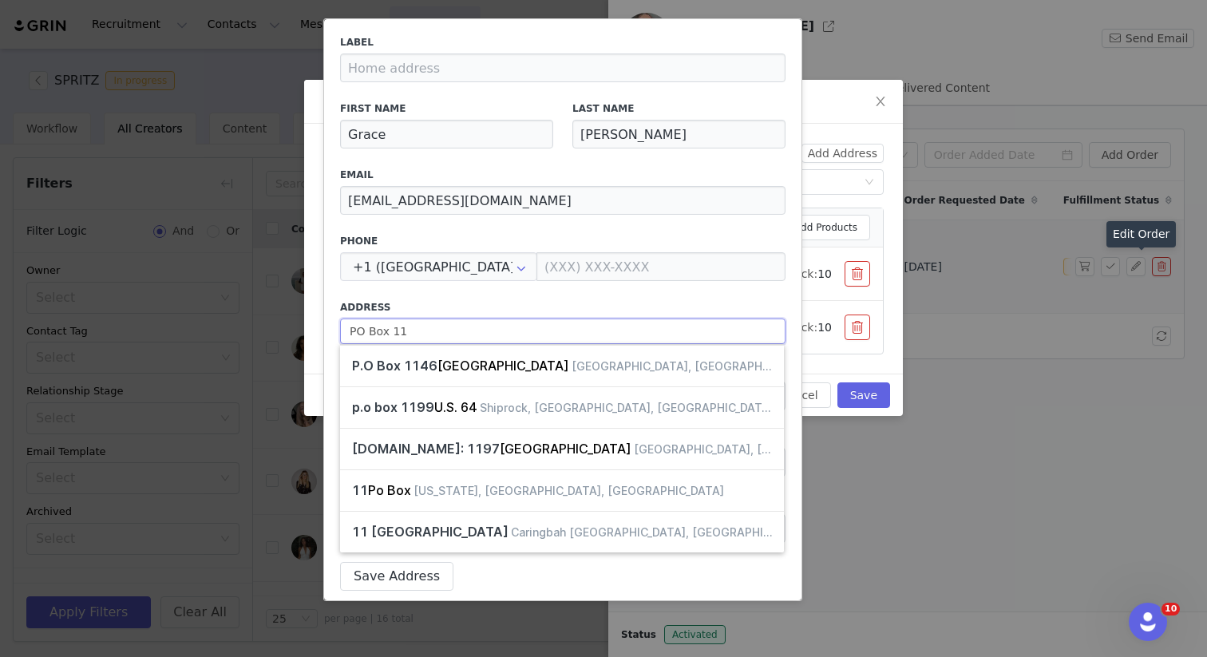
select select
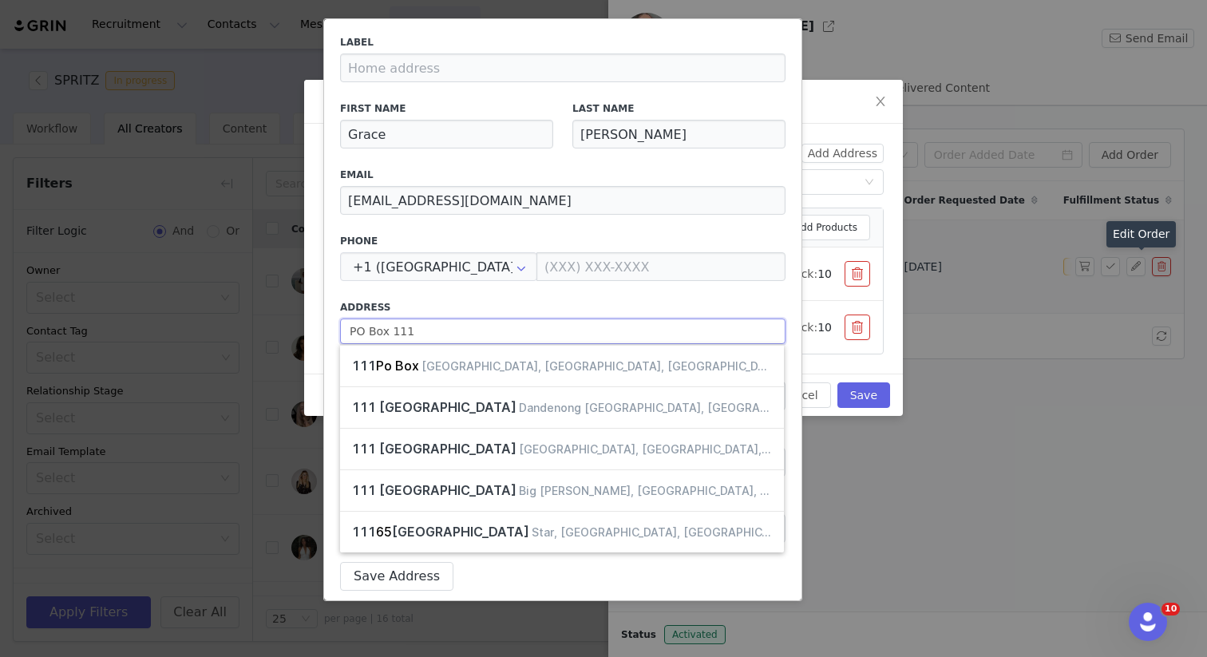
type input "PO Box 111"
click at [446, 287] on div "Label First Name [PERSON_NAME] Last Name [PERSON_NAME] [PERSON_NAME][EMAIL_ADDR…" at bounding box center [563, 293] width 446 height 517
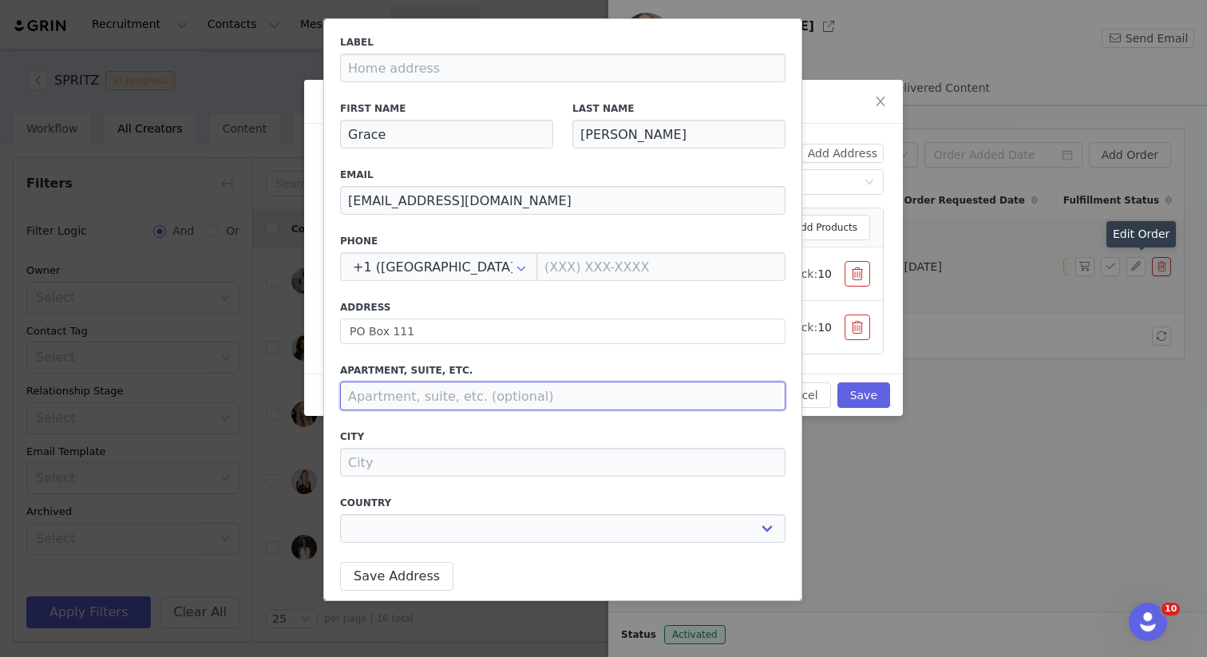
click at [422, 383] on input at bounding box center [563, 396] width 446 height 29
paste input "6935"
type input "6935"
select select
type input "6935"
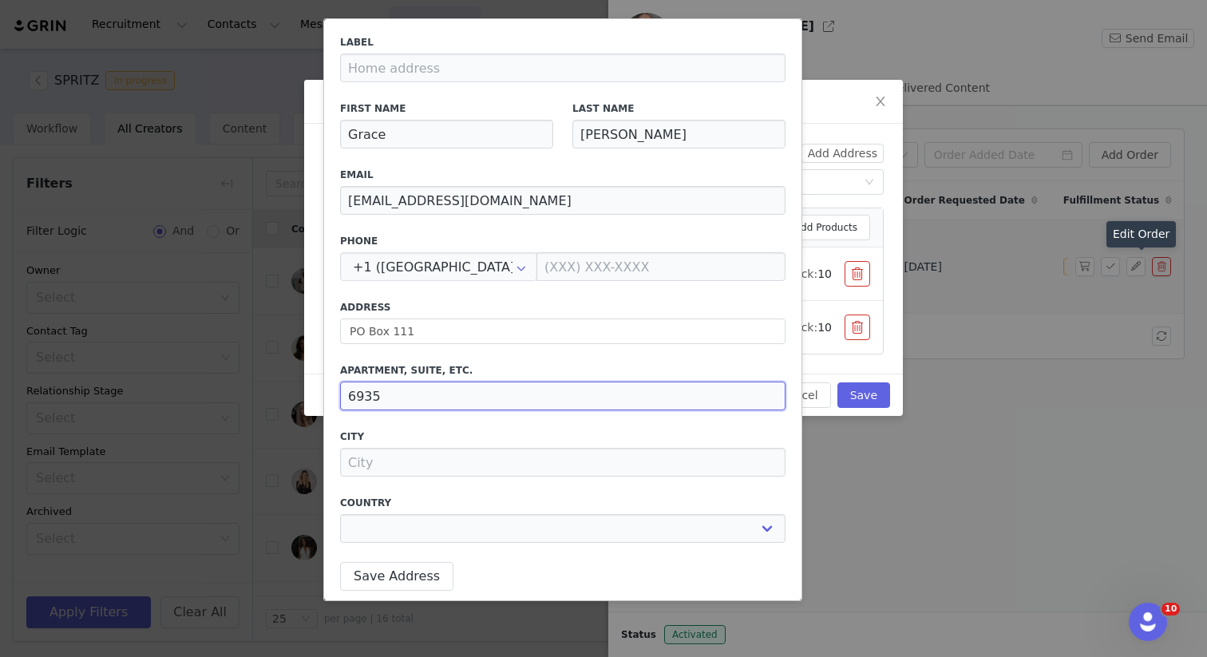
select select
click at [367, 394] on input "6935" at bounding box center [563, 396] width 446 height 29
select select
click at [405, 481] on div "Label First Name [PERSON_NAME] Last Name [PERSON_NAME] [PERSON_NAME][EMAIL_ADDR…" at bounding box center [563, 293] width 446 height 517
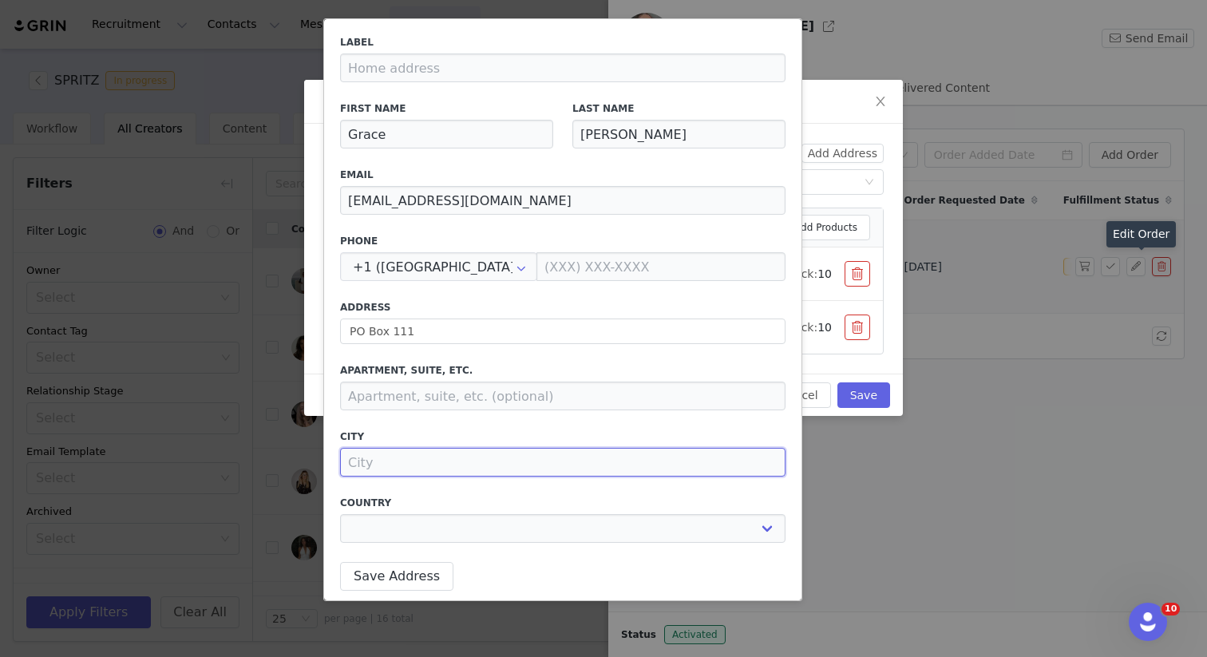
click at [391, 462] on input at bounding box center [563, 462] width 446 height 29
paste input "Guildford 6935"
type input "Guildford 6935"
select select
click at [422, 462] on input "Guildford 6935" at bounding box center [563, 462] width 446 height 29
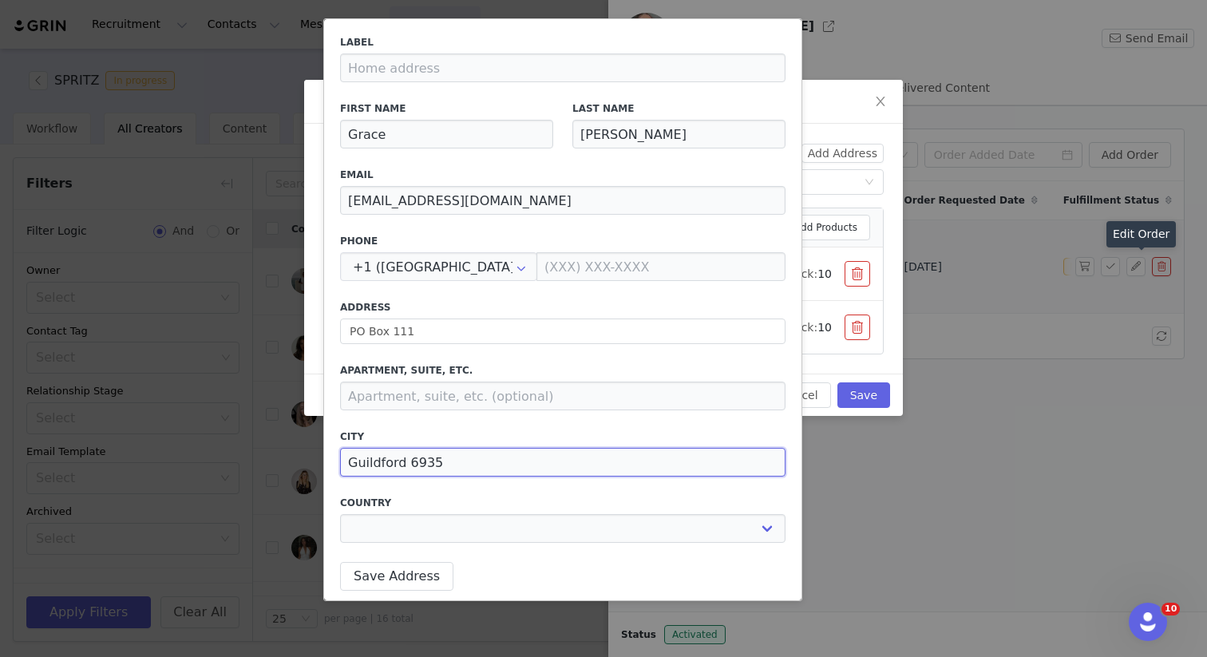
click at [422, 462] on input "Guildford 6935" at bounding box center [563, 462] width 446 height 29
type input "Guildford"
select select
type input "Guildford"
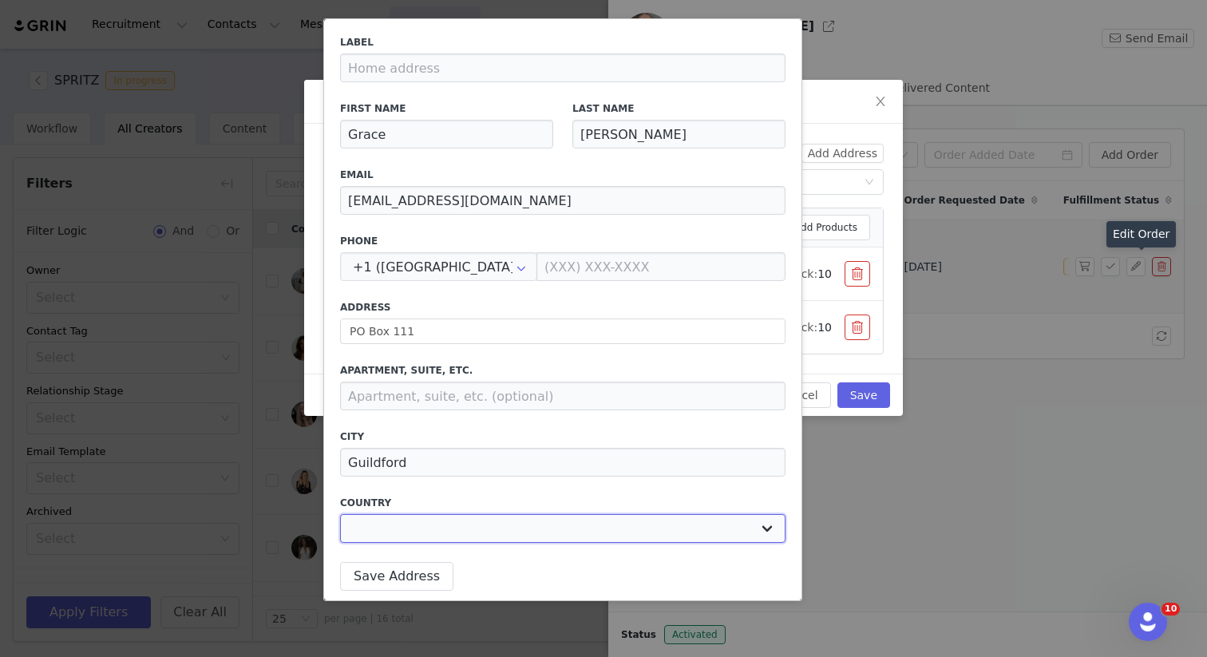
click at [411, 517] on select "[GEOGRAPHIC_DATA] [GEOGRAPHIC_DATA] [GEOGRAPHIC_DATA] [GEOGRAPHIC_DATA] [GEOGRA…" at bounding box center [563, 528] width 446 height 29
select select "[object Object]"
click at [340, 514] on select "[GEOGRAPHIC_DATA] [GEOGRAPHIC_DATA] [GEOGRAPHIC_DATA] [GEOGRAPHIC_DATA] [GEOGRA…" at bounding box center [563, 528] width 446 height 29
click at [555, 536] on select "[GEOGRAPHIC_DATA] [GEOGRAPHIC_DATA] [GEOGRAPHIC_DATA] [GEOGRAPHIC_DATA] [GEOGRA…" at bounding box center [563, 528] width 136 height 29
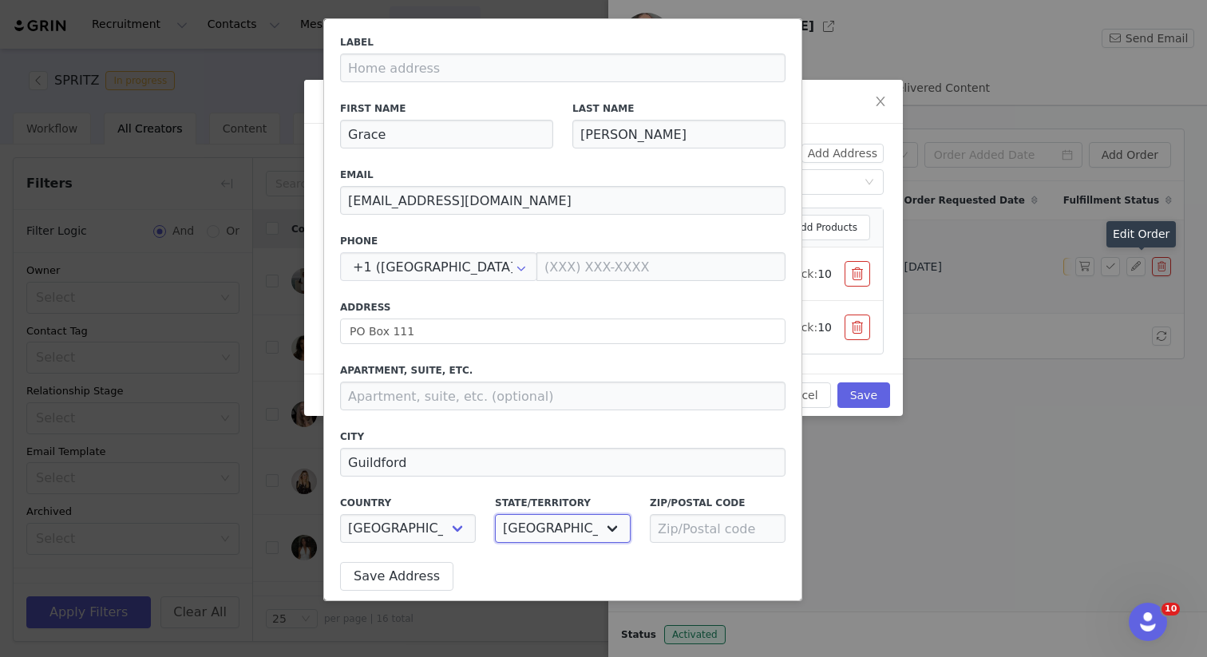
click at [495, 514] on select "[GEOGRAPHIC_DATA] [GEOGRAPHIC_DATA] [GEOGRAPHIC_DATA] [GEOGRAPHIC_DATA] [GEOGRA…" at bounding box center [563, 528] width 136 height 29
click at [552, 537] on select "[GEOGRAPHIC_DATA] [GEOGRAPHIC_DATA] [GEOGRAPHIC_DATA] [GEOGRAPHIC_DATA] [GEOGRA…" at bounding box center [563, 528] width 136 height 29
select select "[object Object]"
click at [495, 514] on select "[GEOGRAPHIC_DATA] [GEOGRAPHIC_DATA] [GEOGRAPHIC_DATA] [GEOGRAPHIC_DATA] [GEOGRA…" at bounding box center [563, 528] width 136 height 29
click at [660, 525] on input at bounding box center [718, 528] width 136 height 29
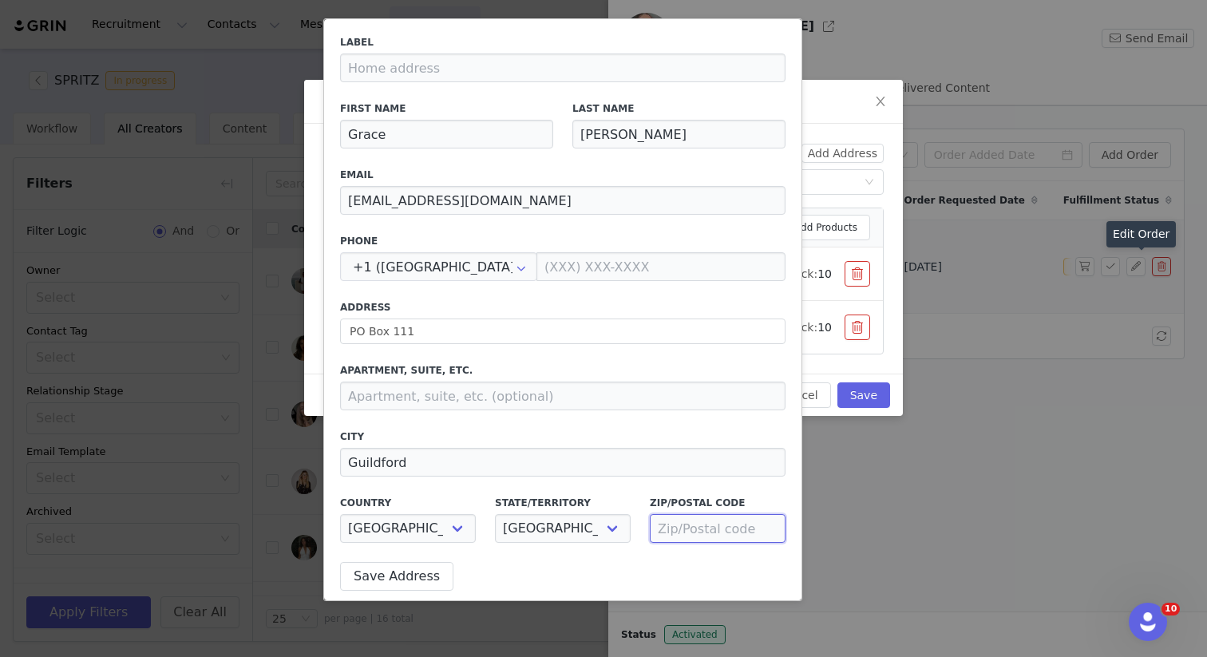
paste input "6935"
type input "6935"
click at [403, 571] on button "Save Address" at bounding box center [396, 576] width 113 height 29
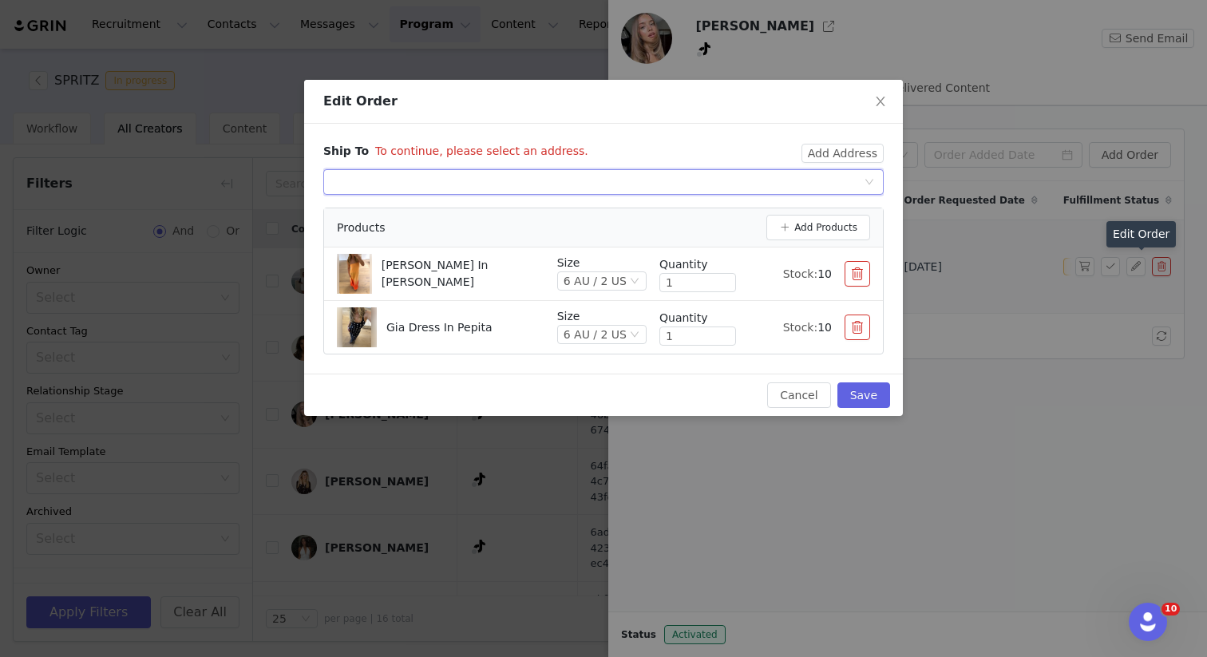
click at [691, 182] on div "Select shipping address" at bounding box center [598, 182] width 531 height 24
click at [639, 218] on li "[PERSON_NAME][STREET_ADDRESS]" at bounding box center [603, 214] width 561 height 26
click at [862, 392] on button "Save" at bounding box center [864, 395] width 53 height 26
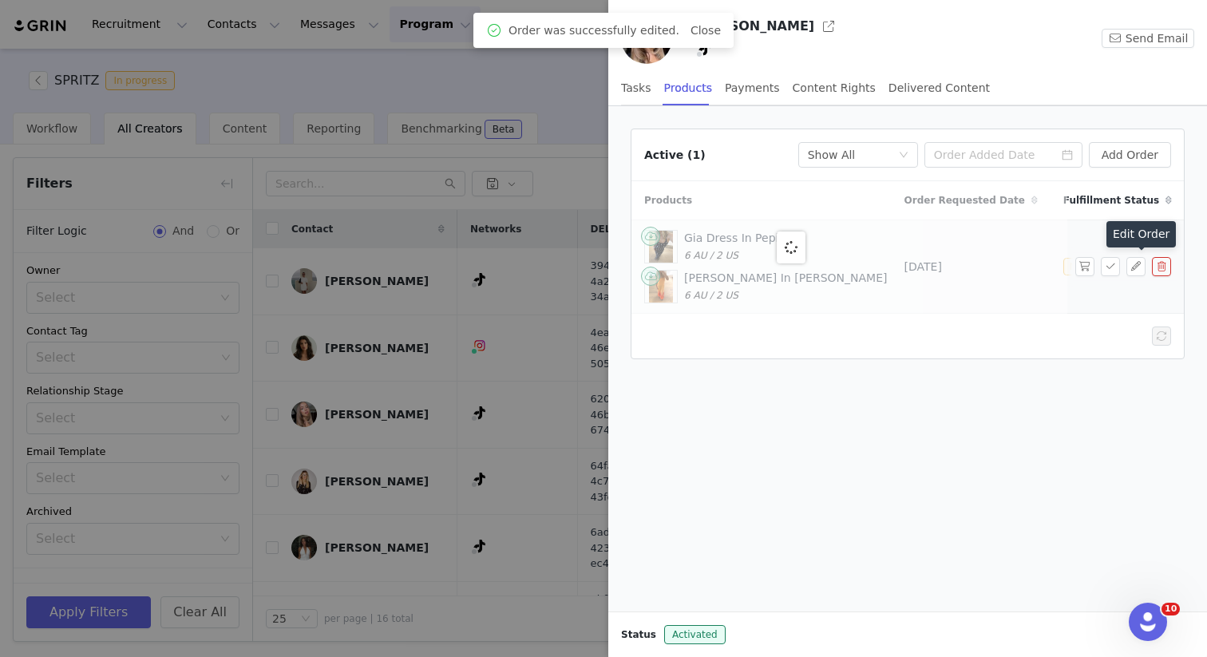
scroll to position [0, 0]
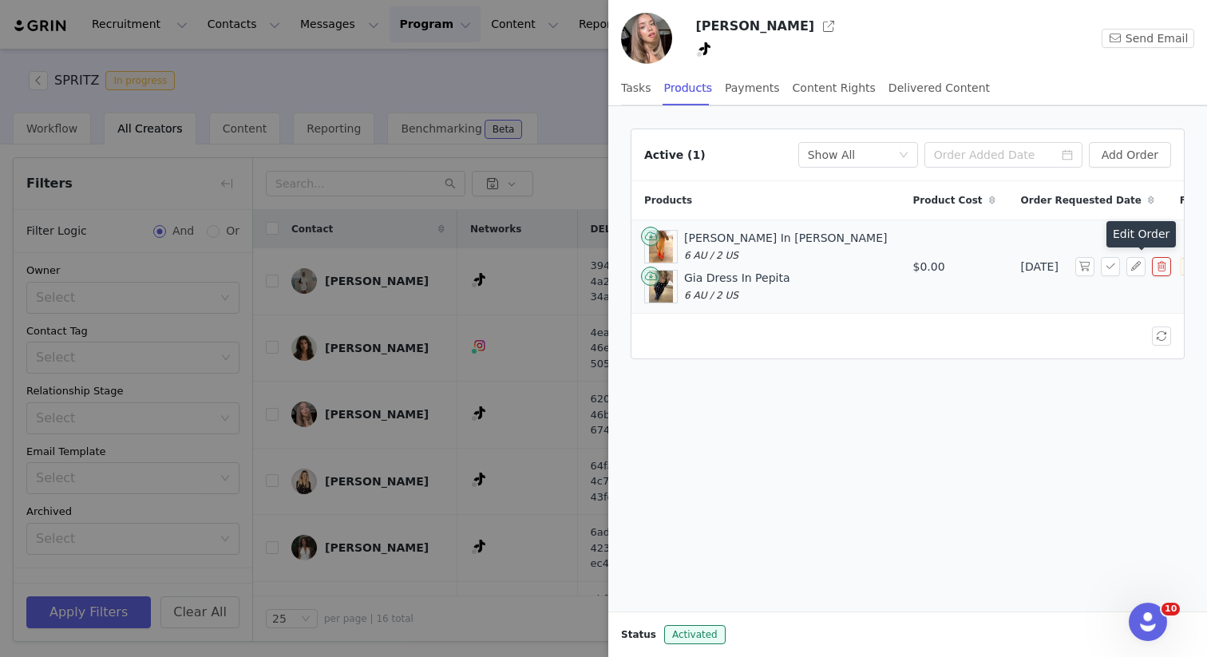
click at [372, 112] on div at bounding box center [603, 328] width 1207 height 657
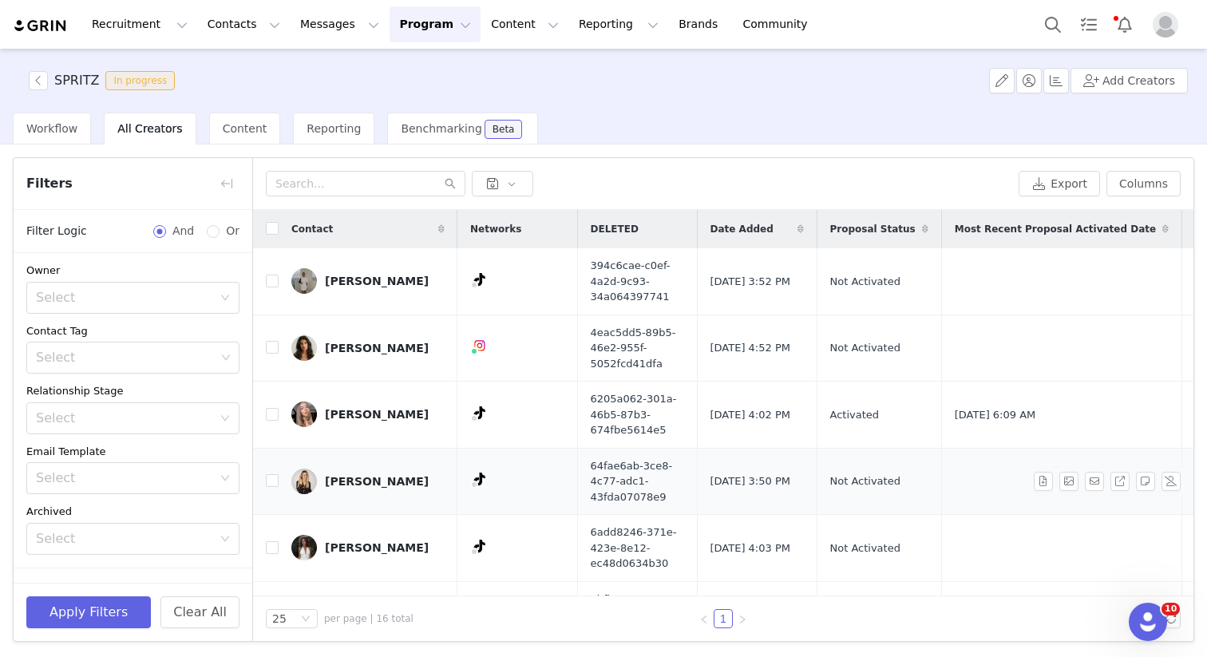
click at [335, 502] on td "[PERSON_NAME]" at bounding box center [368, 481] width 179 height 67
click at [329, 477] on div "[PERSON_NAME]" at bounding box center [377, 481] width 104 height 13
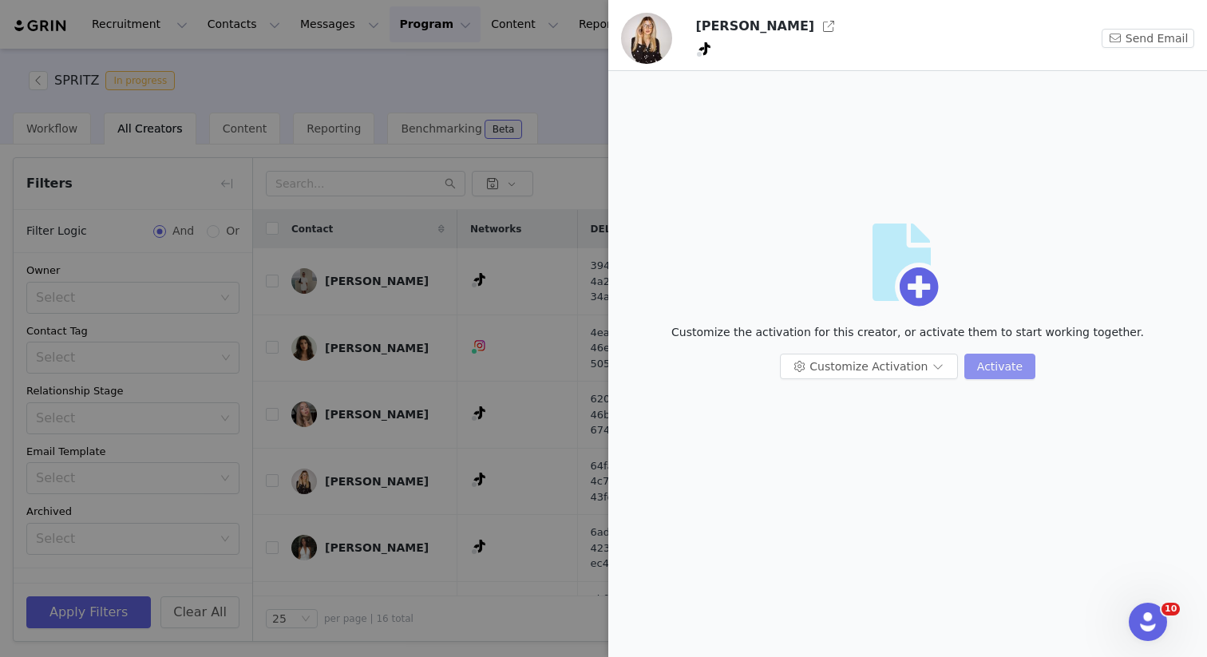
click at [990, 355] on button "Activate" at bounding box center [1000, 367] width 71 height 26
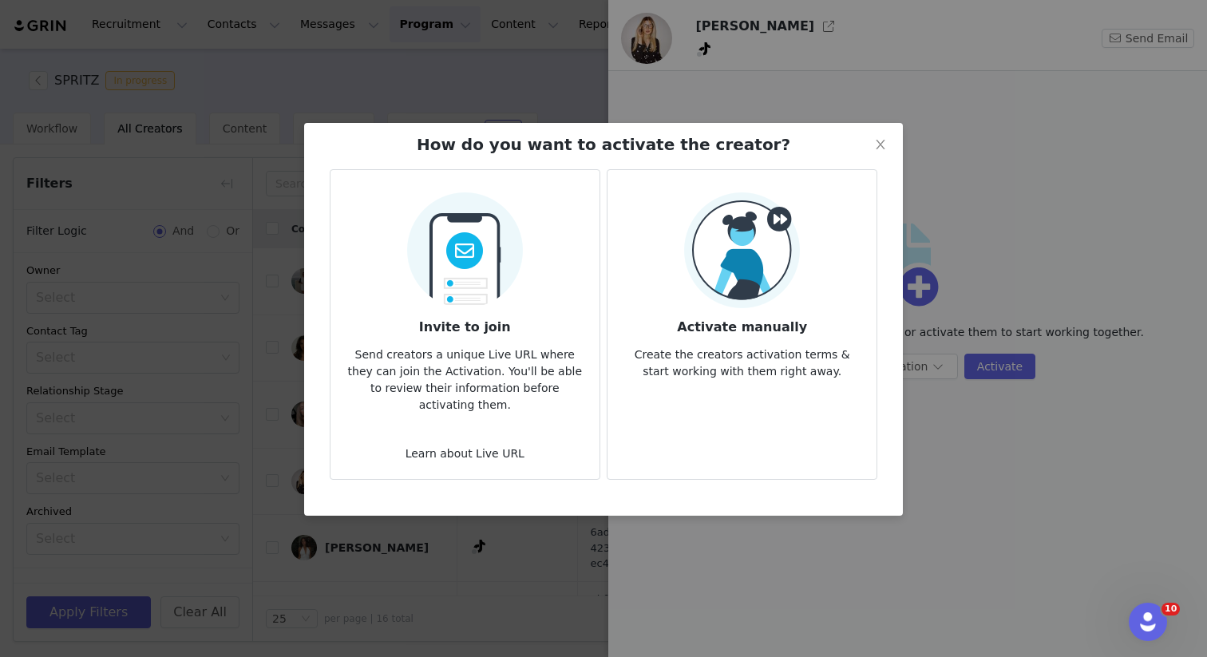
click at [725, 327] on h3 "Activate manually" at bounding box center [742, 322] width 244 height 29
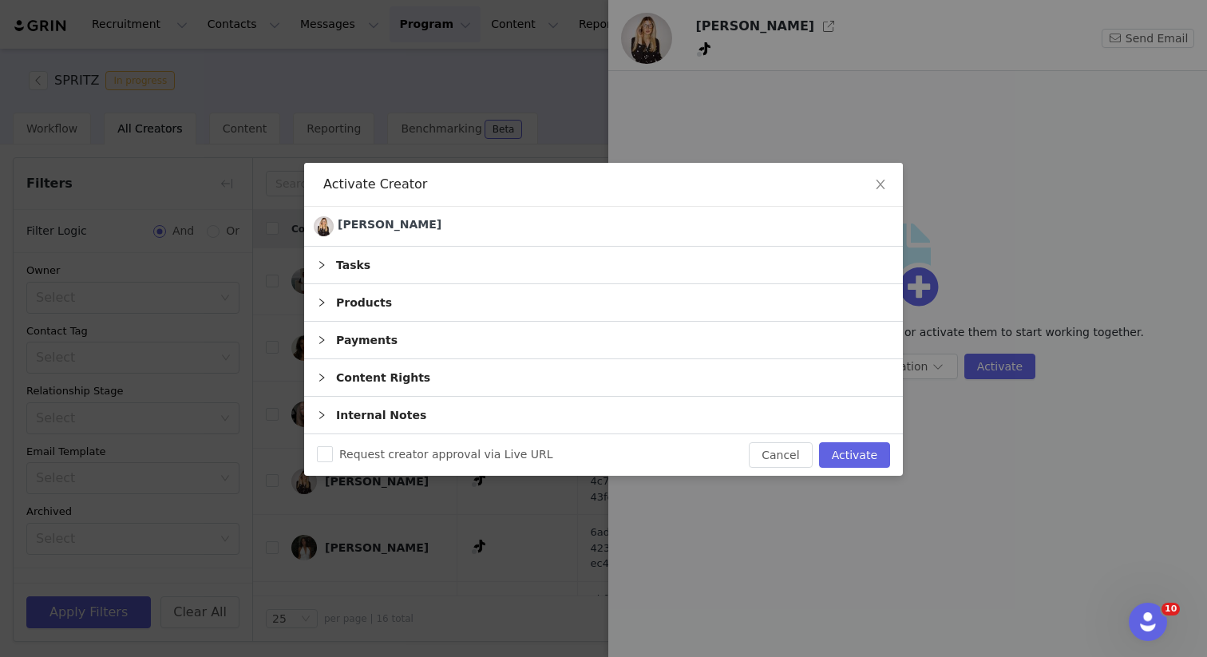
click at [462, 308] on div "Products" at bounding box center [603, 302] width 599 height 37
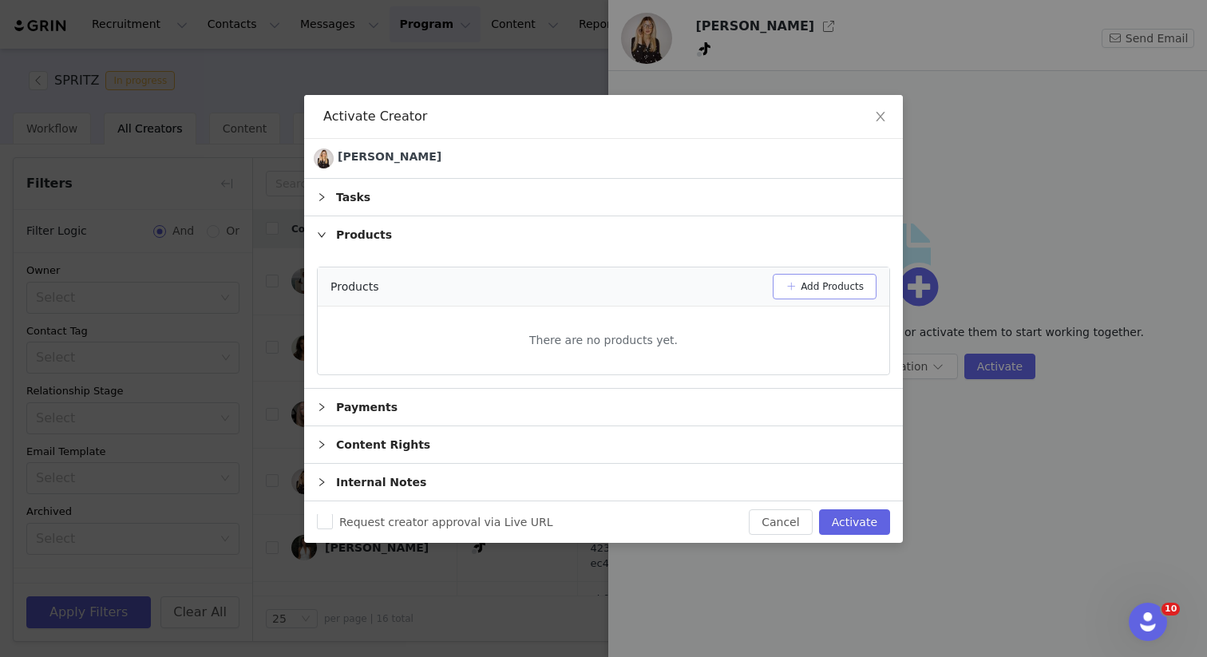
click at [837, 280] on button "Add Products" at bounding box center [825, 287] width 104 height 26
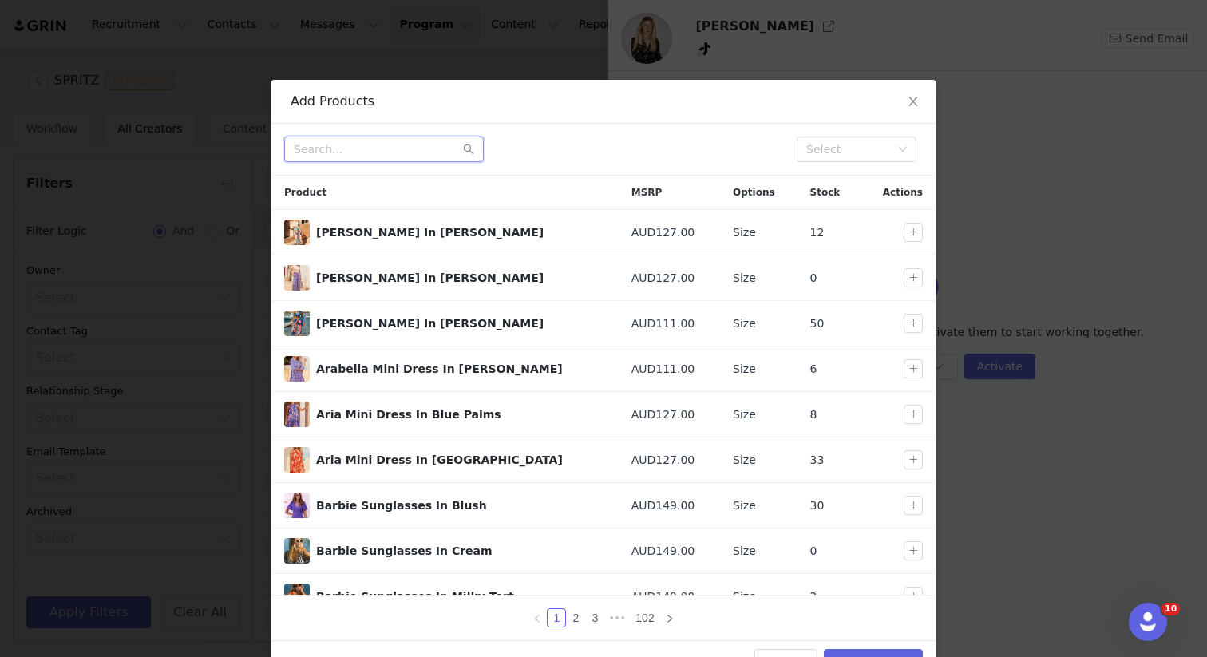
click at [366, 155] on input "text" at bounding box center [384, 150] width 200 height 26
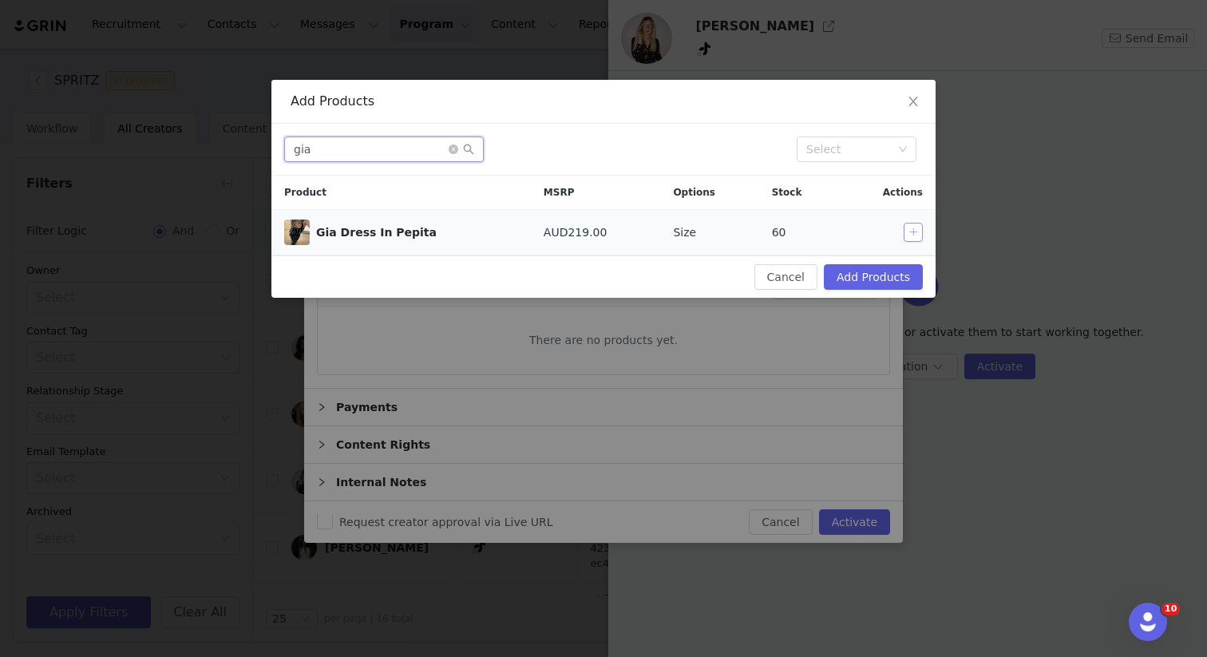
type input "gia"
click at [915, 236] on button "button" at bounding box center [913, 232] width 19 height 19
click at [452, 151] on icon "icon: close-circle" at bounding box center [454, 150] width 10 height 10
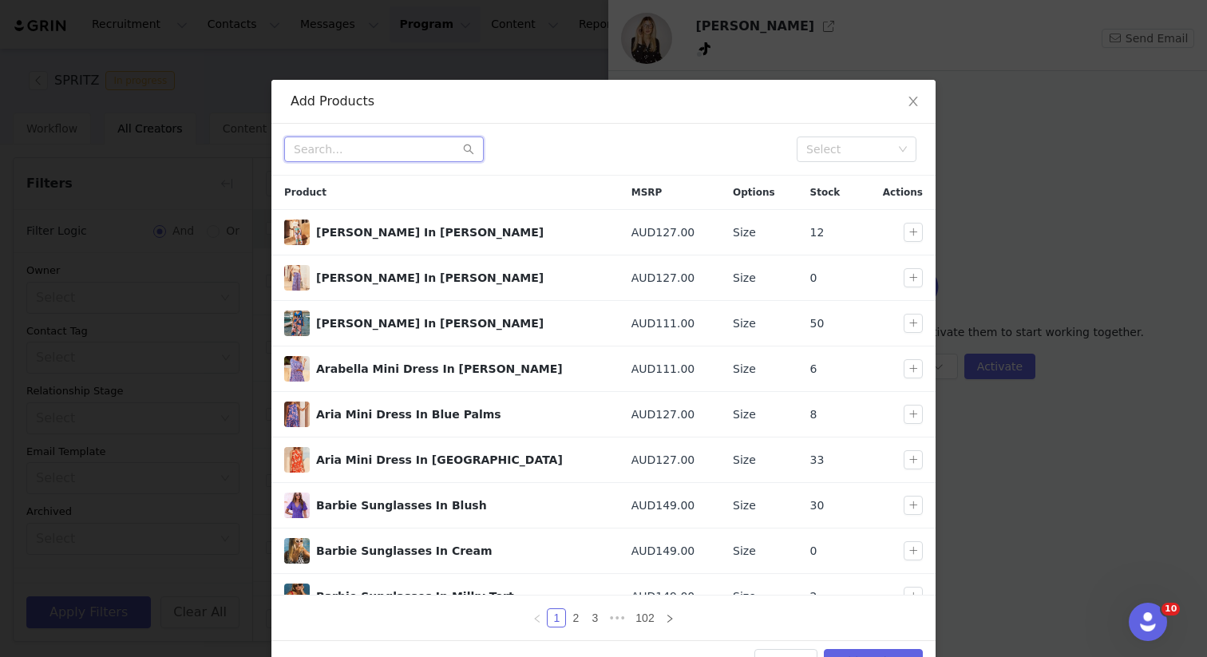
click at [399, 145] on input "text" at bounding box center [384, 150] width 200 height 26
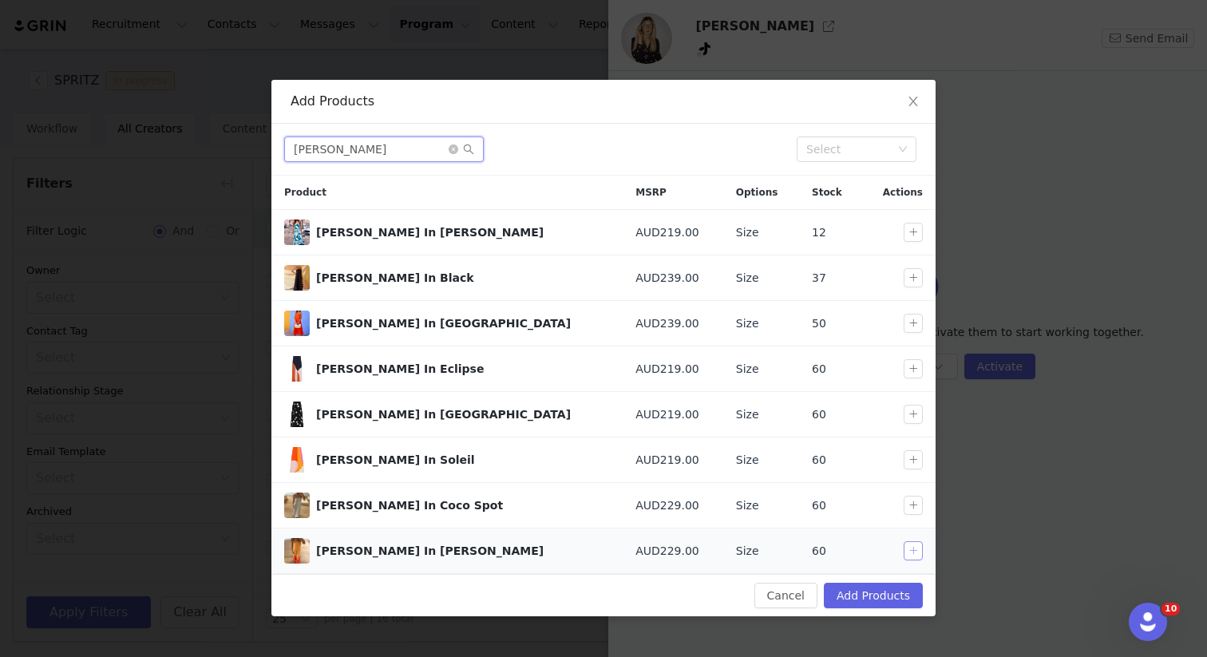
type input "[PERSON_NAME]"
click at [909, 552] on button "button" at bounding box center [913, 550] width 19 height 19
click at [458, 145] on icon "icon: close-circle" at bounding box center [454, 150] width 10 height 10
click at [402, 145] on input "text" at bounding box center [384, 150] width 200 height 26
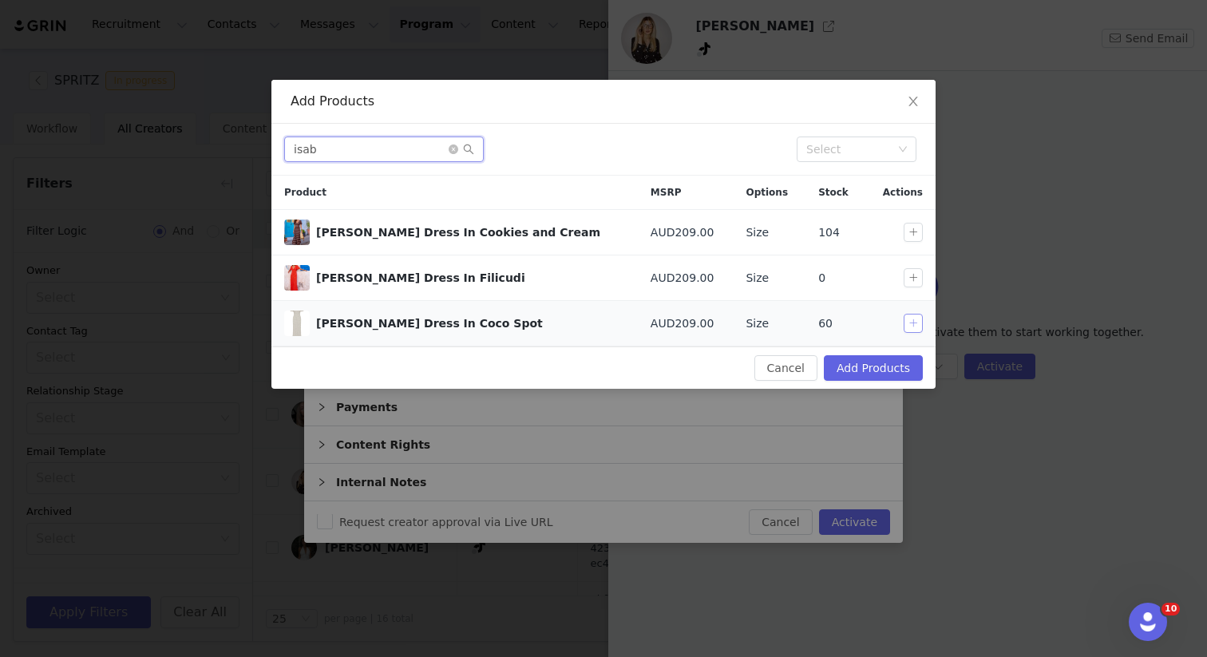
type input "isab"
click at [911, 328] on button "button" at bounding box center [913, 323] width 19 height 19
click at [864, 368] on button "Add Products" at bounding box center [873, 368] width 99 height 26
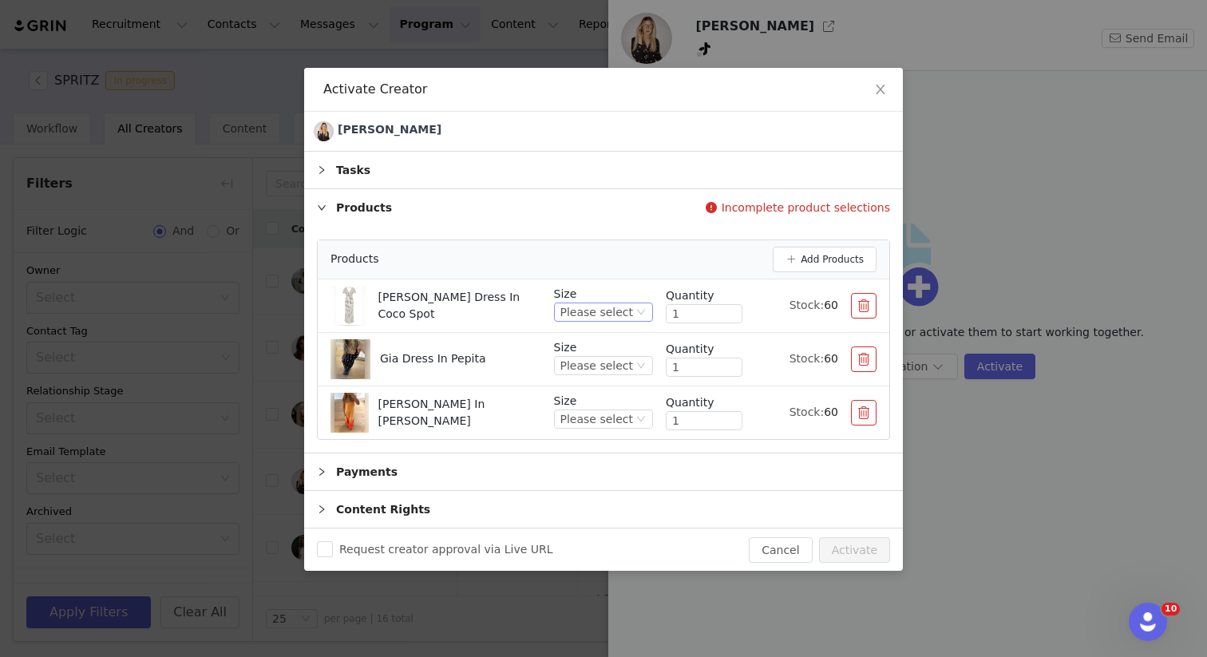
click at [603, 304] on div "Please select" at bounding box center [597, 312] width 73 height 18
click at [591, 375] on li "6 AU / 2 US" at bounding box center [594, 367] width 94 height 26
click at [594, 323] on div "Size 6 AU / 2 US" at bounding box center [608, 305] width 89 height 39
click at [594, 319] on div "6 AU / 2 US" at bounding box center [601, 312] width 63 height 18
click at [587, 384] on li "8 AU / 4 US" at bounding box center [598, 392] width 86 height 26
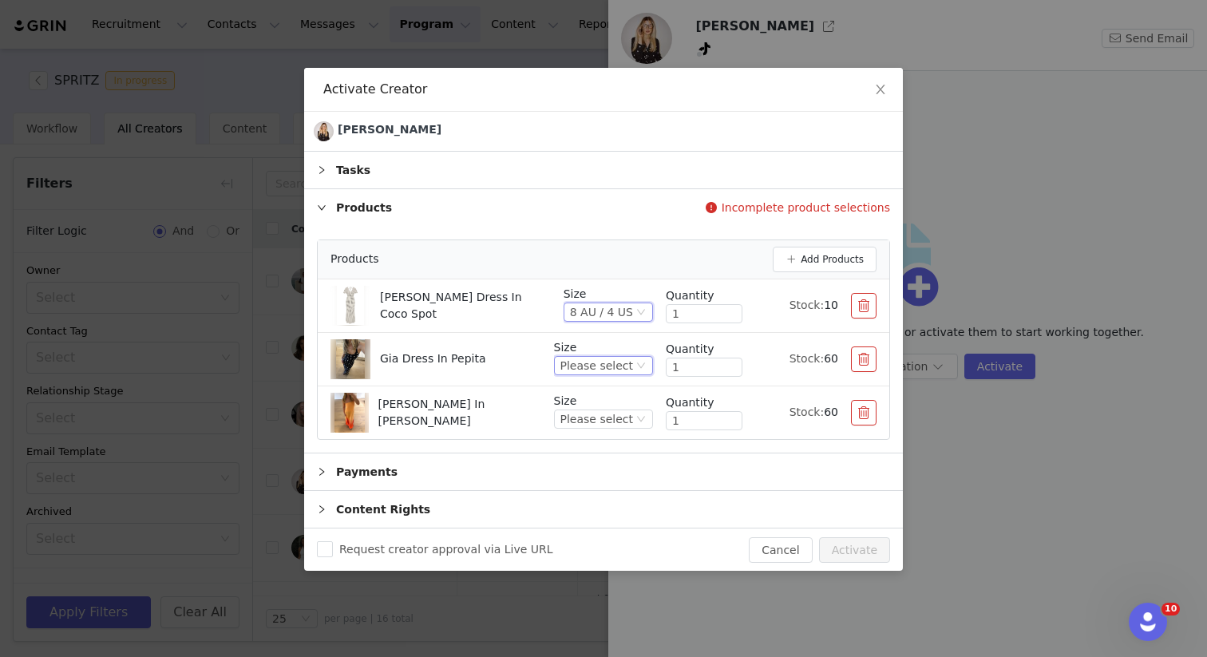
click at [588, 359] on div "Please select" at bounding box center [597, 366] width 73 height 18
click at [588, 447] on li "8 AU / 4 US" at bounding box center [594, 446] width 94 height 26
click at [583, 422] on div "Please select" at bounding box center [597, 419] width 73 height 18
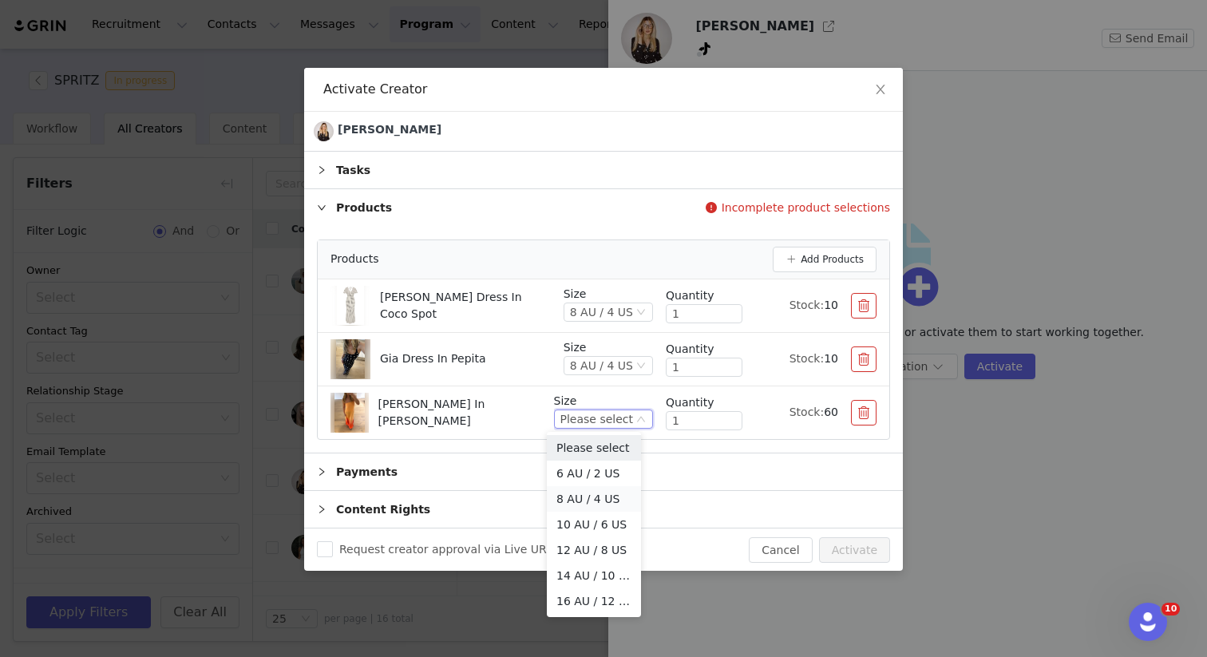
click at [577, 497] on li "8 AU / 4 US" at bounding box center [594, 499] width 94 height 26
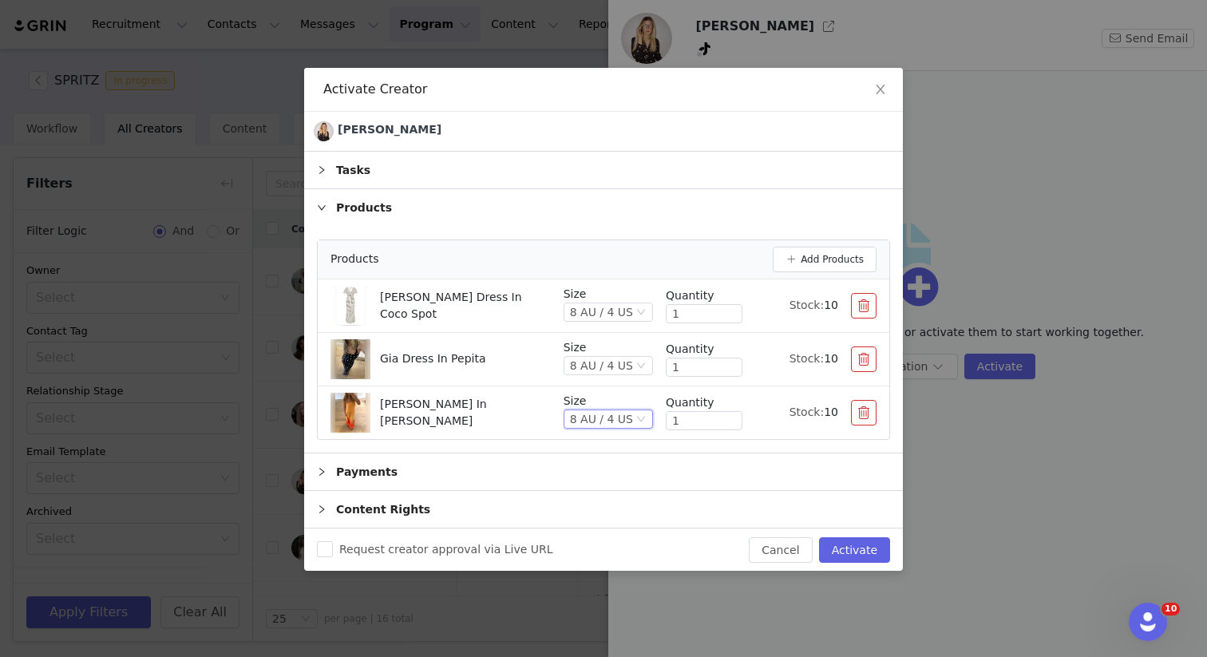
scroll to position [37, 0]
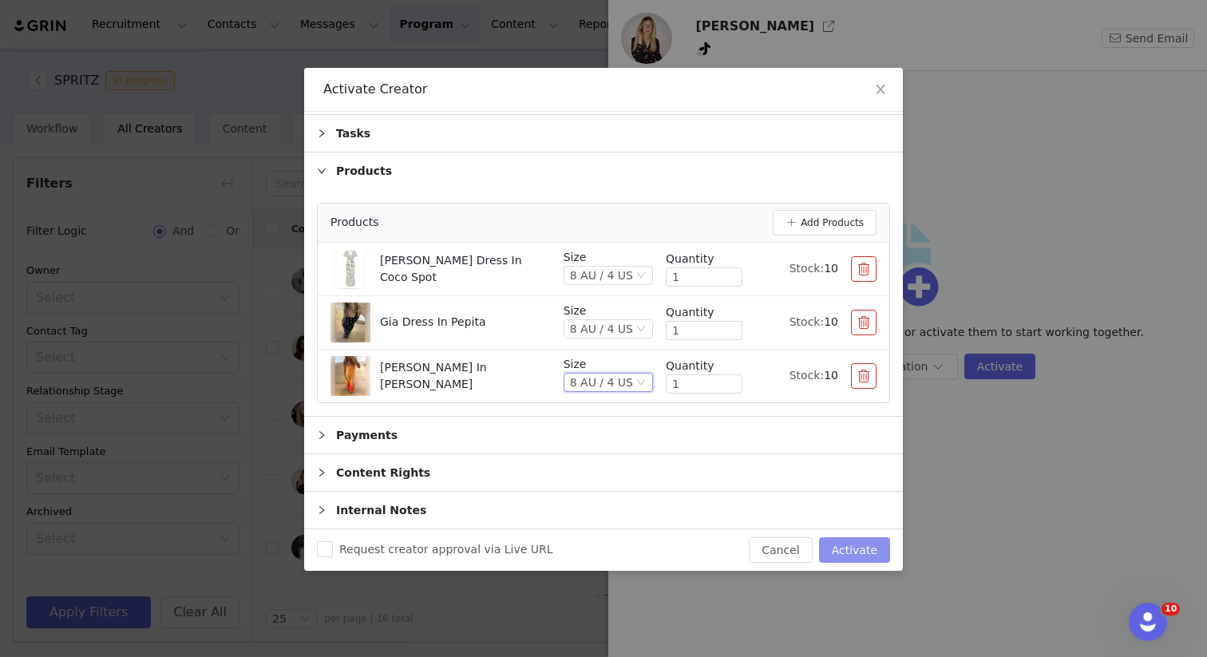
click at [849, 547] on button "Activate" at bounding box center [854, 550] width 71 height 26
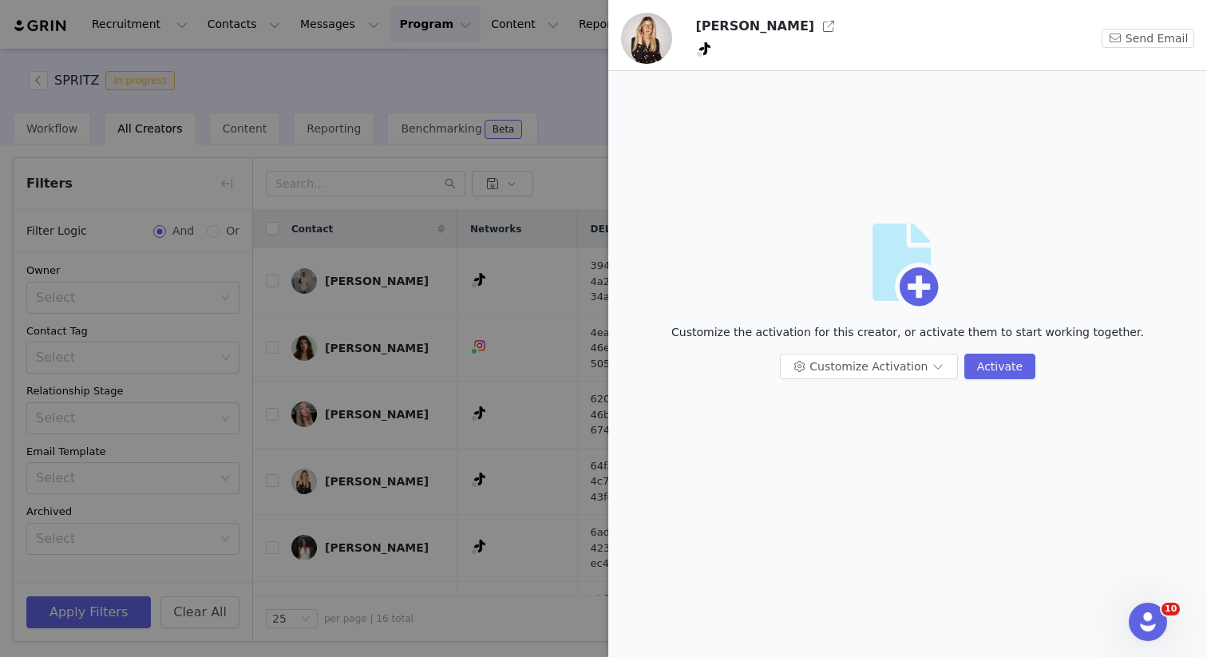
click at [519, 151] on div at bounding box center [603, 328] width 1207 height 657
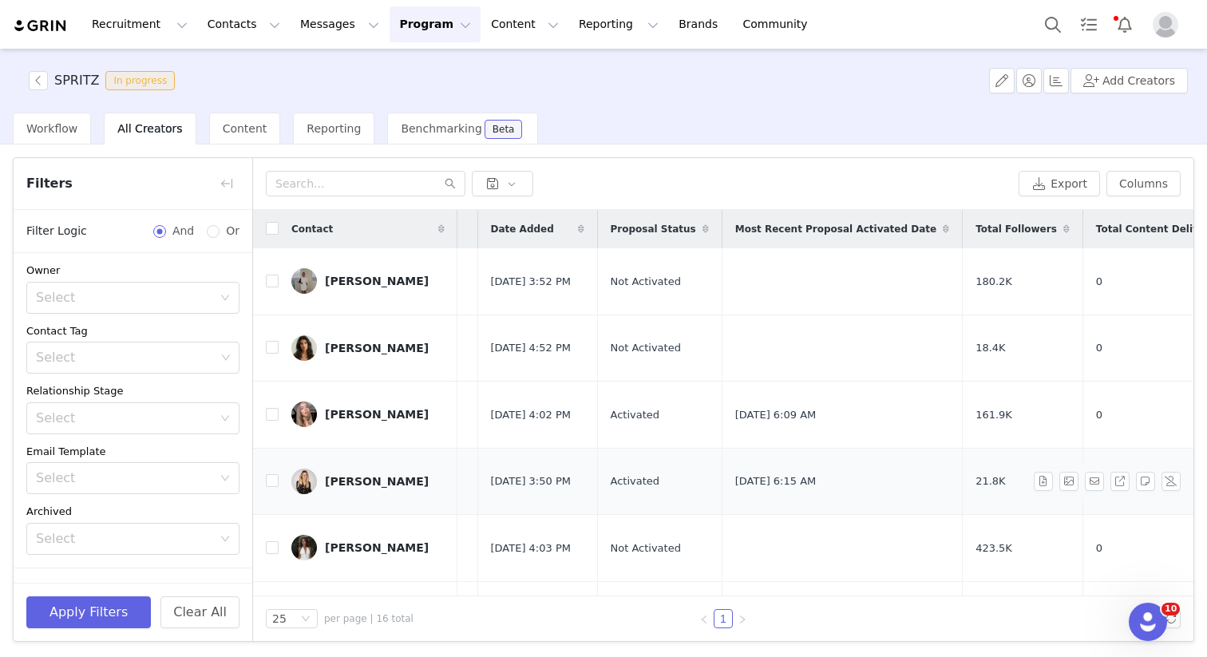
scroll to position [0, 230]
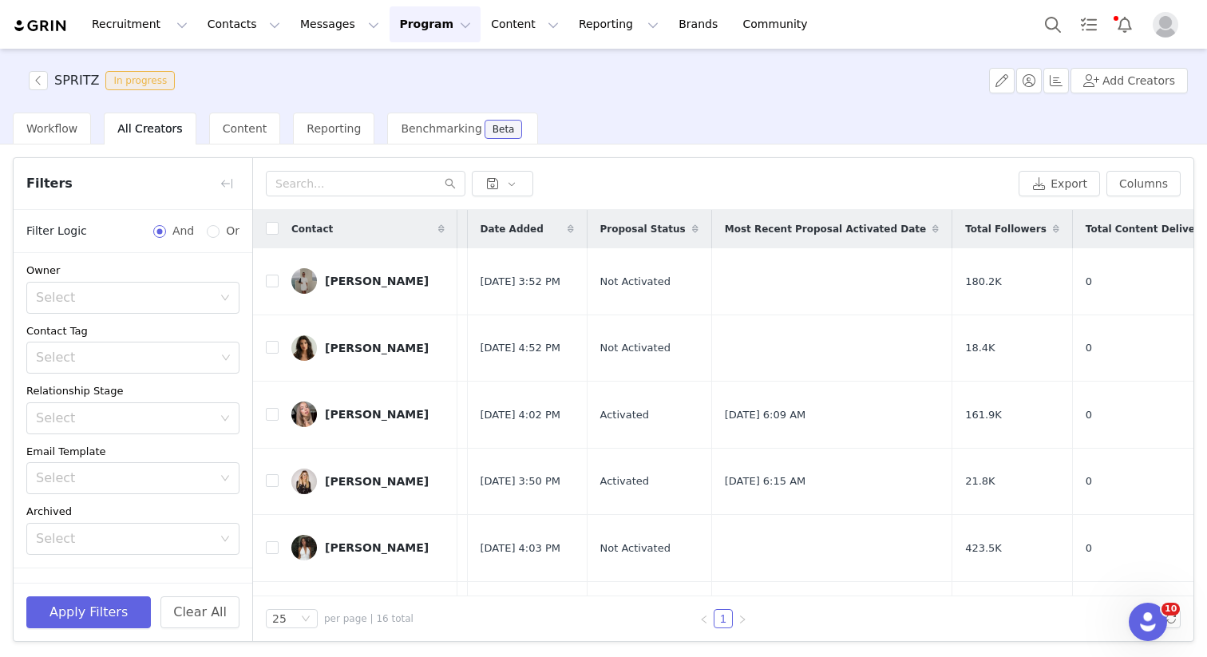
click at [153, 127] on span "All Creators" at bounding box center [149, 128] width 65 height 13
click at [22, 136] on div "Workflow" at bounding box center [52, 129] width 78 height 32
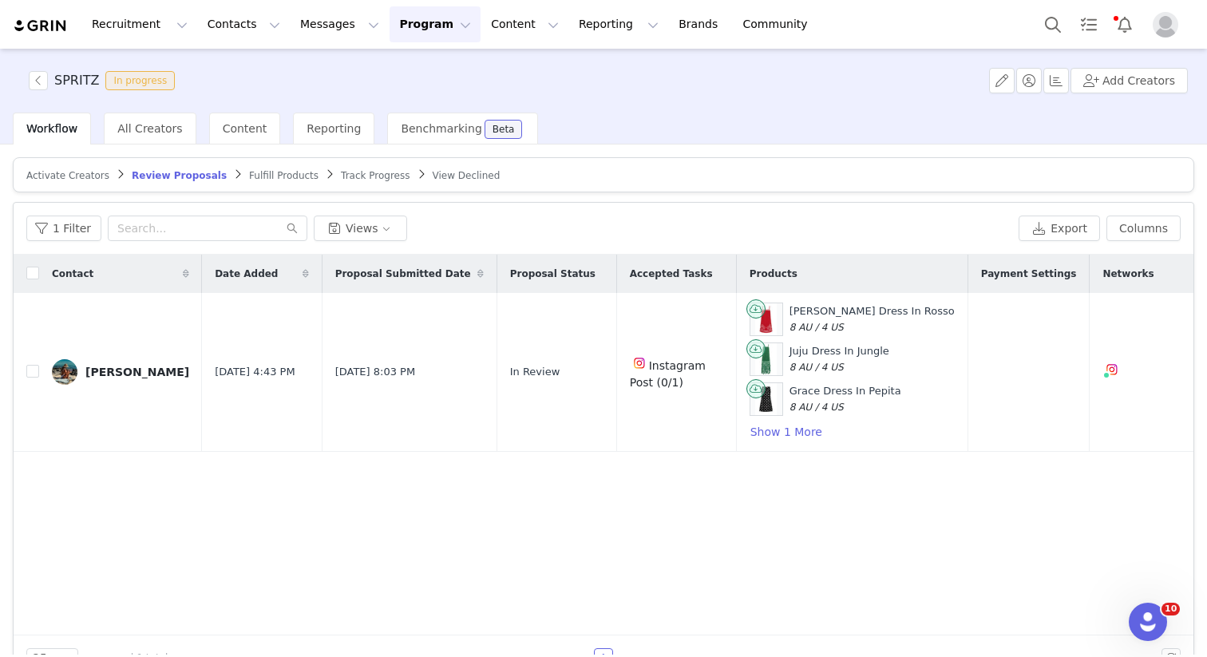
click at [230, 176] on span at bounding box center [238, 174] width 16 height 13
click at [249, 176] on span "Fulfill Products" at bounding box center [283, 175] width 69 height 11
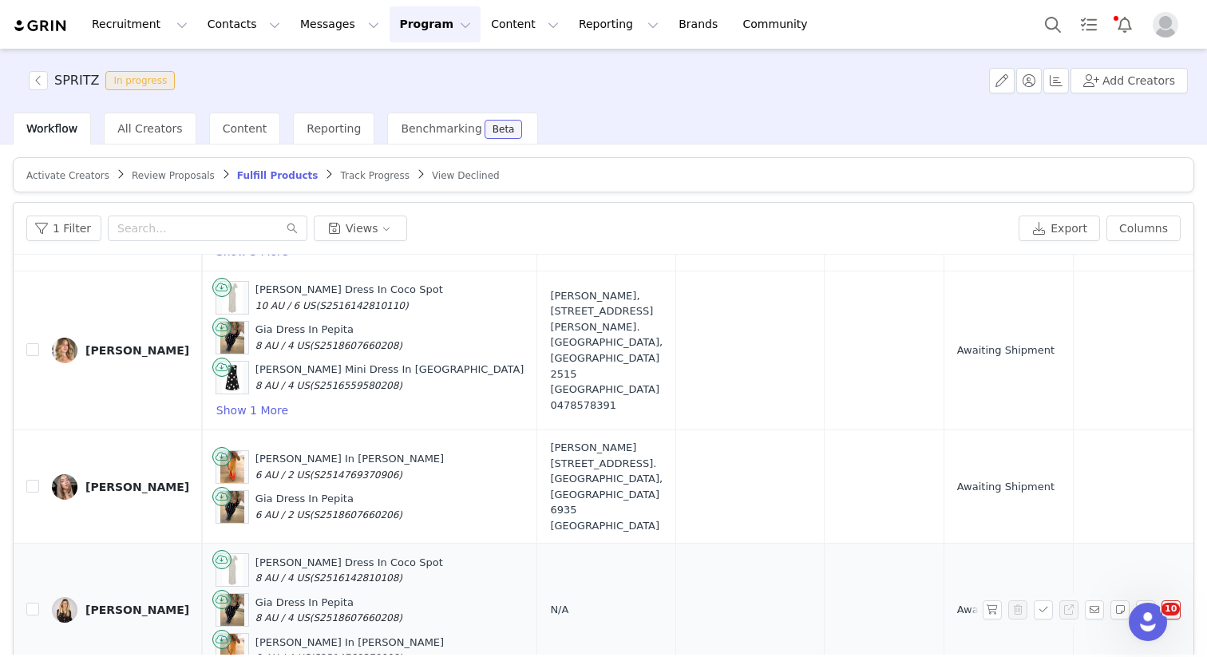
scroll to position [76, 0]
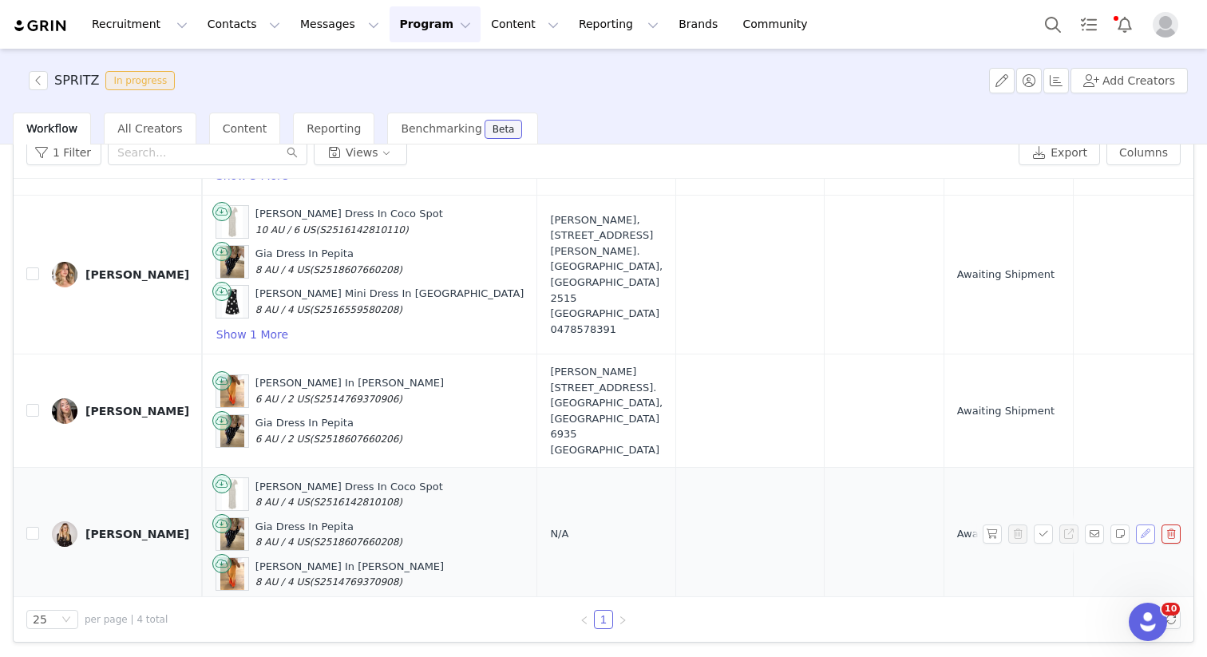
click at [1136, 525] on button "button" at bounding box center [1145, 534] width 19 height 19
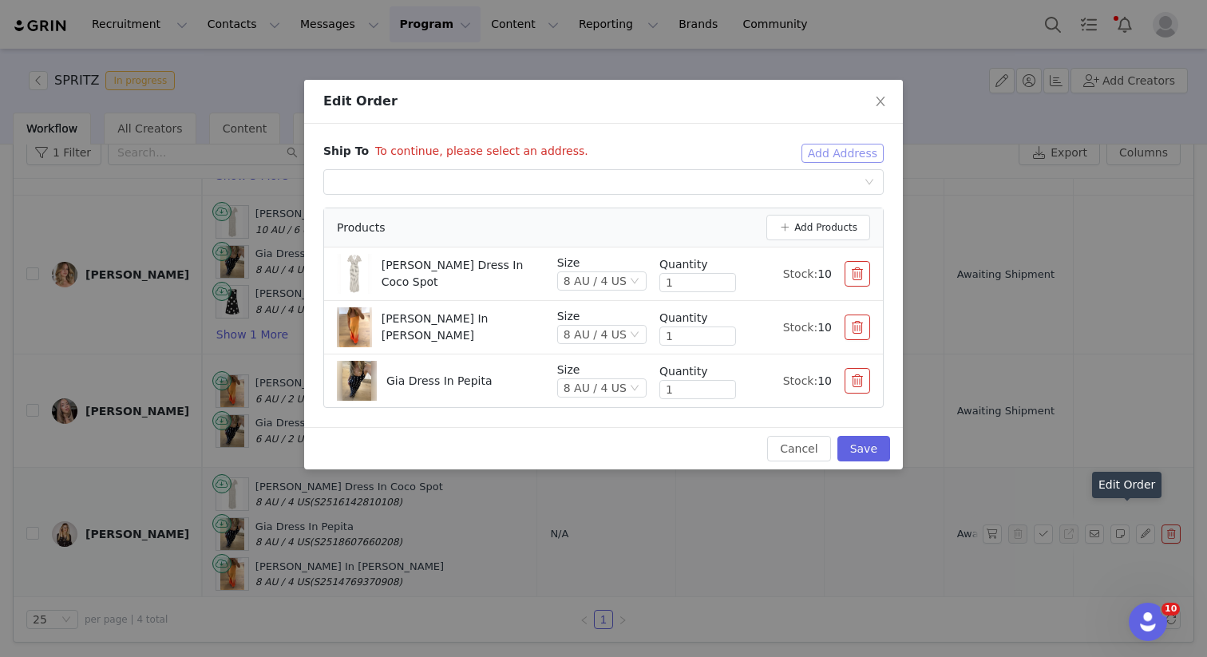
click at [847, 153] on button "Add Address" at bounding box center [843, 153] width 82 height 19
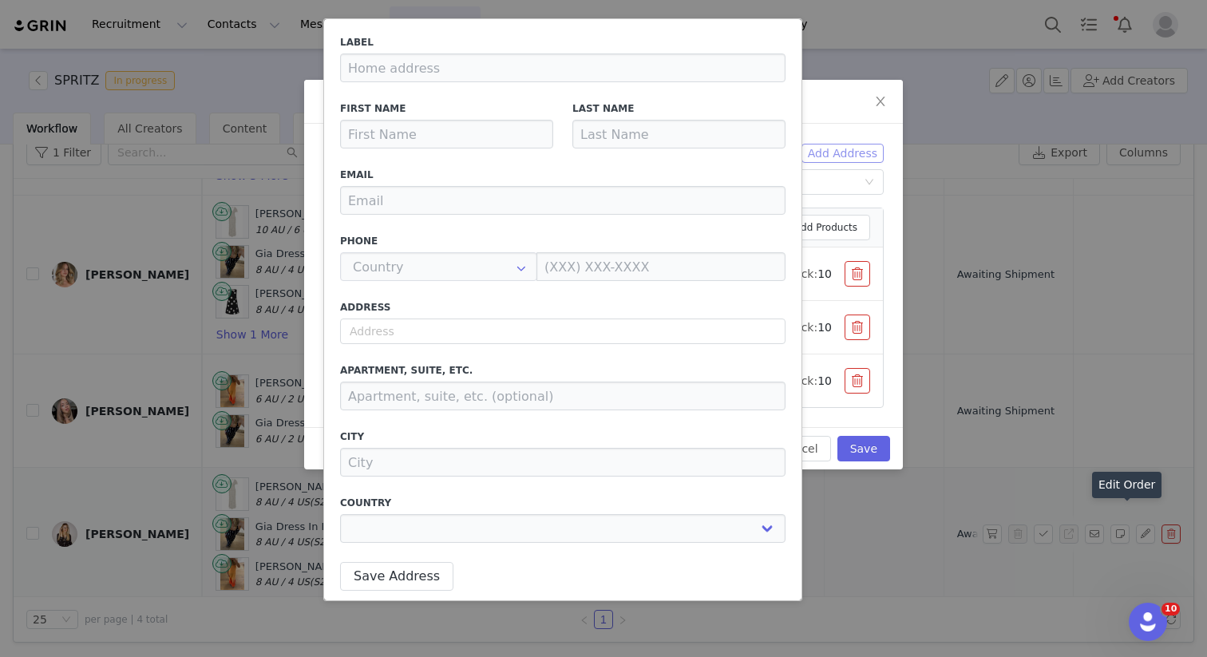
type input "[PERSON_NAME]"
type input "Rosenbergg"
type input "[EMAIL_ADDRESS][DOMAIN_NAME]"
type input "+1 ([GEOGRAPHIC_DATA])"
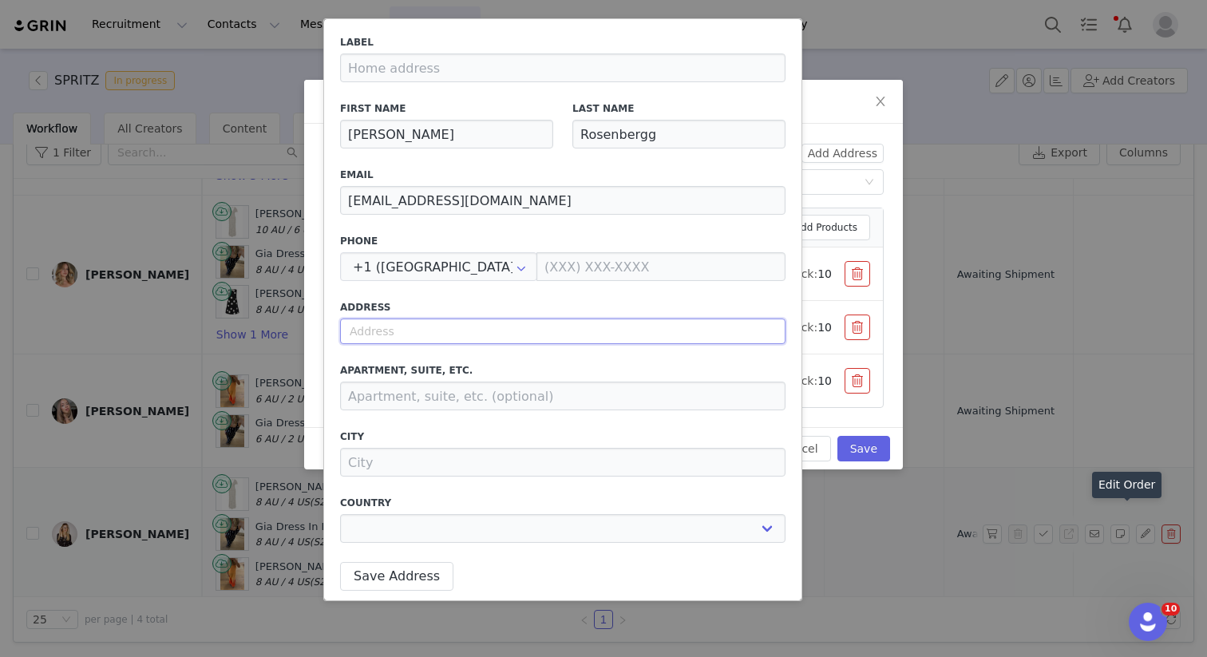
click at [382, 340] on input "text" at bounding box center [563, 332] width 446 height 26
paste input "[STREET_ADDRESS][PERSON_NAME] 0478 588 283"
select select
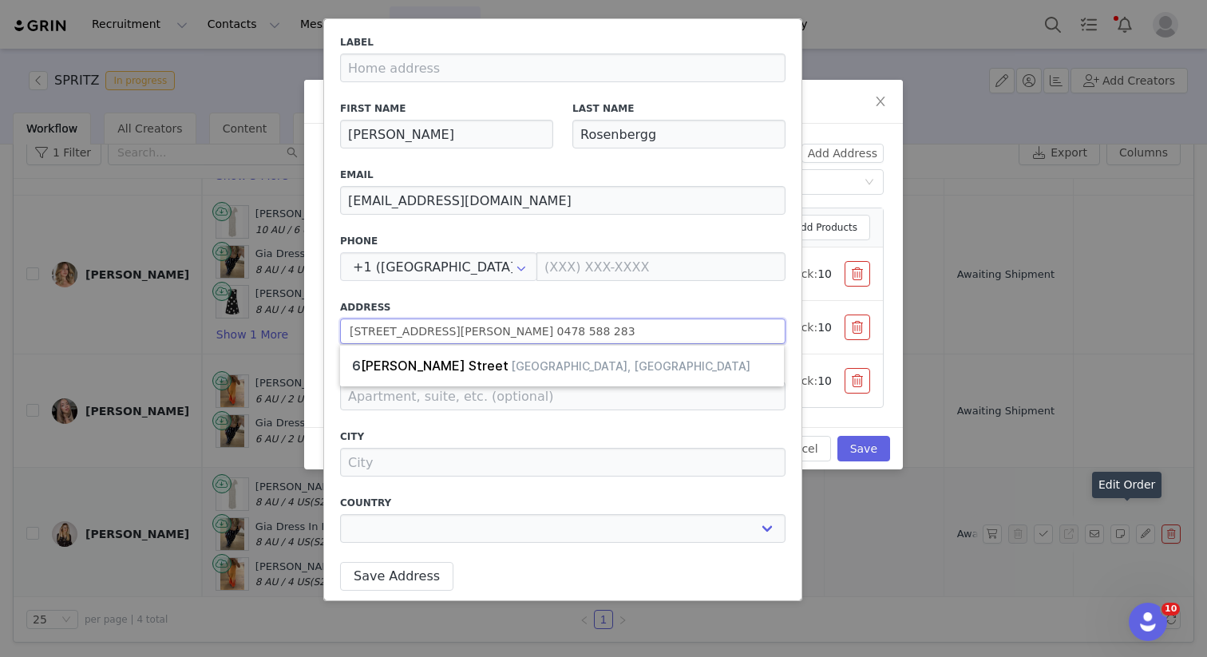
type input "[STREET_ADDRESS][PERSON_NAME] 0478 588 283"
click at [547, 306] on label "Address" at bounding box center [563, 307] width 446 height 14
click at [536, 335] on input "[STREET_ADDRESS][PERSON_NAME] 0478 588 283" at bounding box center [563, 332] width 446 height 26
drag, startPoint x: 655, startPoint y: 333, endPoint x: 553, endPoint y: 333, distance: 102.2
click at [553, 333] on input "[STREET_ADDRESS][PERSON_NAME] 0478 588 283" at bounding box center [563, 332] width 446 height 26
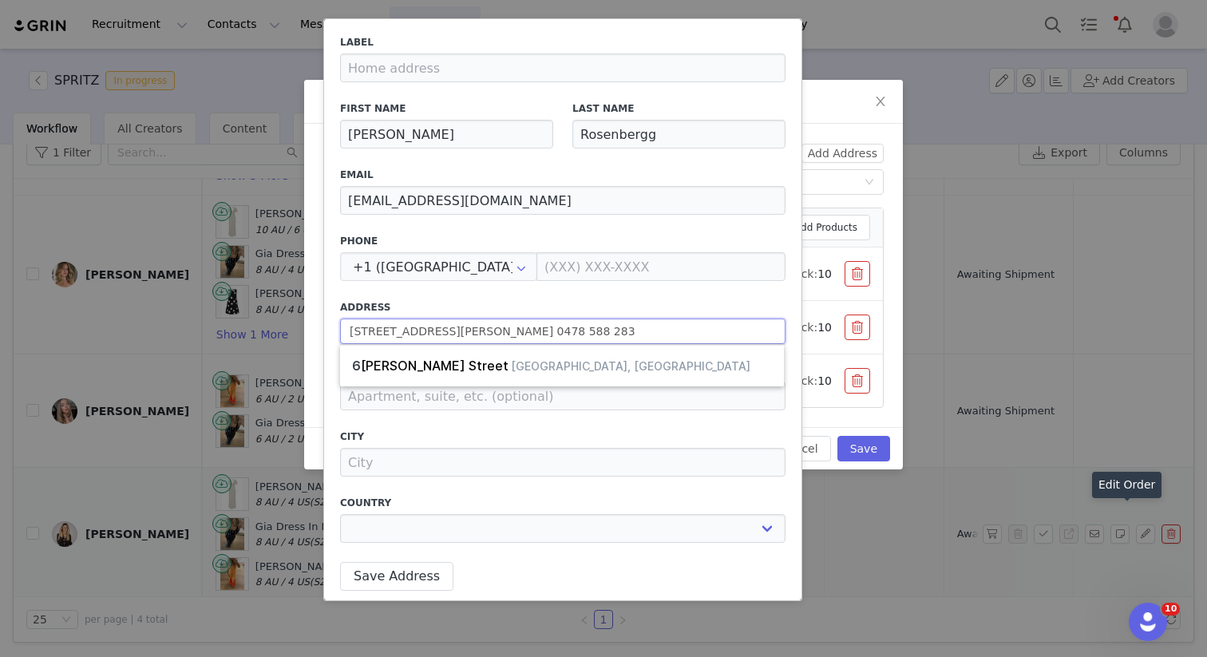
select select
type input "[STREET_ADDRESS][PERSON_NAME]"
type input "[GEOGRAPHIC_DATA]"
select select "[object Object]"
type input "[STREET_ADDRESS][PERSON_NAME]"
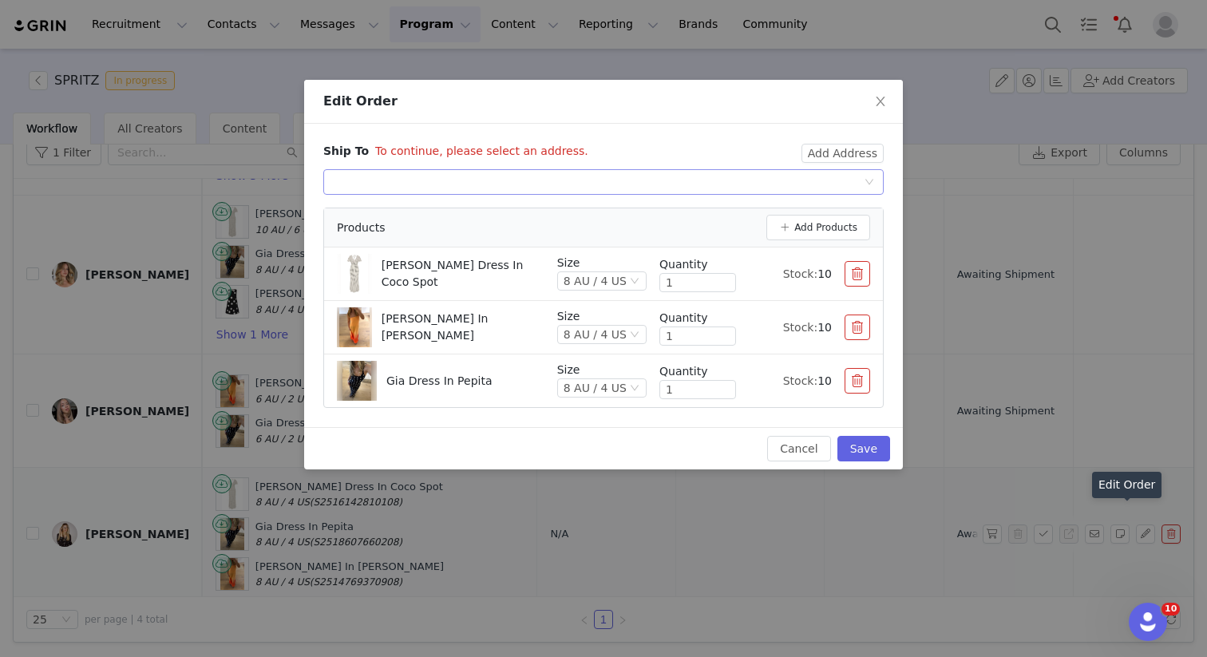
click at [814, 188] on div "Select shipping address" at bounding box center [598, 182] width 531 height 24
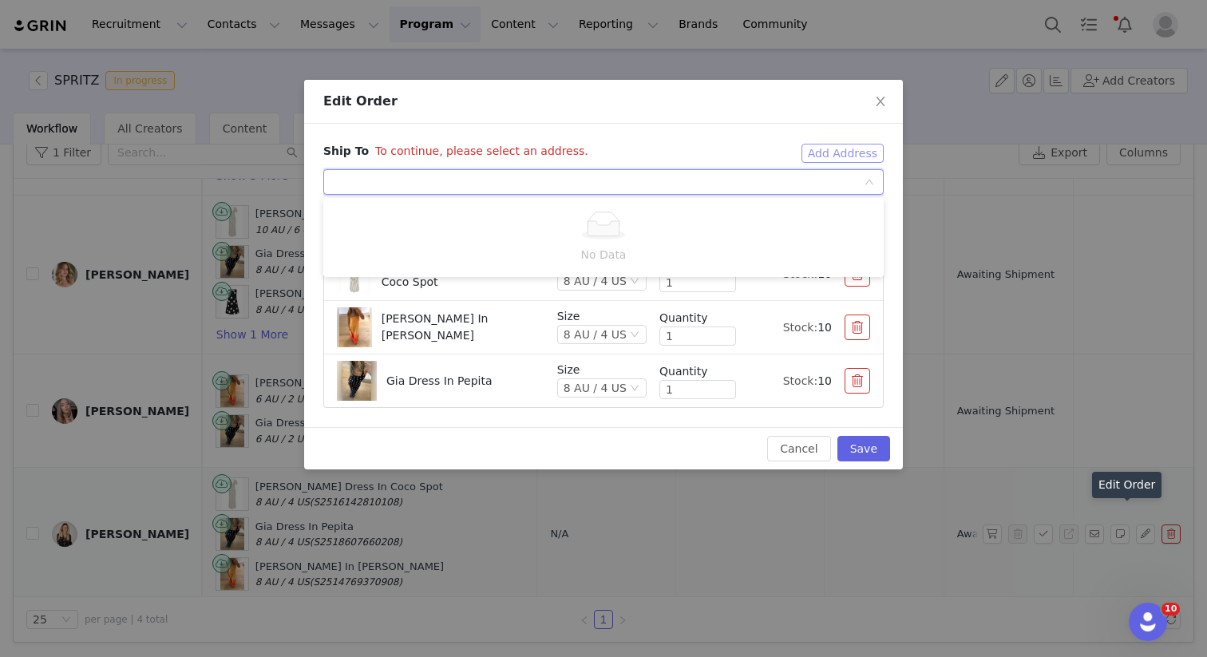
click at [825, 153] on button "Add Address" at bounding box center [843, 153] width 82 height 19
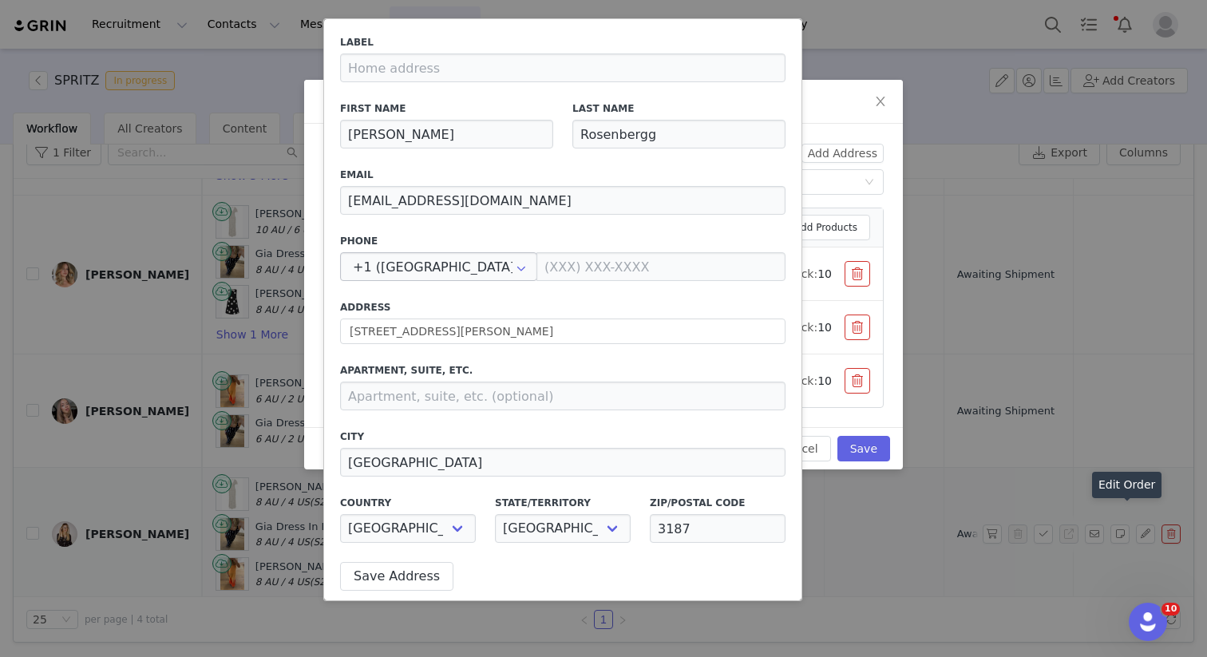
click at [509, 267] on icon at bounding box center [522, 266] width 26 height 29
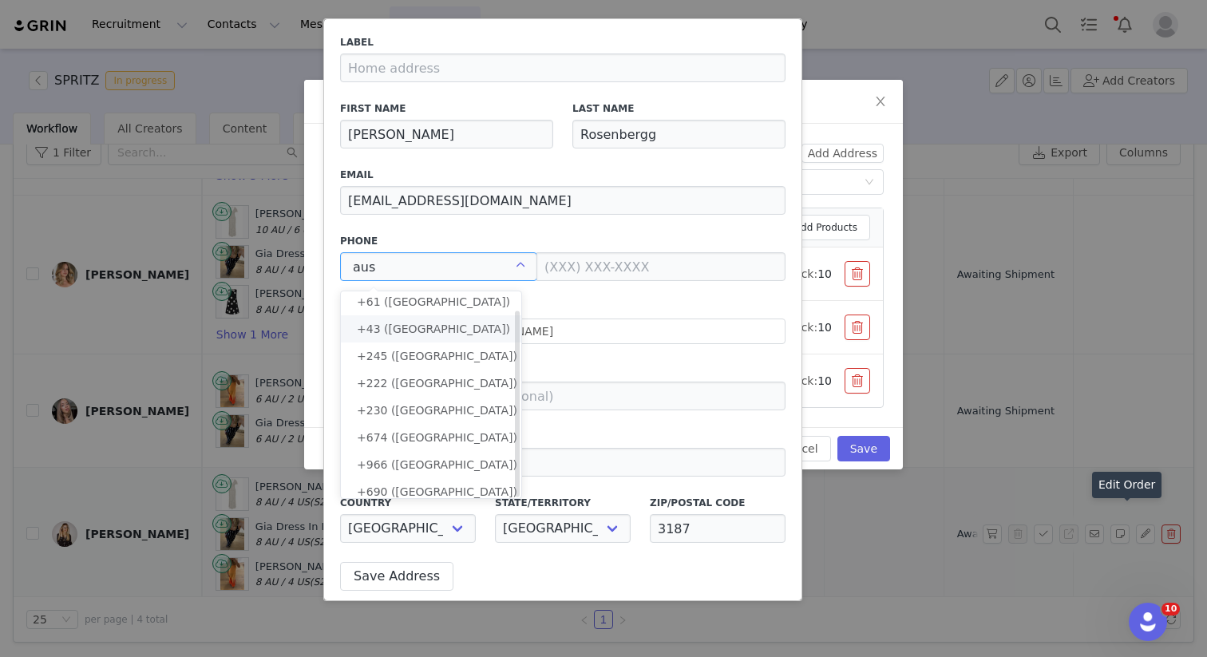
scroll to position [0, 0]
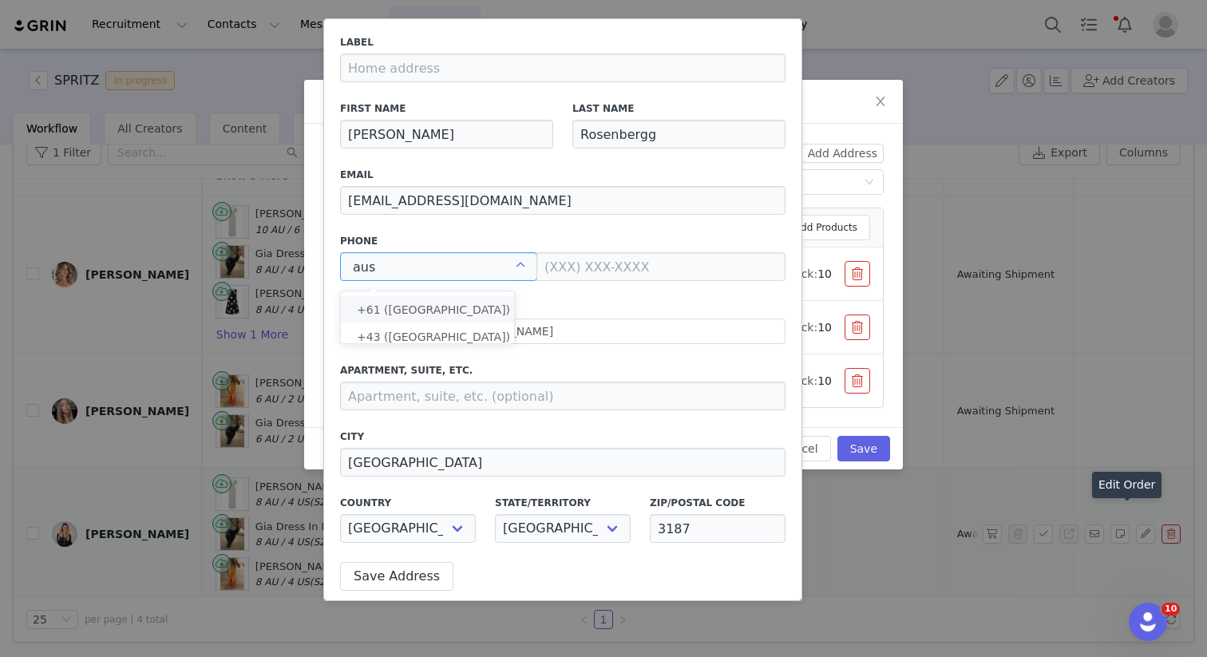
click at [418, 311] on span "+61 ([GEOGRAPHIC_DATA])" at bounding box center [433, 309] width 153 height 13
type input "+61 ([GEOGRAPHIC_DATA])"
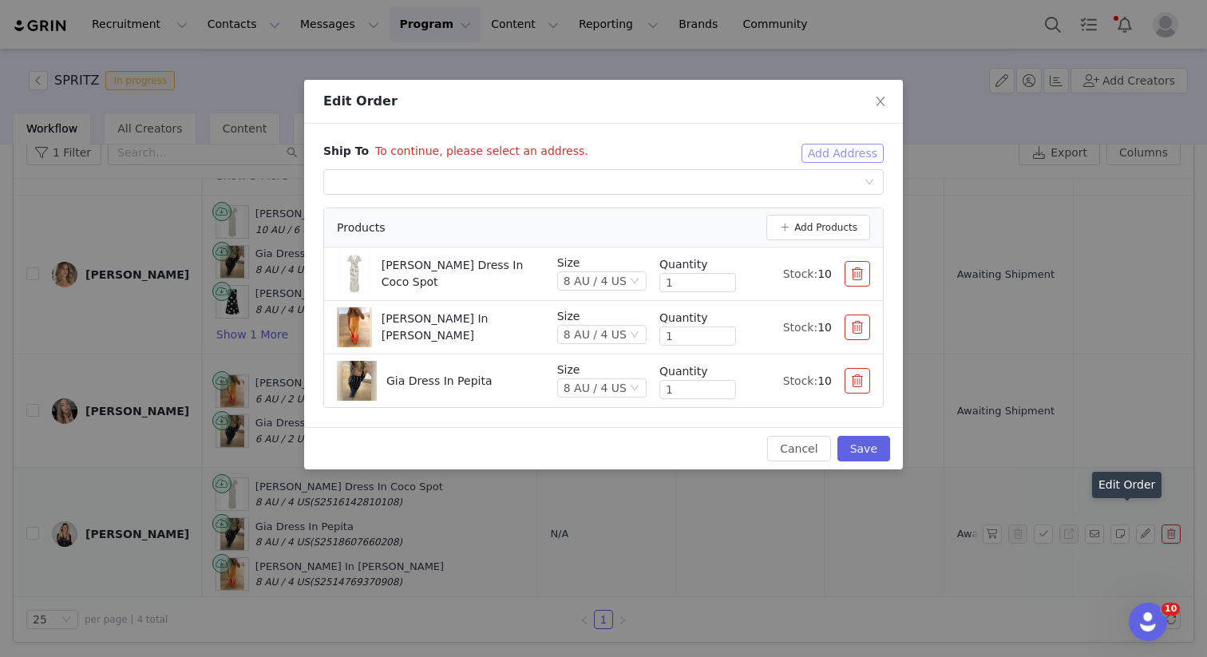
click at [831, 159] on button "Add Address" at bounding box center [843, 153] width 82 height 19
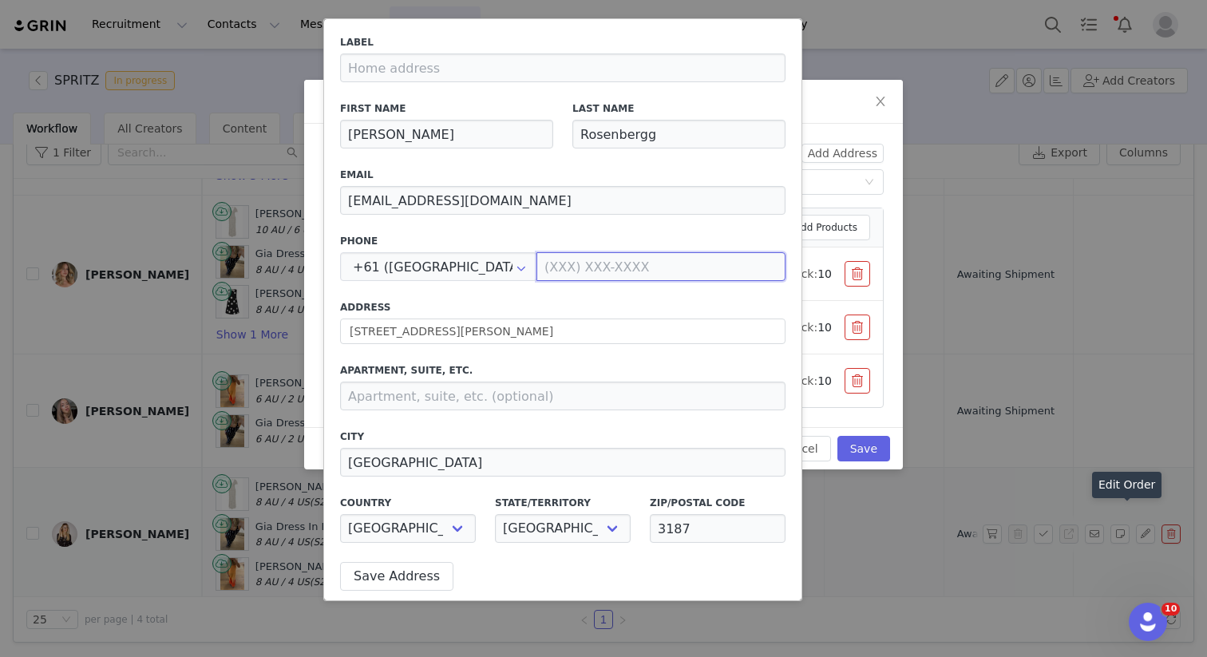
click at [610, 257] on input at bounding box center [661, 266] width 249 height 29
paste input "0478 588 283"
click at [512, 281] on div "Label First Name [PERSON_NAME] Last Name Rosenbergg Email [EMAIL_ADDRESS][DOMAI…" at bounding box center [563, 293] width 446 height 517
click at [537, 268] on input "0478 588 283" at bounding box center [661, 266] width 249 height 29
type input "478588283"
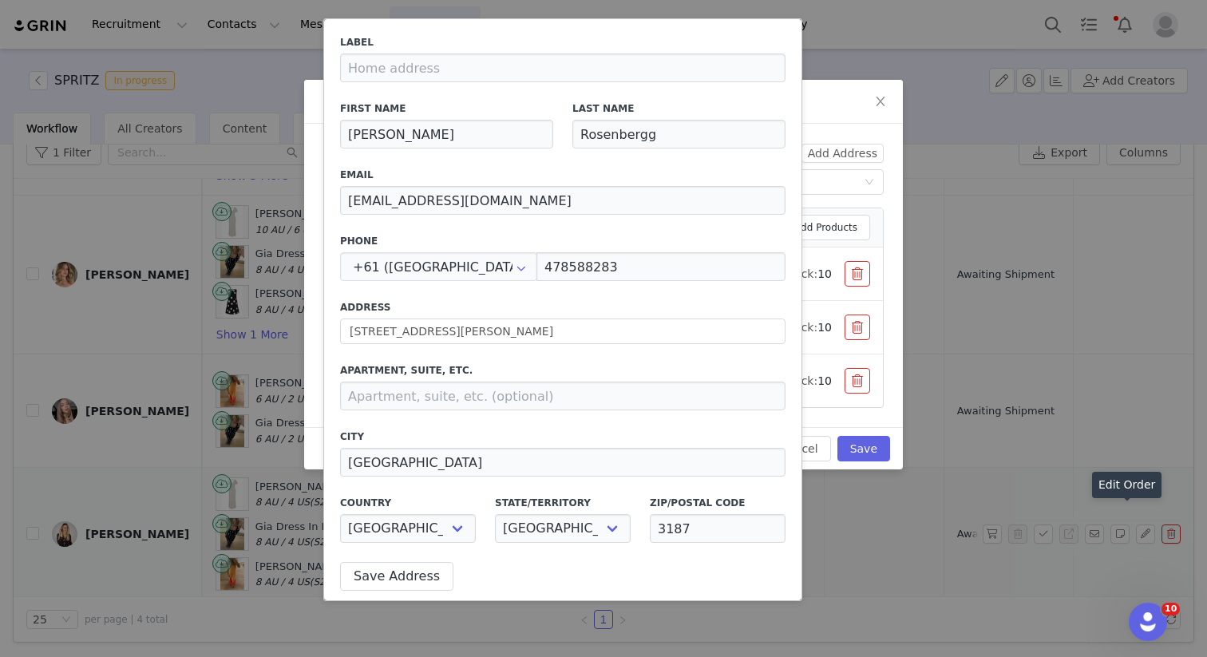
click at [505, 347] on div "Label First Name [PERSON_NAME] Last Name Rosenbergg Email [EMAIL_ADDRESS][DOMAI…" at bounding box center [563, 293] width 446 height 517
click at [369, 572] on button "Save Address" at bounding box center [396, 576] width 113 height 29
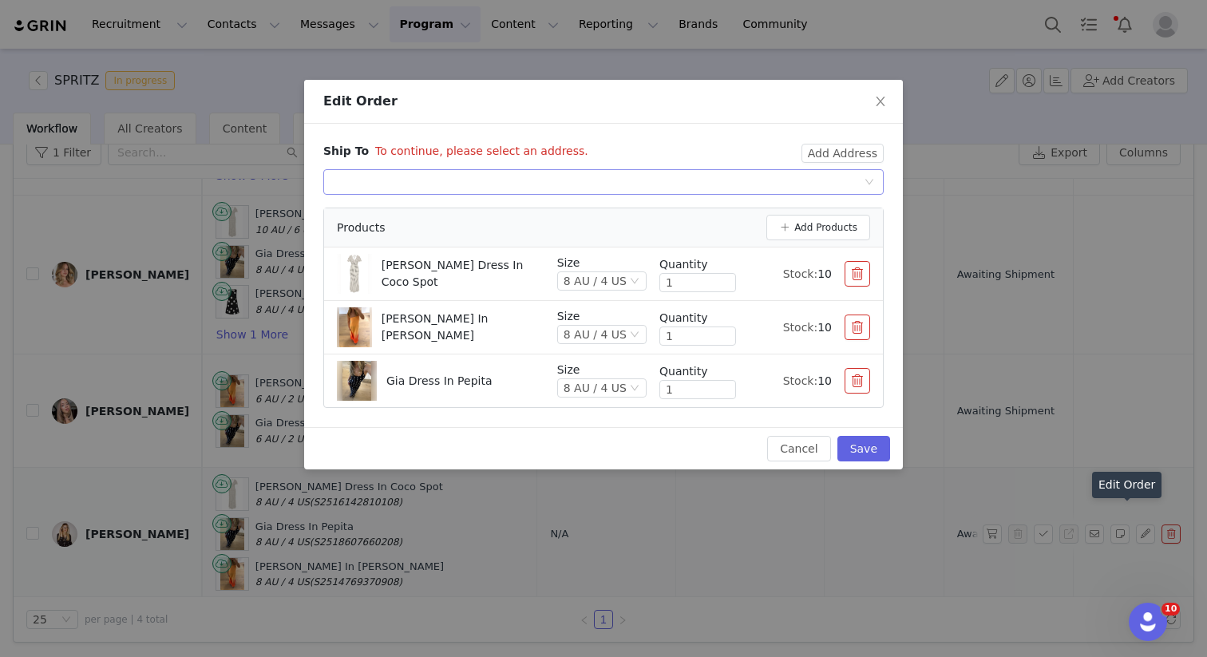
click at [617, 177] on div "Select shipping address" at bounding box center [598, 182] width 531 height 24
click at [540, 219] on li "[PERSON_NAME], [STREET_ADDRESS][PERSON_NAME]" at bounding box center [603, 214] width 561 height 26
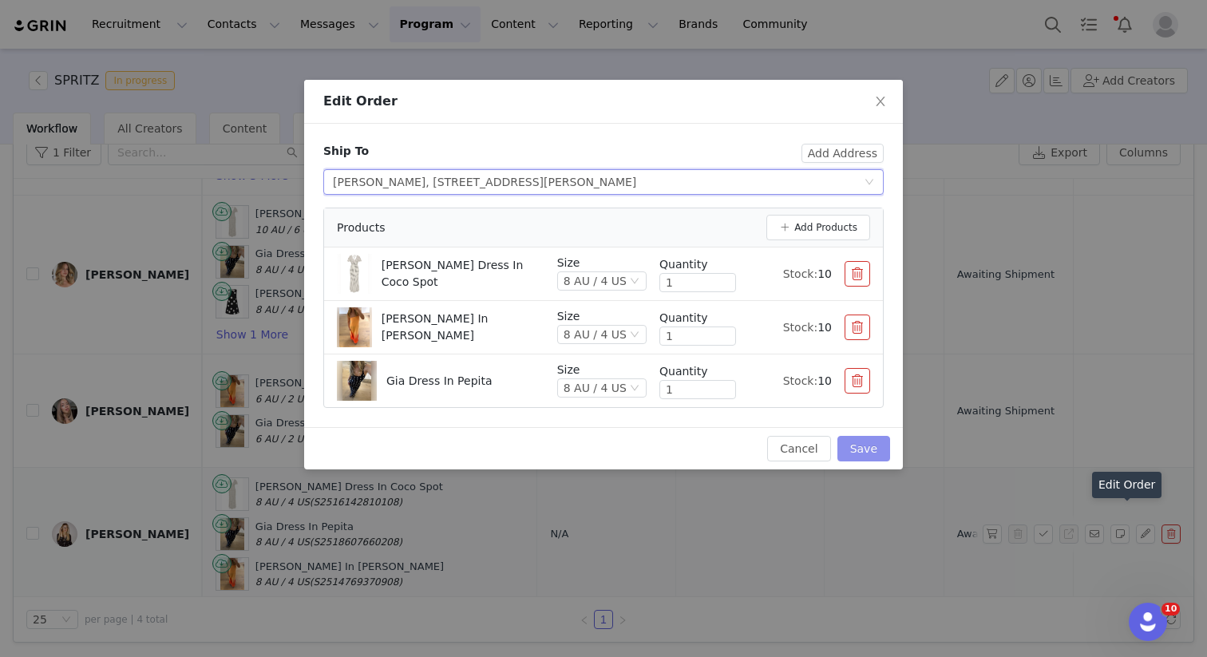
click at [855, 446] on button "Save" at bounding box center [864, 449] width 53 height 26
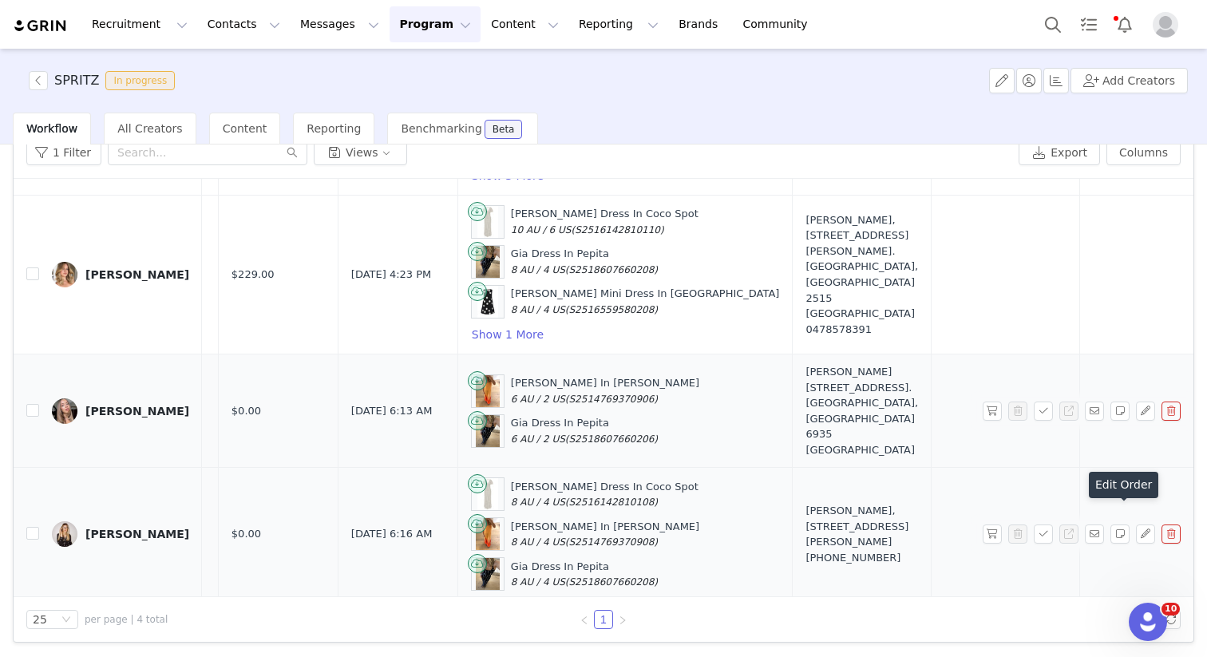
scroll to position [180, 273]
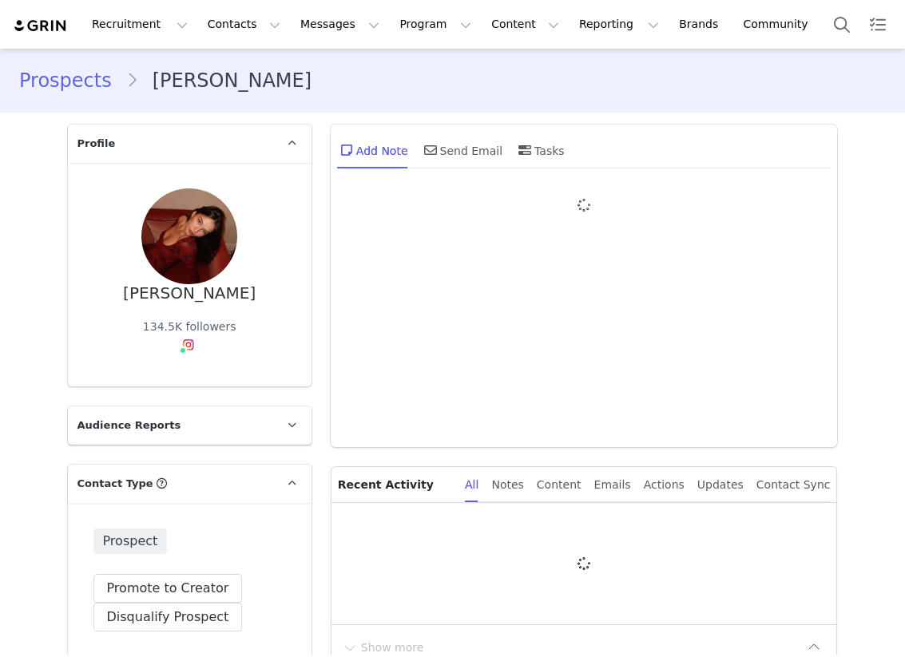
type input "+1 ([GEOGRAPHIC_DATA])"
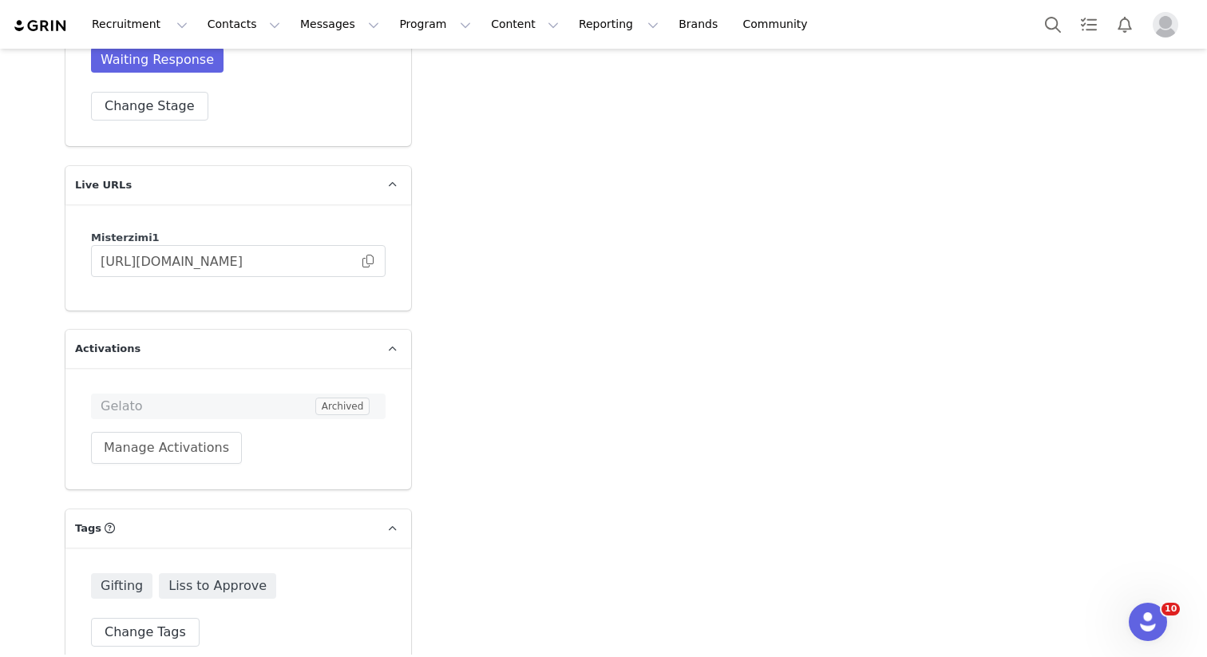
scroll to position [2838, 0]
click at [178, 433] on button "Manage Activations" at bounding box center [166, 449] width 151 height 32
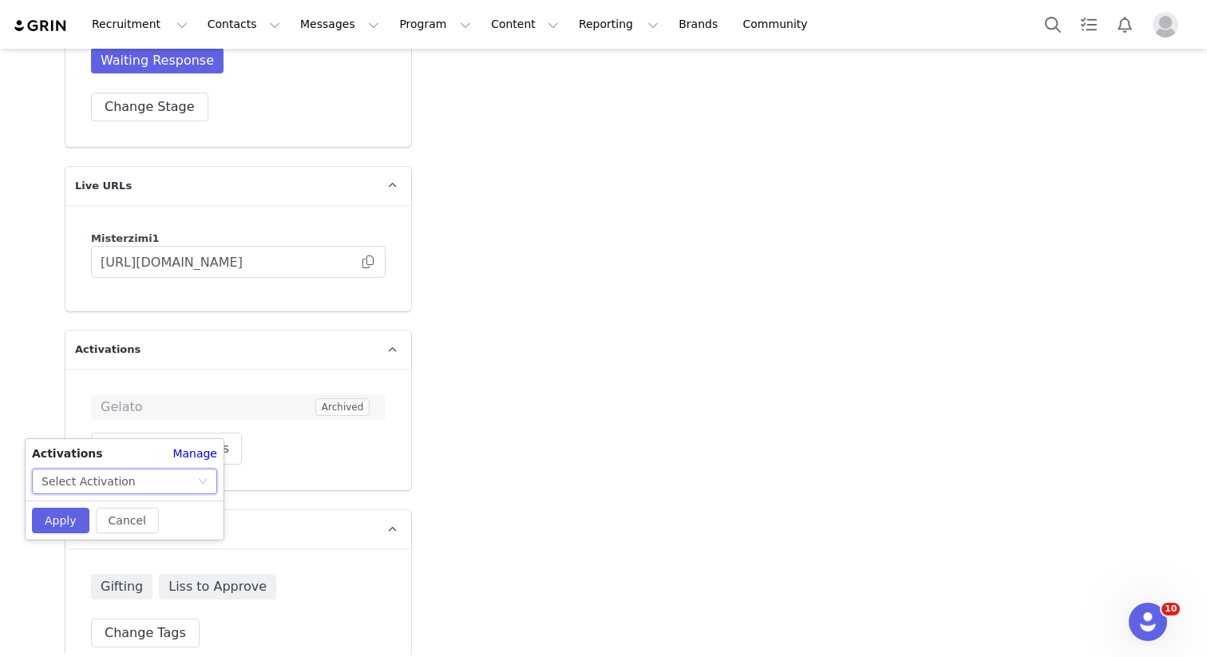
click at [145, 481] on div "Select Activation" at bounding box center [120, 481] width 156 height 24
click at [96, 536] on li "SPRITZ" at bounding box center [124, 539] width 185 height 26
click at [331, 432] on div "Gelato Archived Manage Activations" at bounding box center [238, 429] width 295 height 70
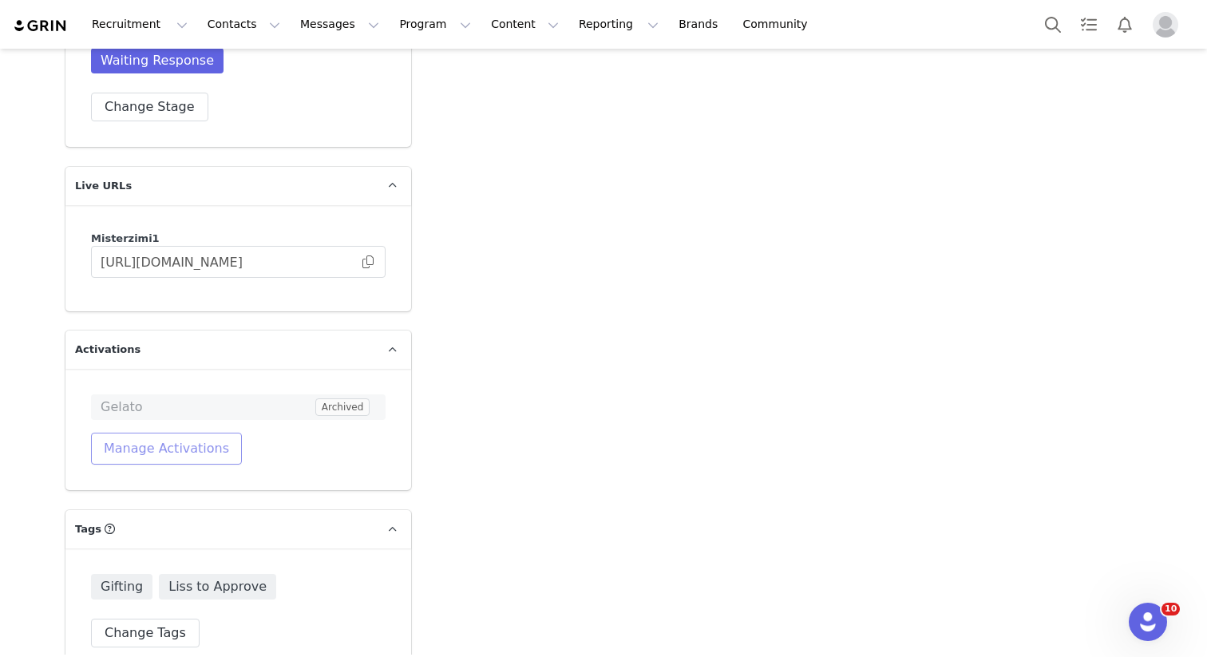
click at [180, 433] on button "Manage Activations" at bounding box center [166, 449] width 151 height 32
click at [59, 513] on button "Apply" at bounding box center [60, 521] width 57 height 26
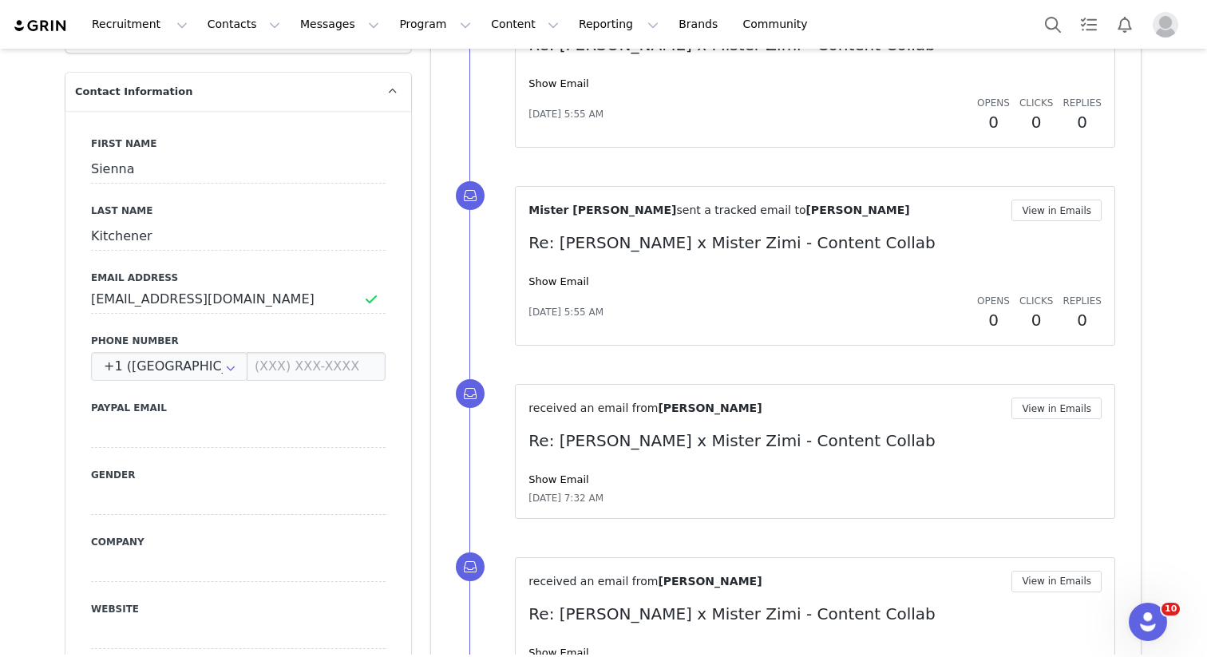
scroll to position [0, 0]
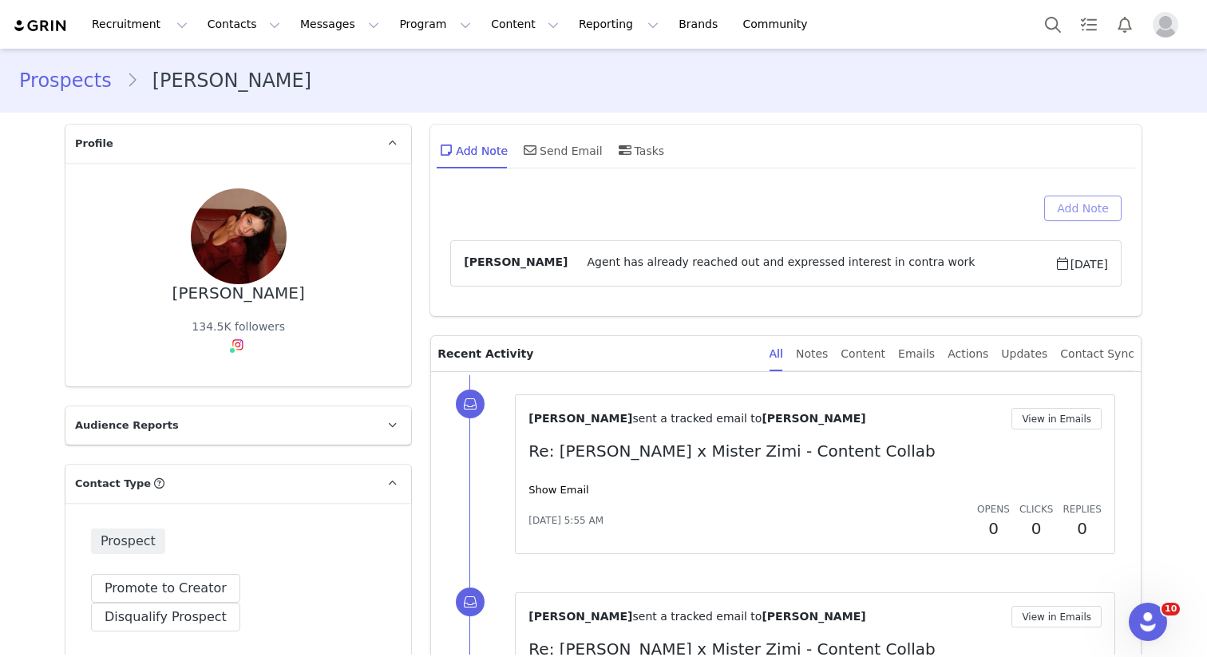
click at [904, 200] on button "Add Note" at bounding box center [1082, 209] width 77 height 26
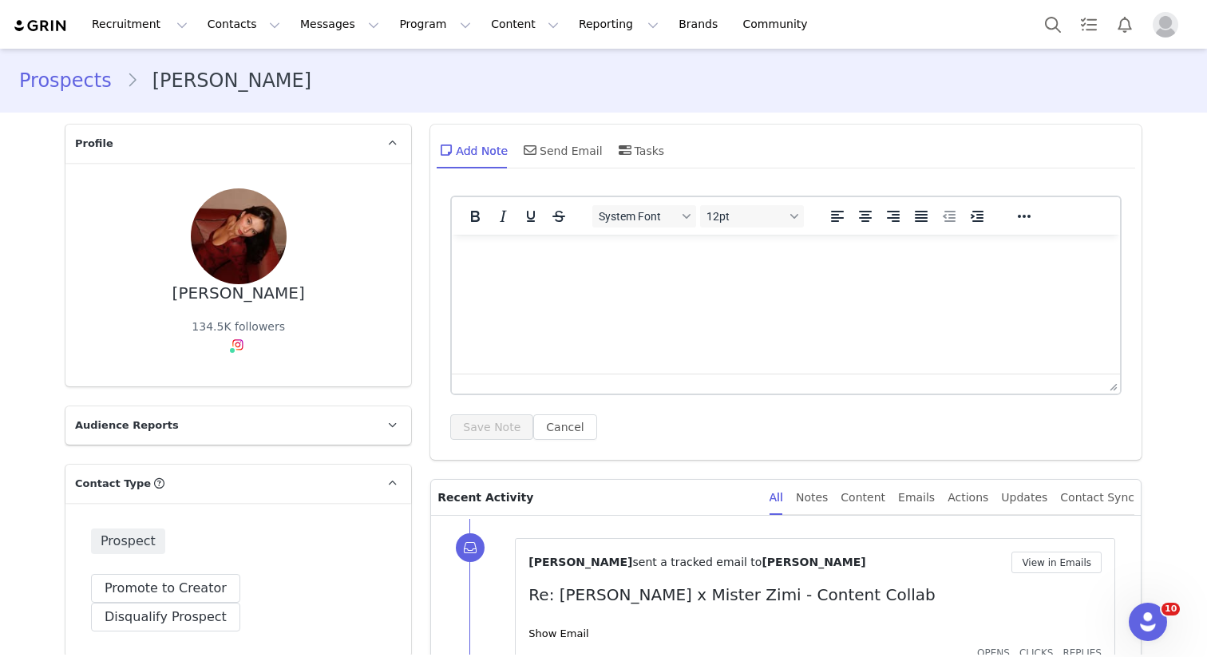
click at [567, 278] on html at bounding box center [786, 256] width 668 height 43
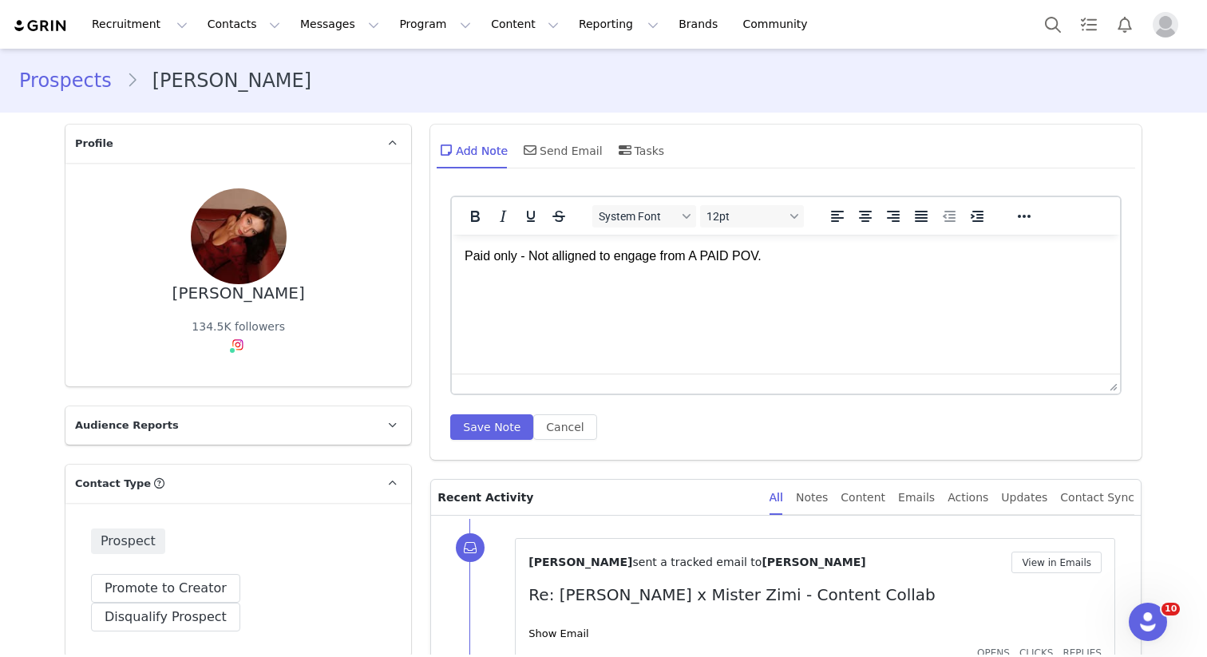
click at [561, 257] on p "Paid only - Not alligned to engage from A PAID POV." at bounding box center [786, 257] width 643 height 18
click at [458, 431] on button "Save Note" at bounding box center [491, 427] width 83 height 26
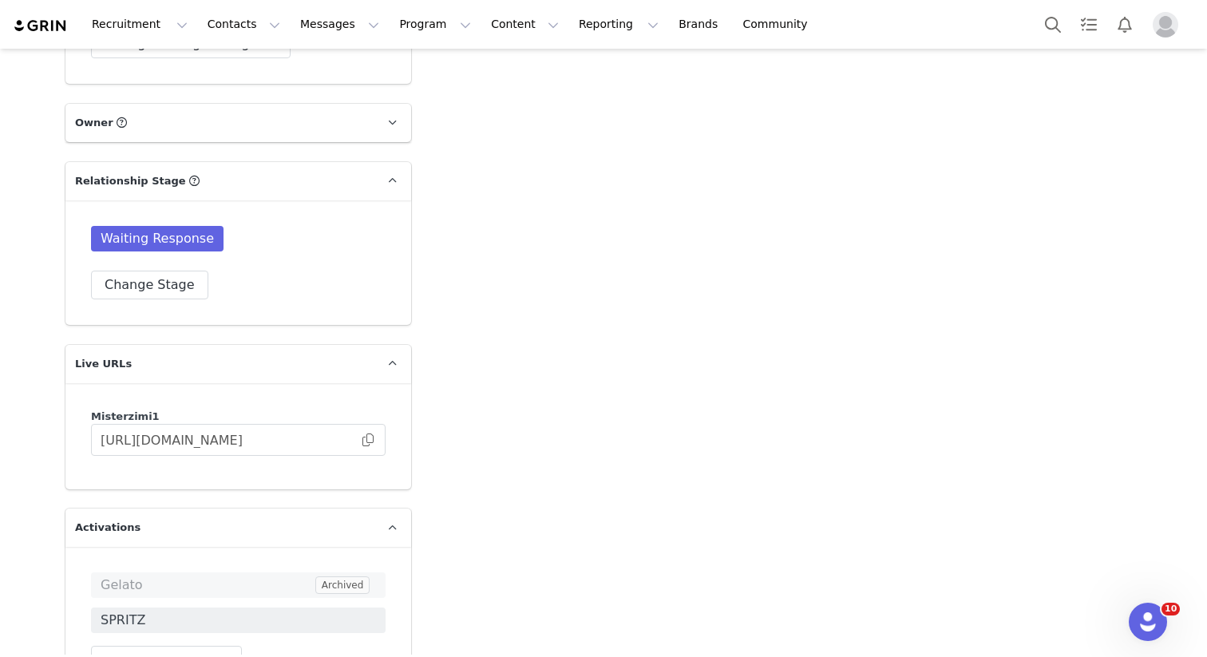
scroll to position [2660, 0]
click at [160, 271] on button "Change Stage" at bounding box center [149, 285] width 117 height 29
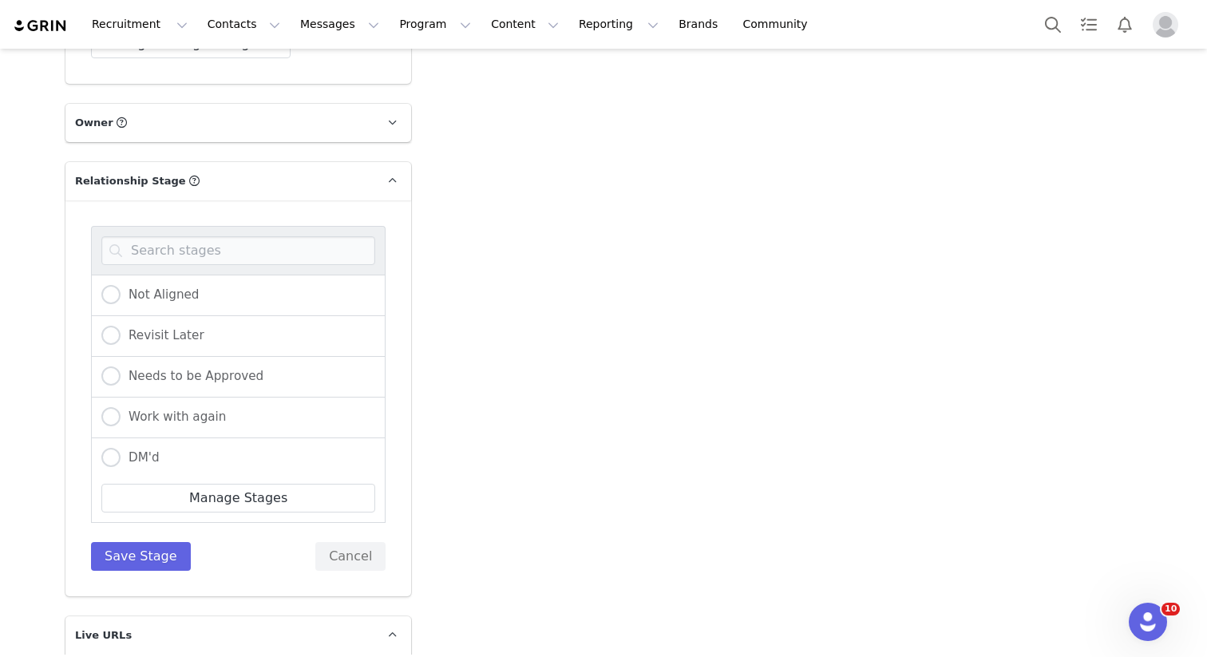
scroll to position [0, 0]
click at [174, 287] on span "Not Aligned" at bounding box center [160, 294] width 79 height 14
click at [121, 285] on input "Not Aligned" at bounding box center [110, 295] width 19 height 21
radio input "true"
radio input "false"
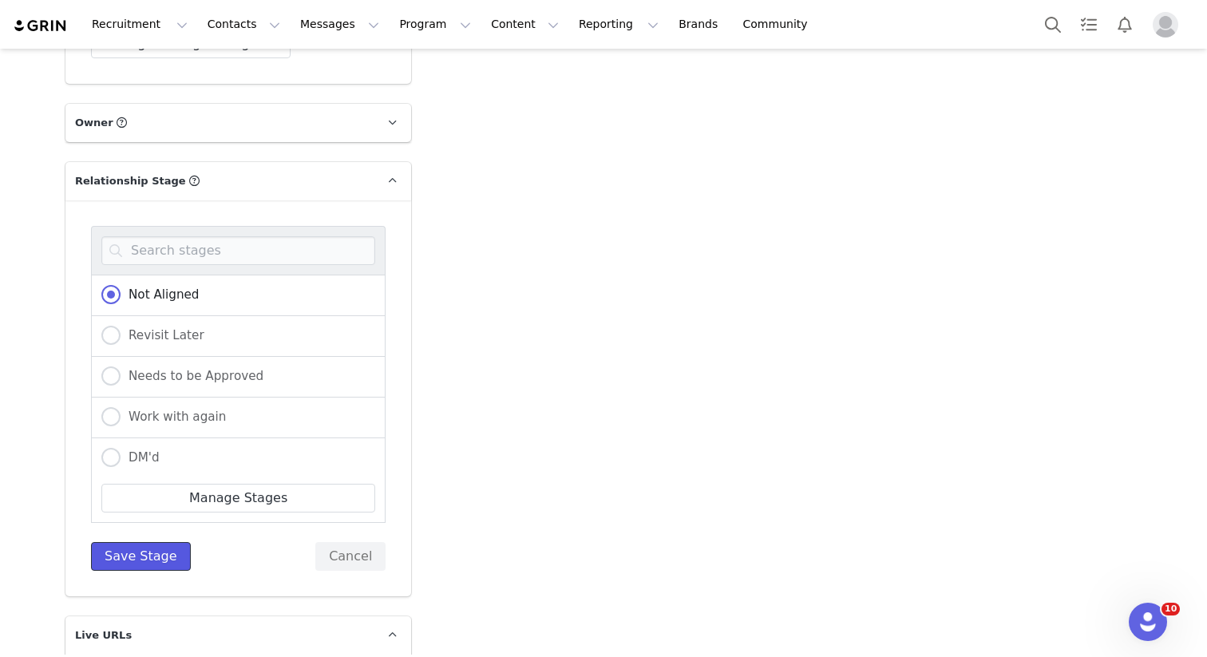
click at [132, 542] on button "Save Stage" at bounding box center [141, 556] width 100 height 29
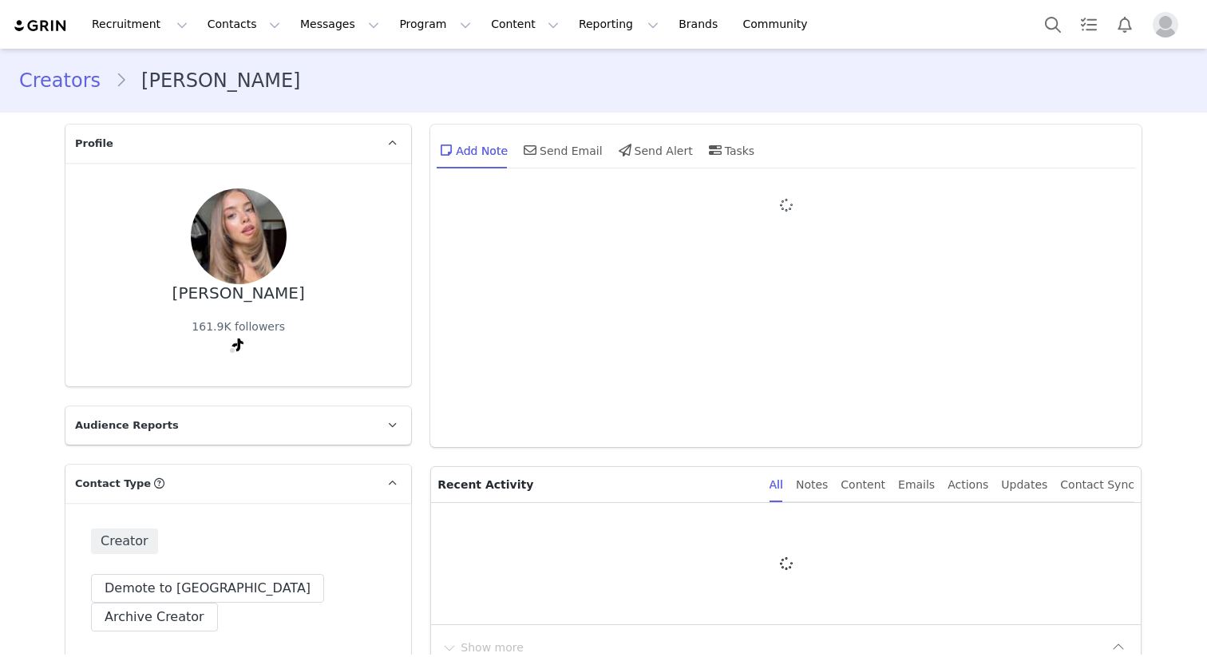
type input "+1 ([GEOGRAPHIC_DATA])"
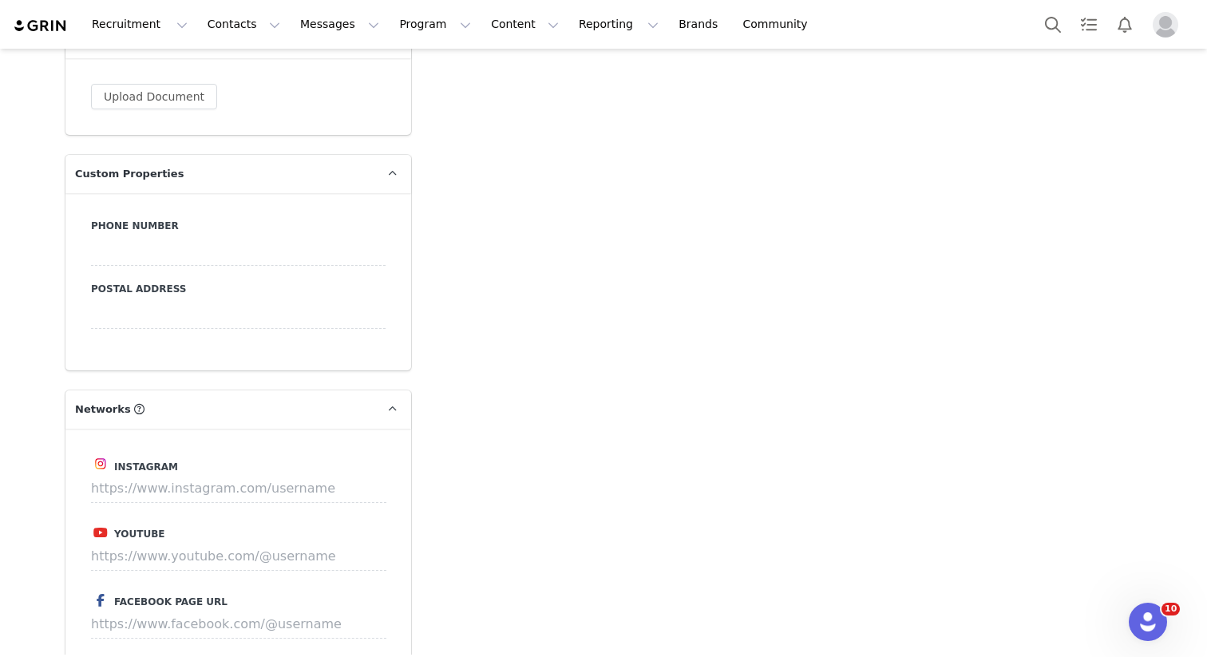
scroll to position [1492, 0]
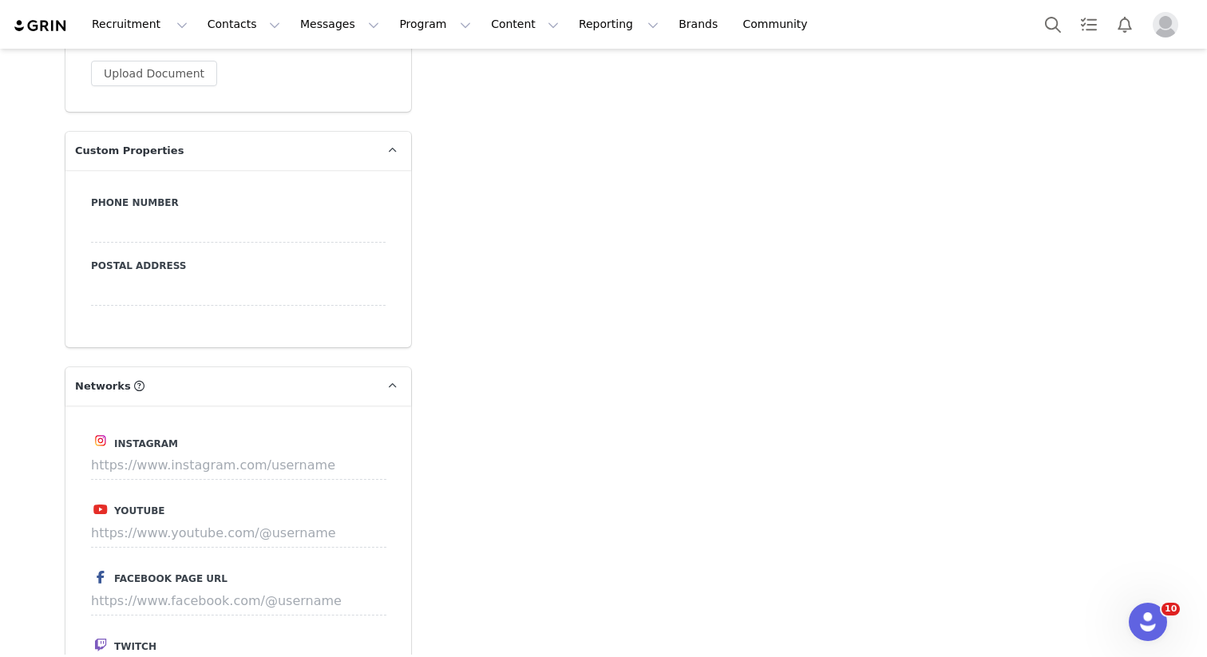
click at [118, 277] on div at bounding box center [238, 291] width 295 height 29
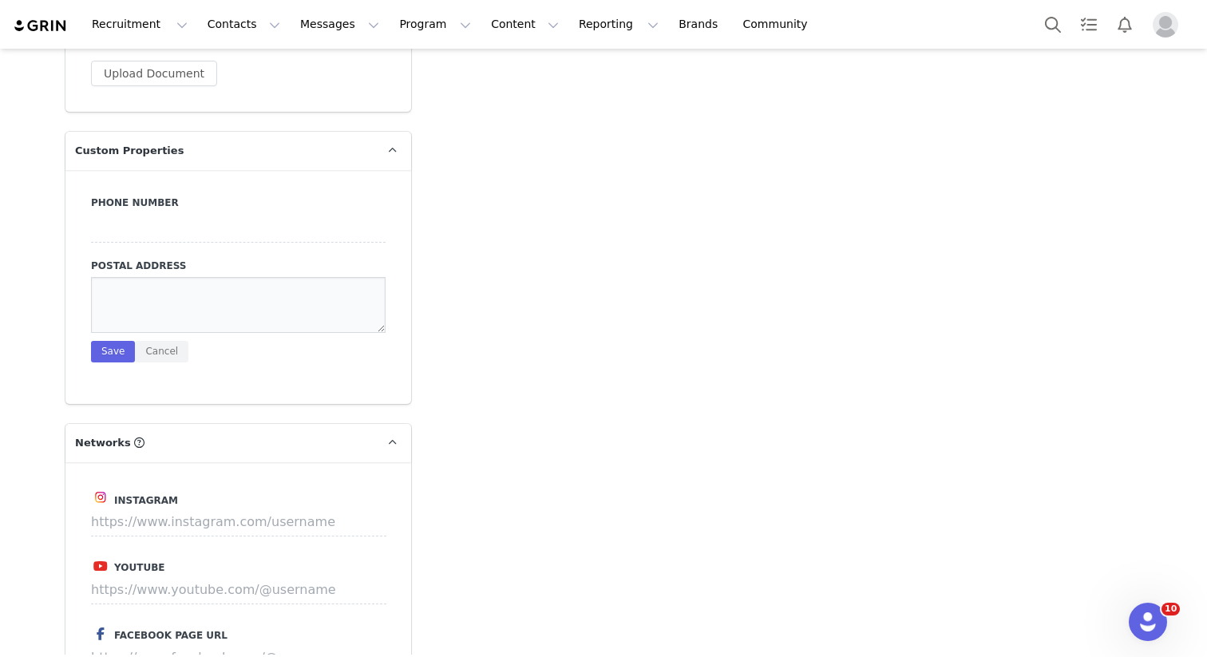
click at [118, 277] on textarea at bounding box center [238, 305] width 295 height 56
paste textarea "[STREET_ADDRESS]"
type textarea "[STREET_ADDRESS]"
click at [111, 341] on button "Save" at bounding box center [113, 352] width 44 height 22
